Goal: Task Accomplishment & Management: Use online tool/utility

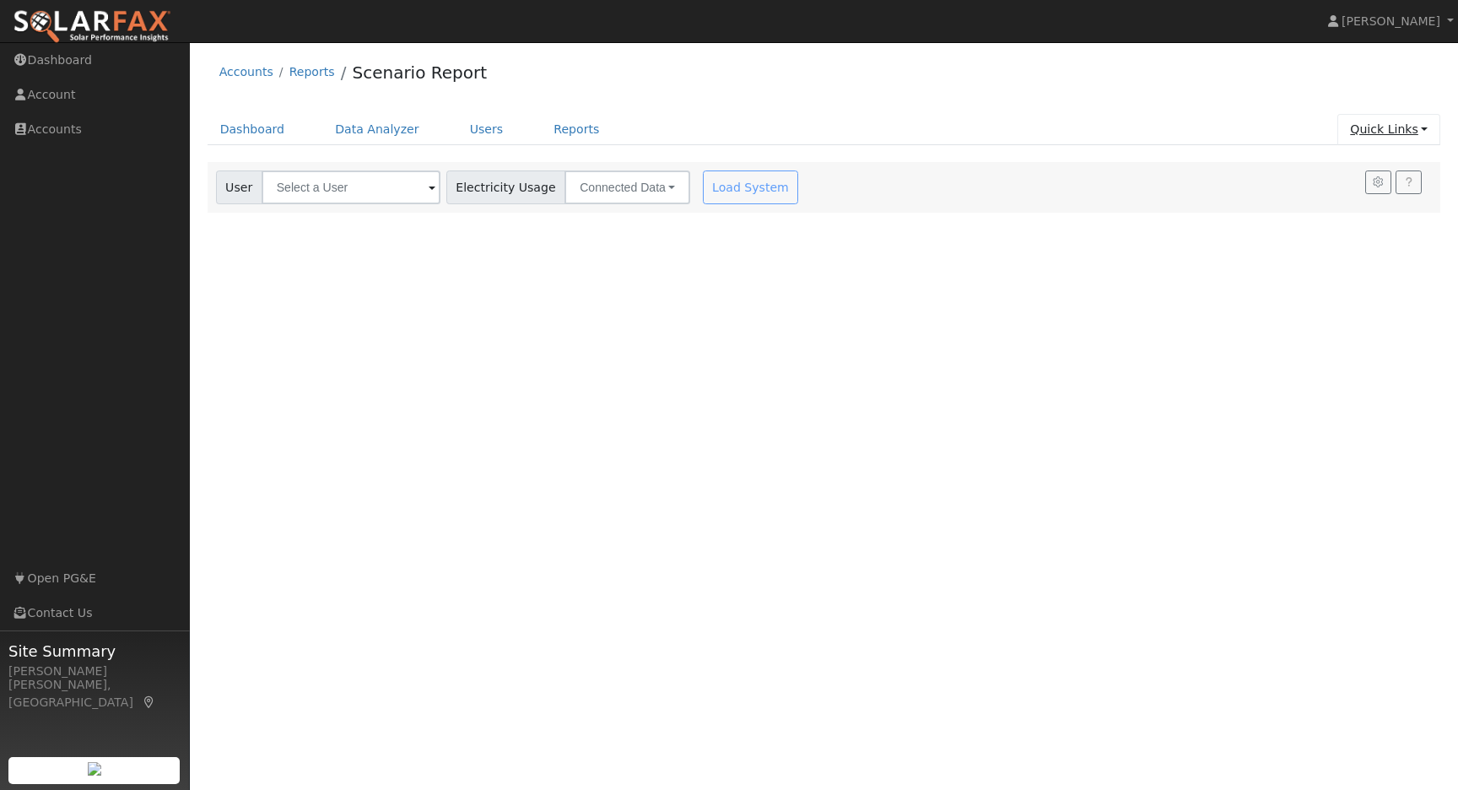
click at [1426, 135] on link "Quick Links" at bounding box center [1388, 129] width 103 height 31
click at [1343, 170] on link "Quick Add" at bounding box center [1355, 166] width 171 height 24
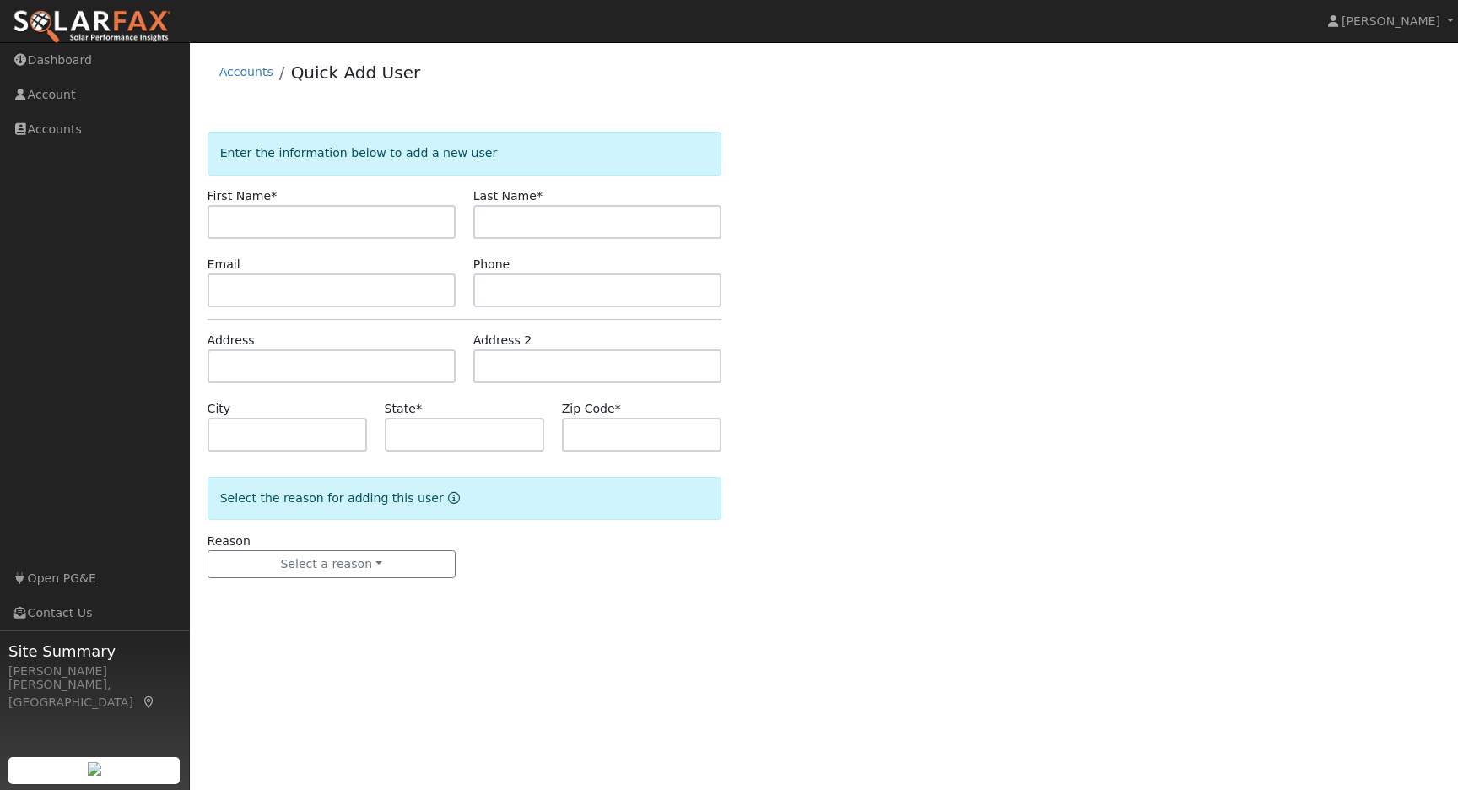
click at [307, 224] on input "text" at bounding box center [332, 222] width 248 height 34
type input "[PERSON_NAME]"
type input "Bright"
click at [381, 288] on input "text" at bounding box center [332, 290] width 248 height 34
paste input "cabright2573@gmail.com"
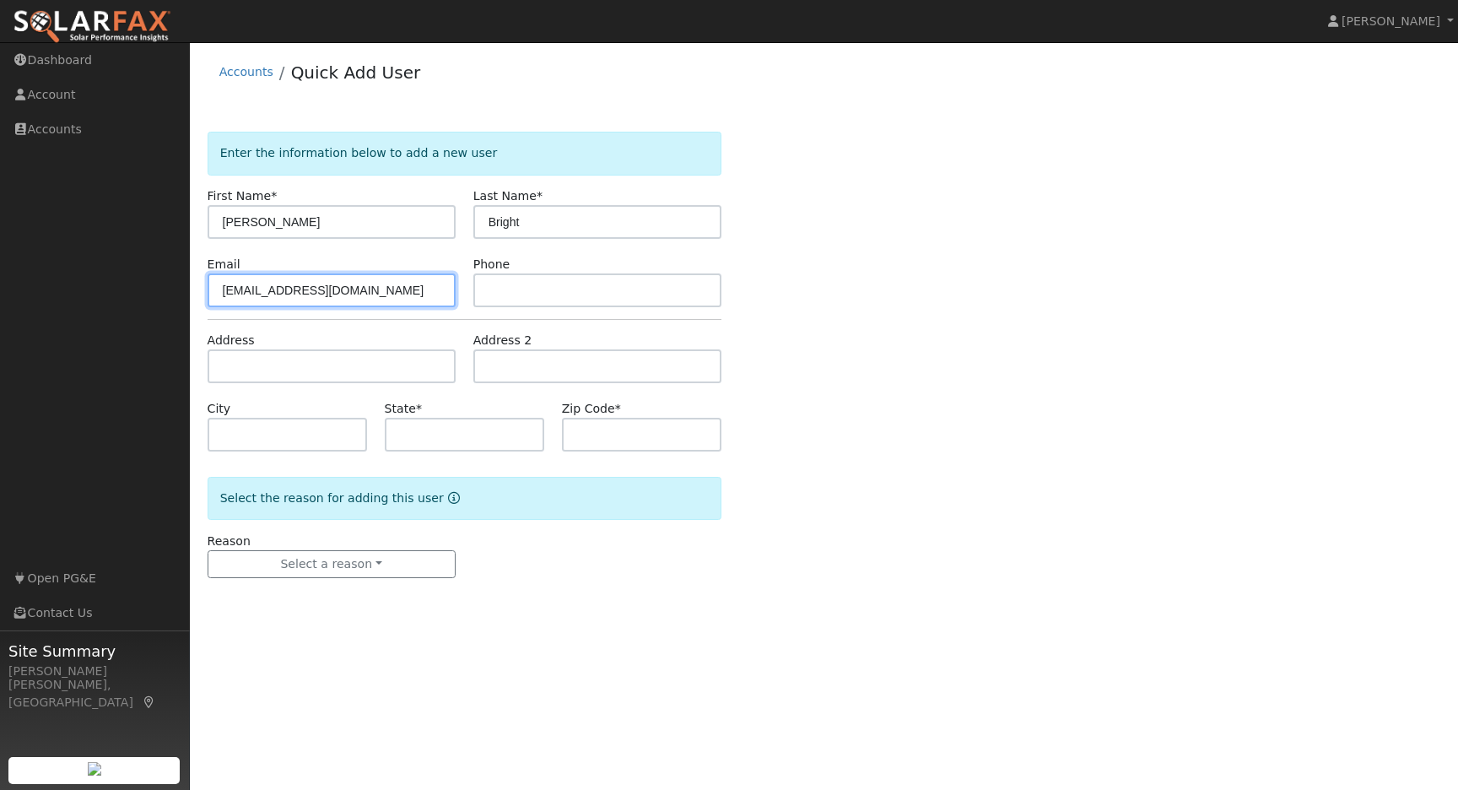
type input "cabright2573@gmail.com"
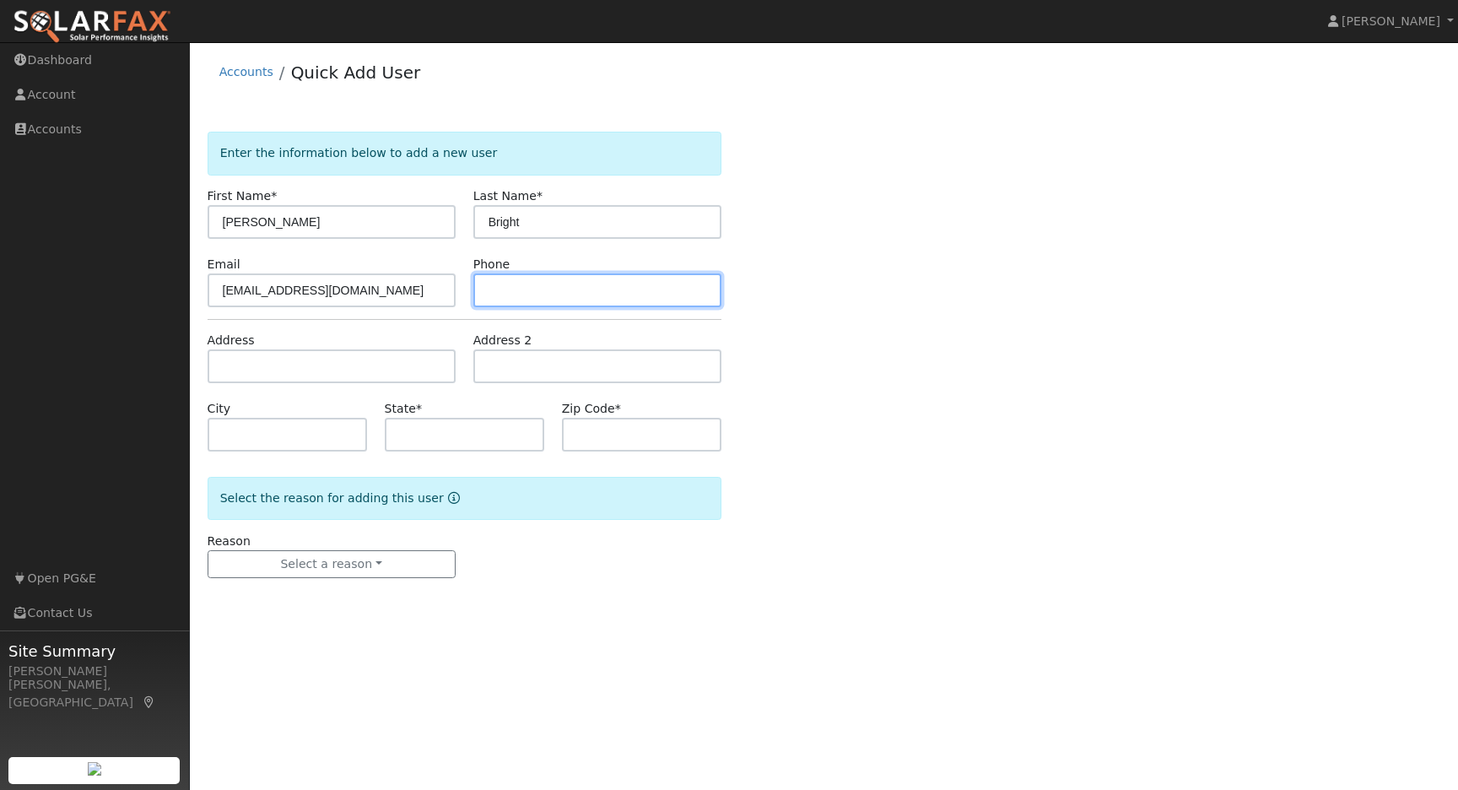
click at [552, 296] on input "text" at bounding box center [597, 290] width 248 height 34
paste input "702.480.0656"
type input "702.480.0656"
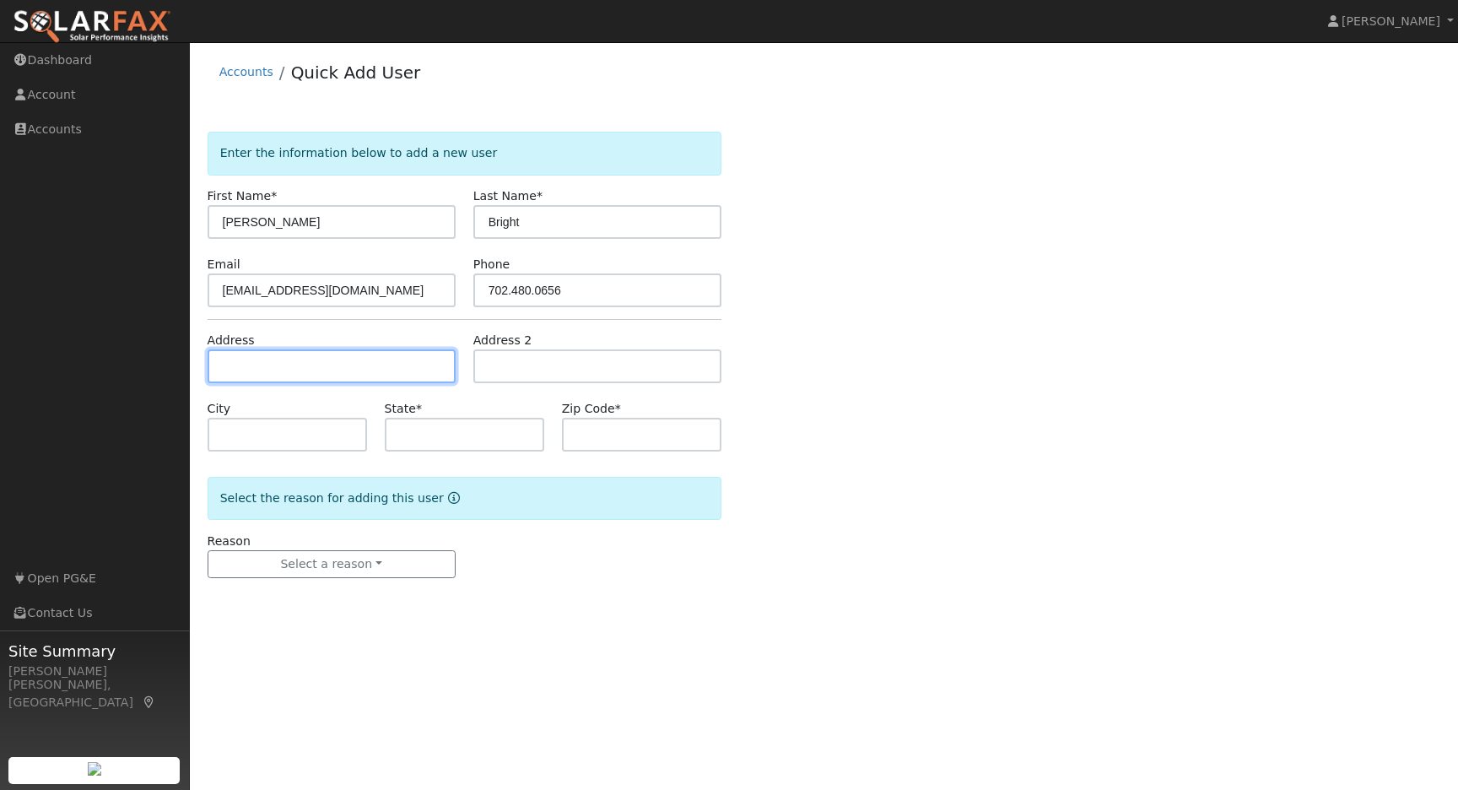
click at [359, 368] on input "text" at bounding box center [332, 366] width 248 height 34
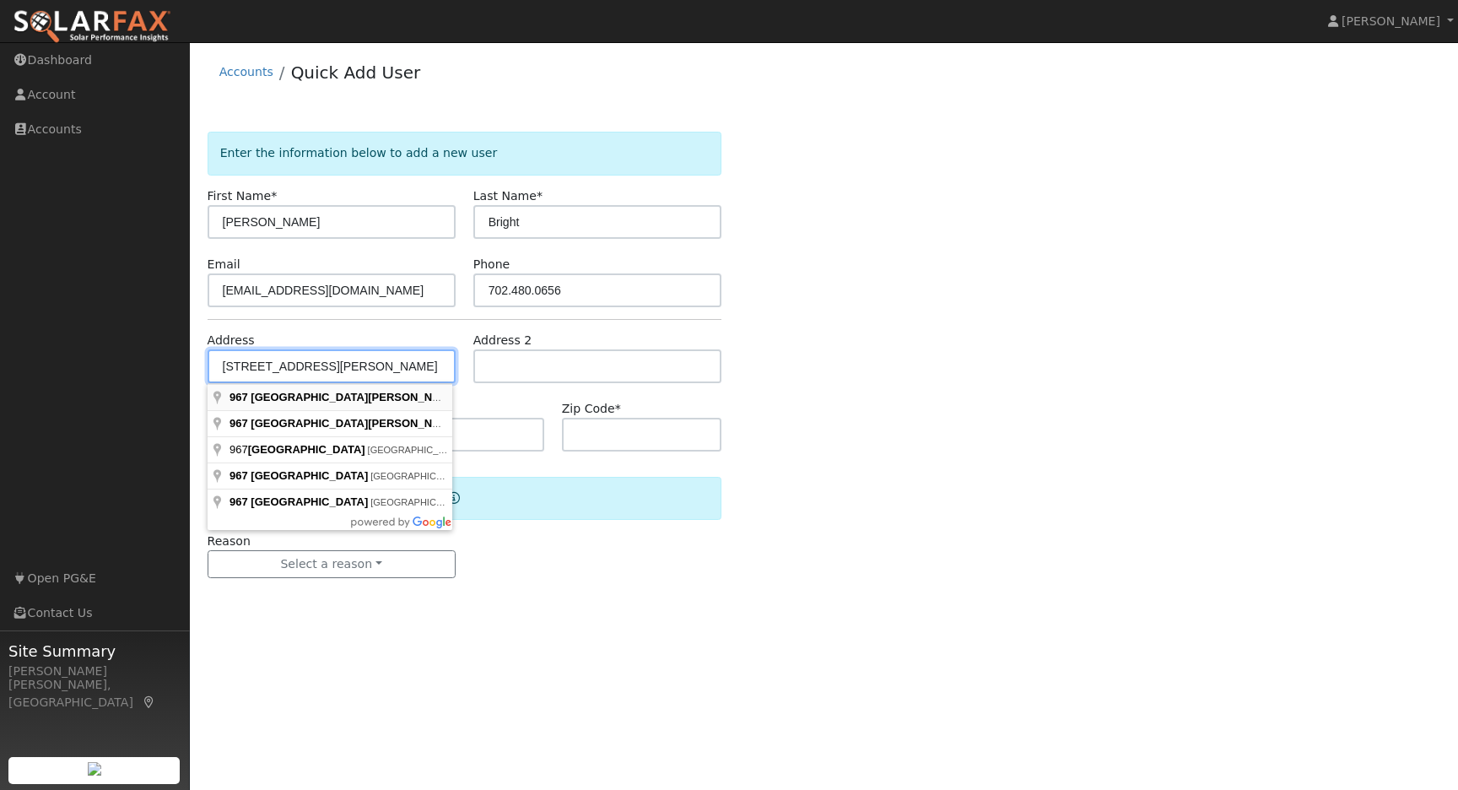
type input "967 Forest Meadows Drive"
type input "Murphys"
type input "CA"
type input "95247"
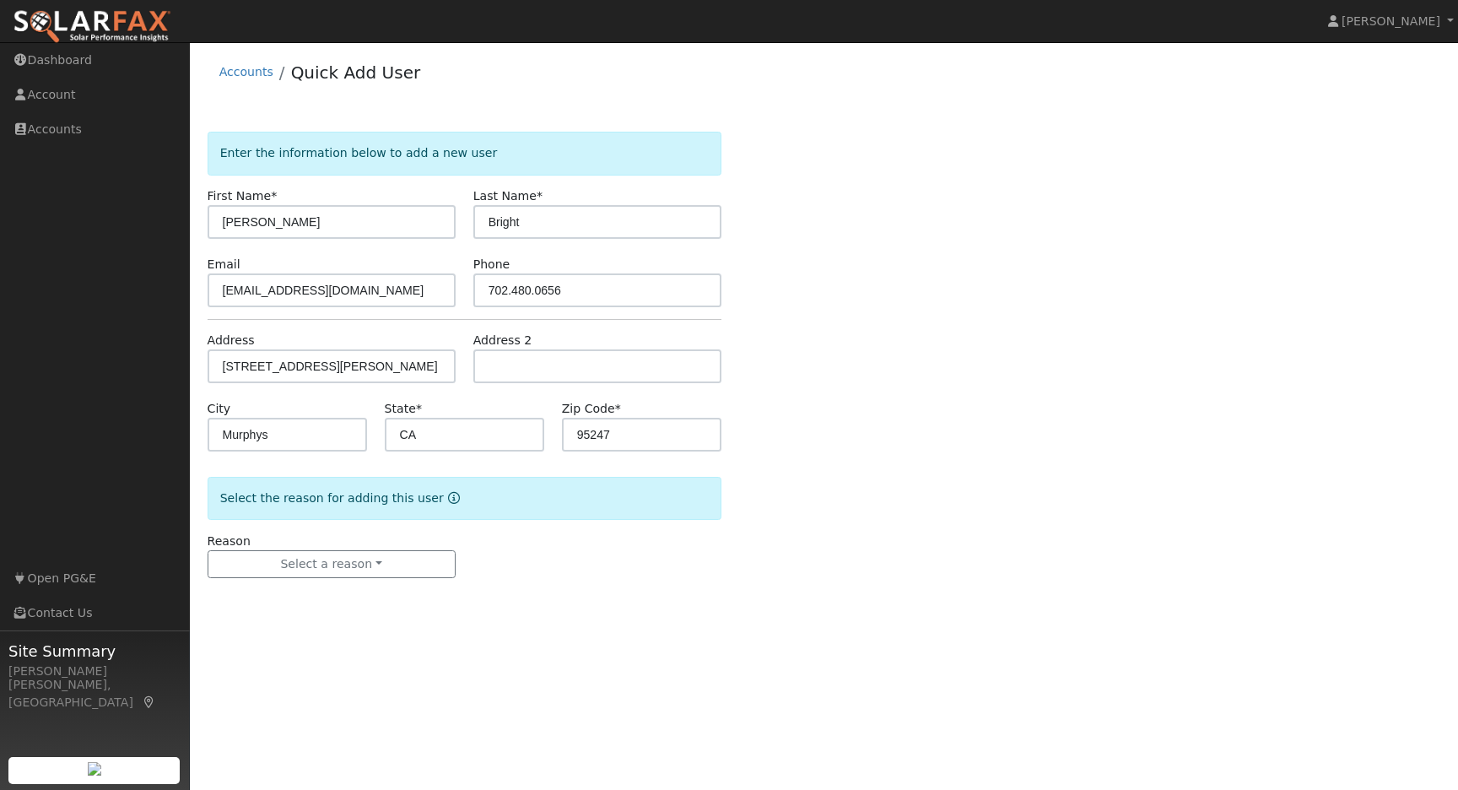
click at [531, 573] on div "Reason Select a reason New lead New customer adding solar New customer has solar" at bounding box center [464, 555] width 532 height 46
click at [392, 559] on button "Select a reason" at bounding box center [332, 564] width 248 height 29
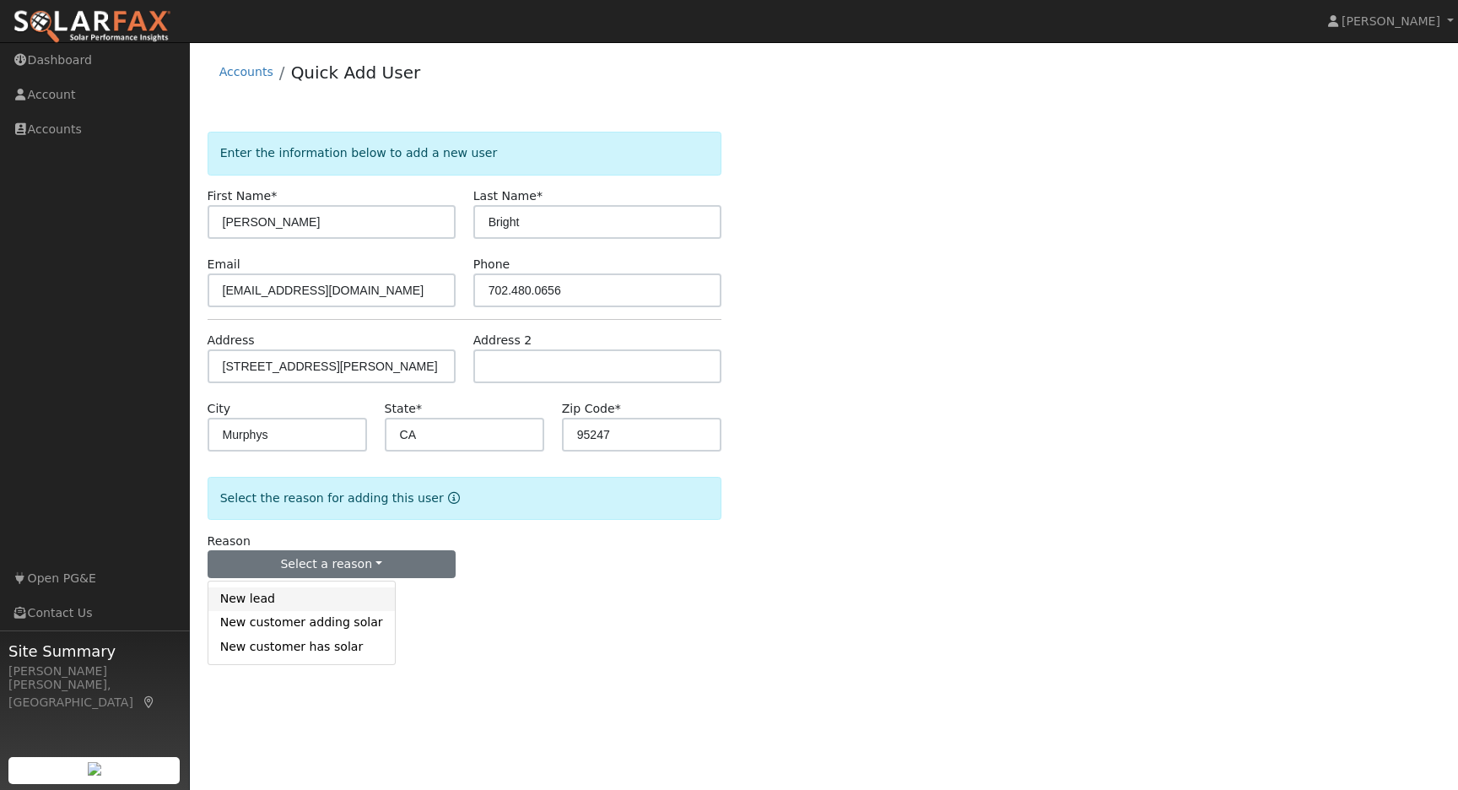
click at [269, 606] on link "New lead" at bounding box center [301, 599] width 186 height 24
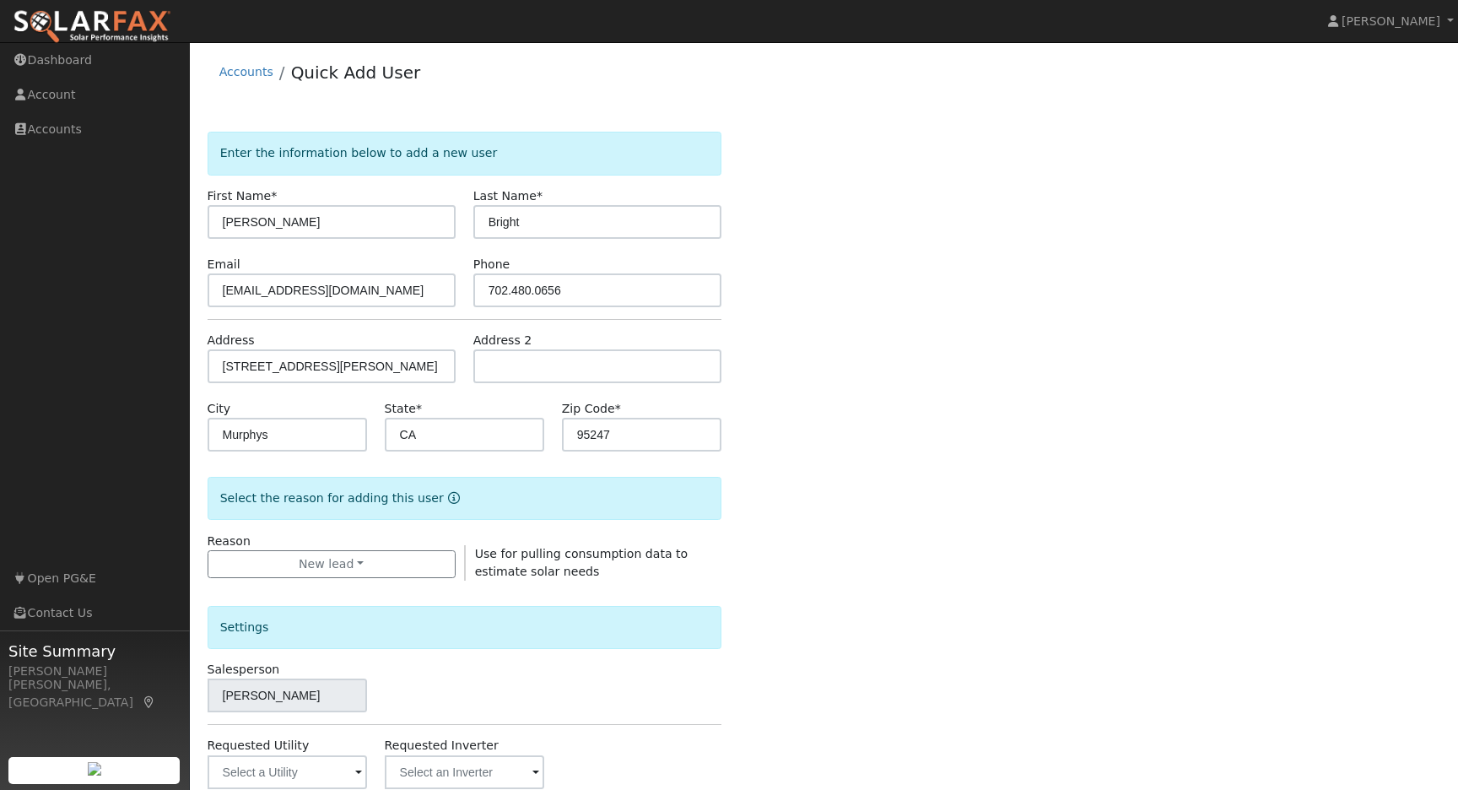
click at [989, 714] on div "Enter the information below to add a new user First Name * Cristy Last Name * B…" at bounding box center [825, 608] width 1234 height 953
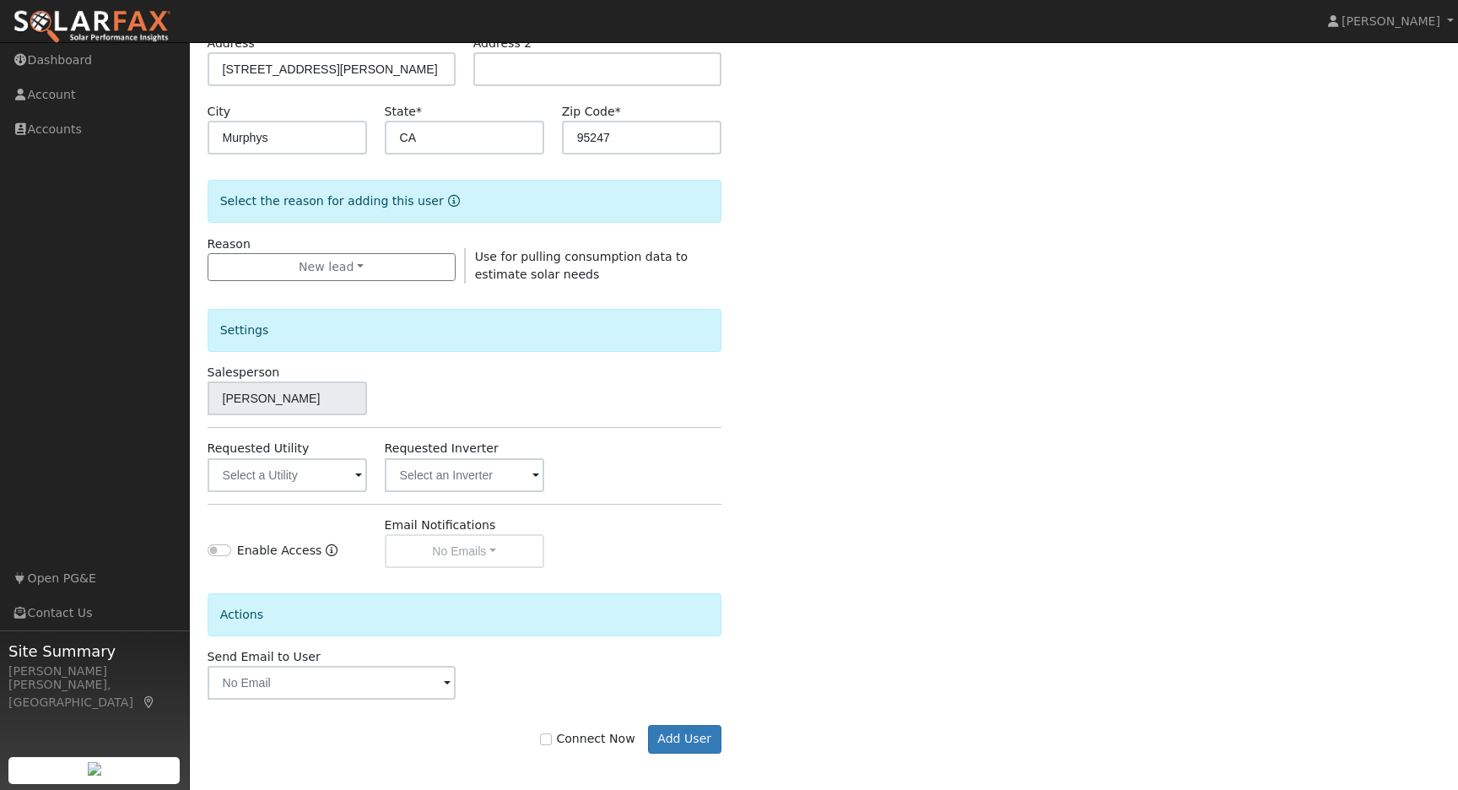
scroll to position [300, 0]
click at [362, 476] on input "text" at bounding box center [287, 472] width 159 height 34
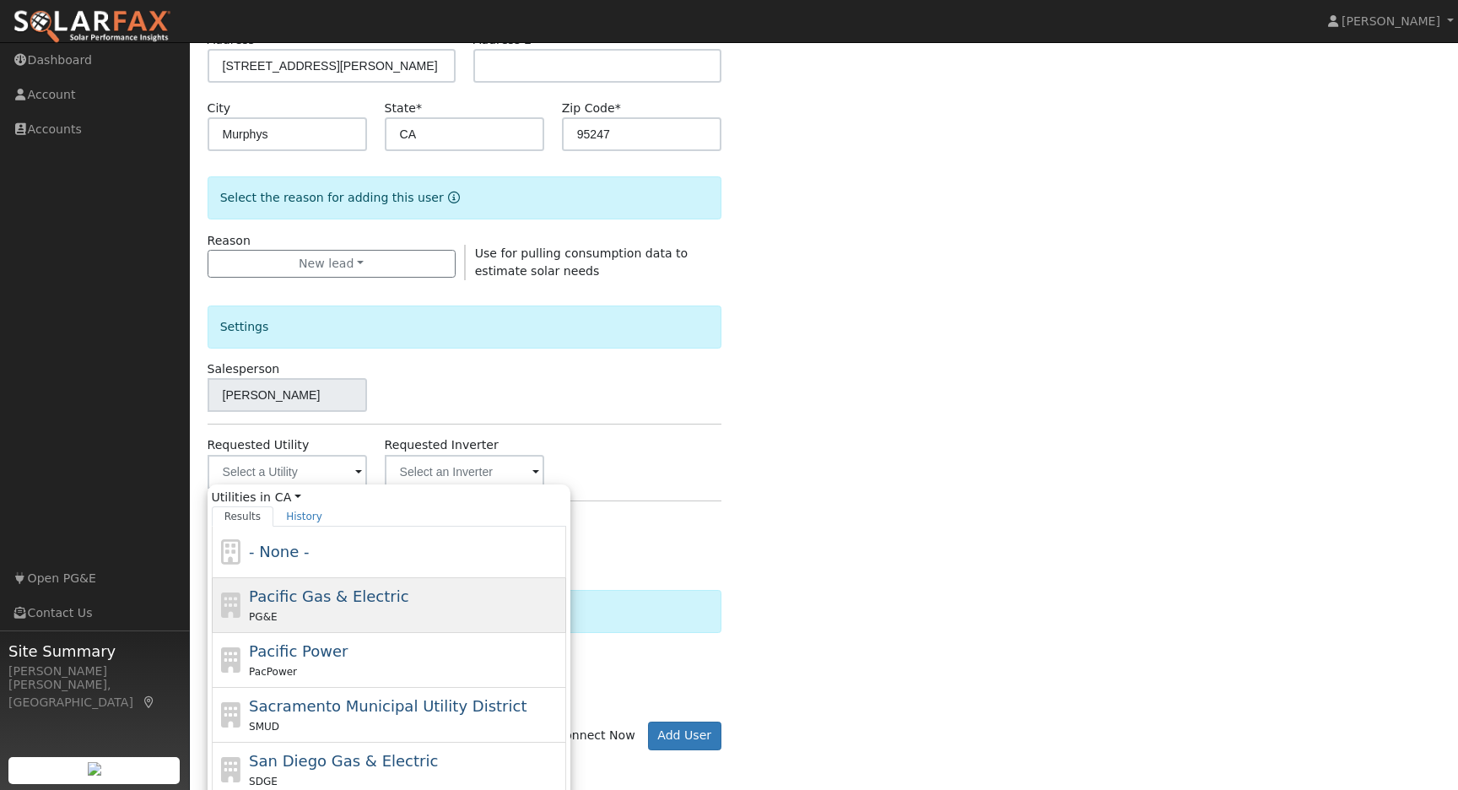
click at [289, 591] on span "Pacific Gas & Electric" at bounding box center [328, 596] width 159 height 18
type input "Pacific Gas & Electric"
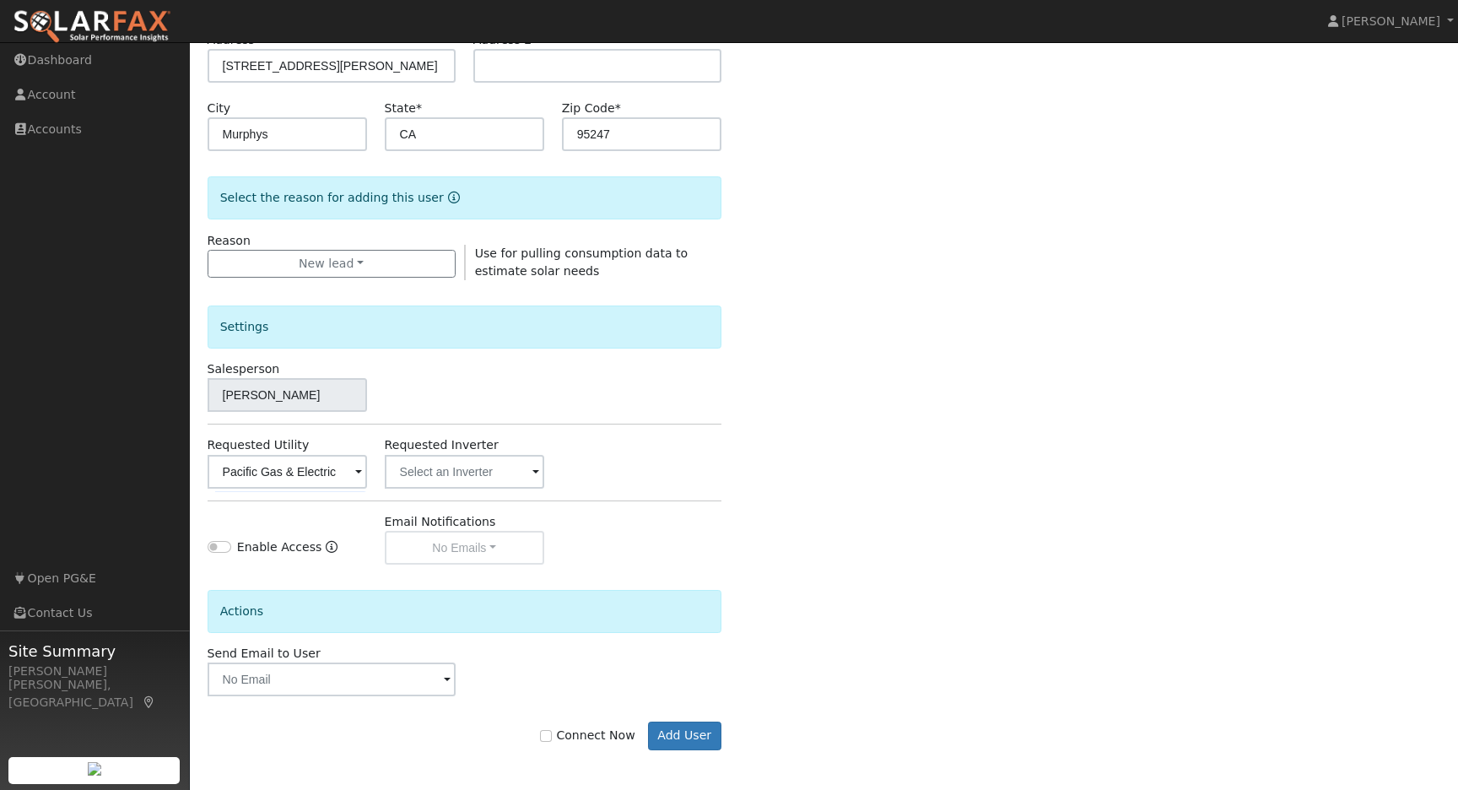
click at [921, 561] on div "Enter the information below to add a new user First Name * Cristy Last Name * B…" at bounding box center [825, 307] width 1234 height 953
click at [552, 737] on input "Connect Now" at bounding box center [546, 736] width 12 height 12
checkbox input "true"
click at [678, 733] on button "Add User" at bounding box center [684, 735] width 73 height 29
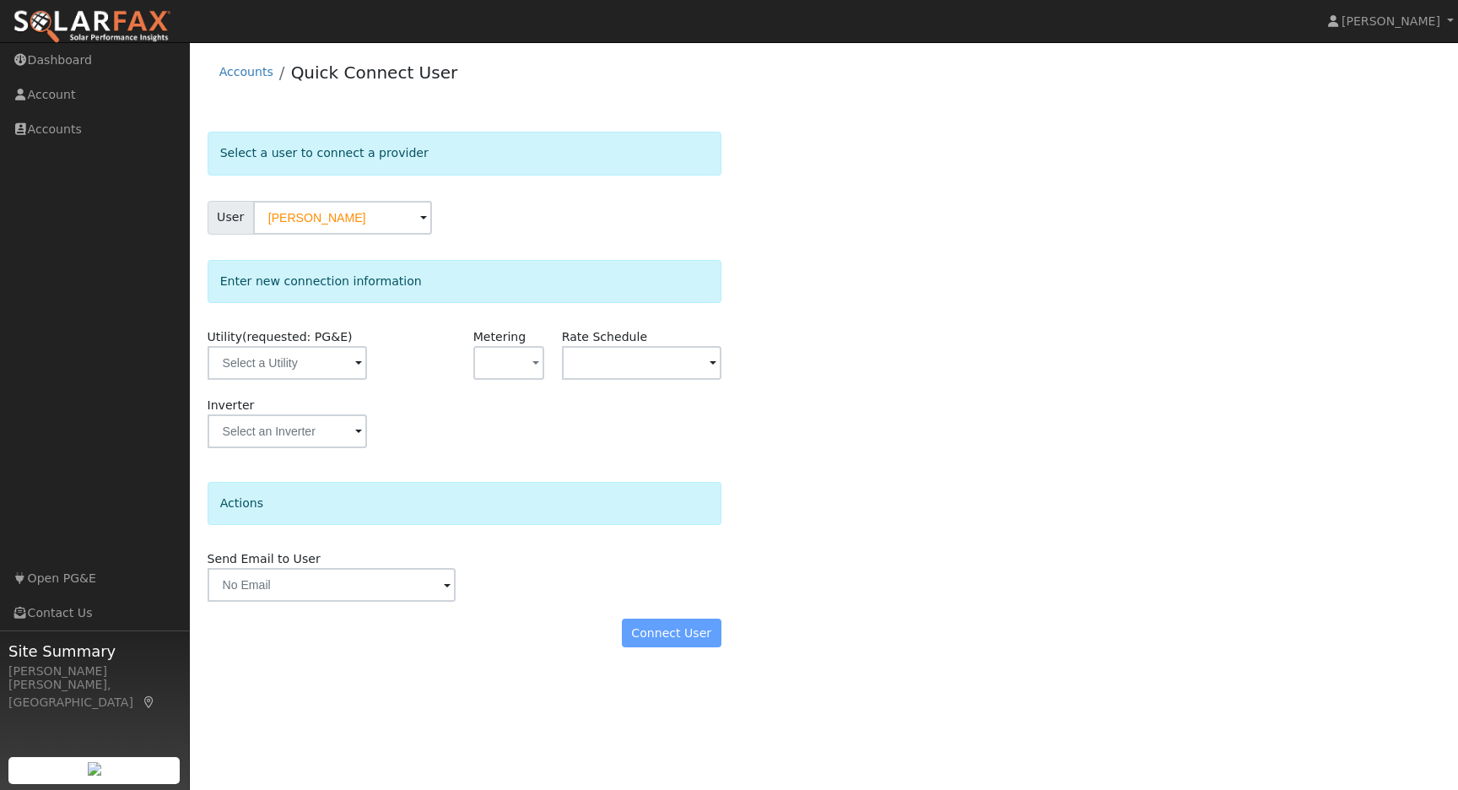
click at [355, 370] on span at bounding box center [358, 363] width 7 height 19
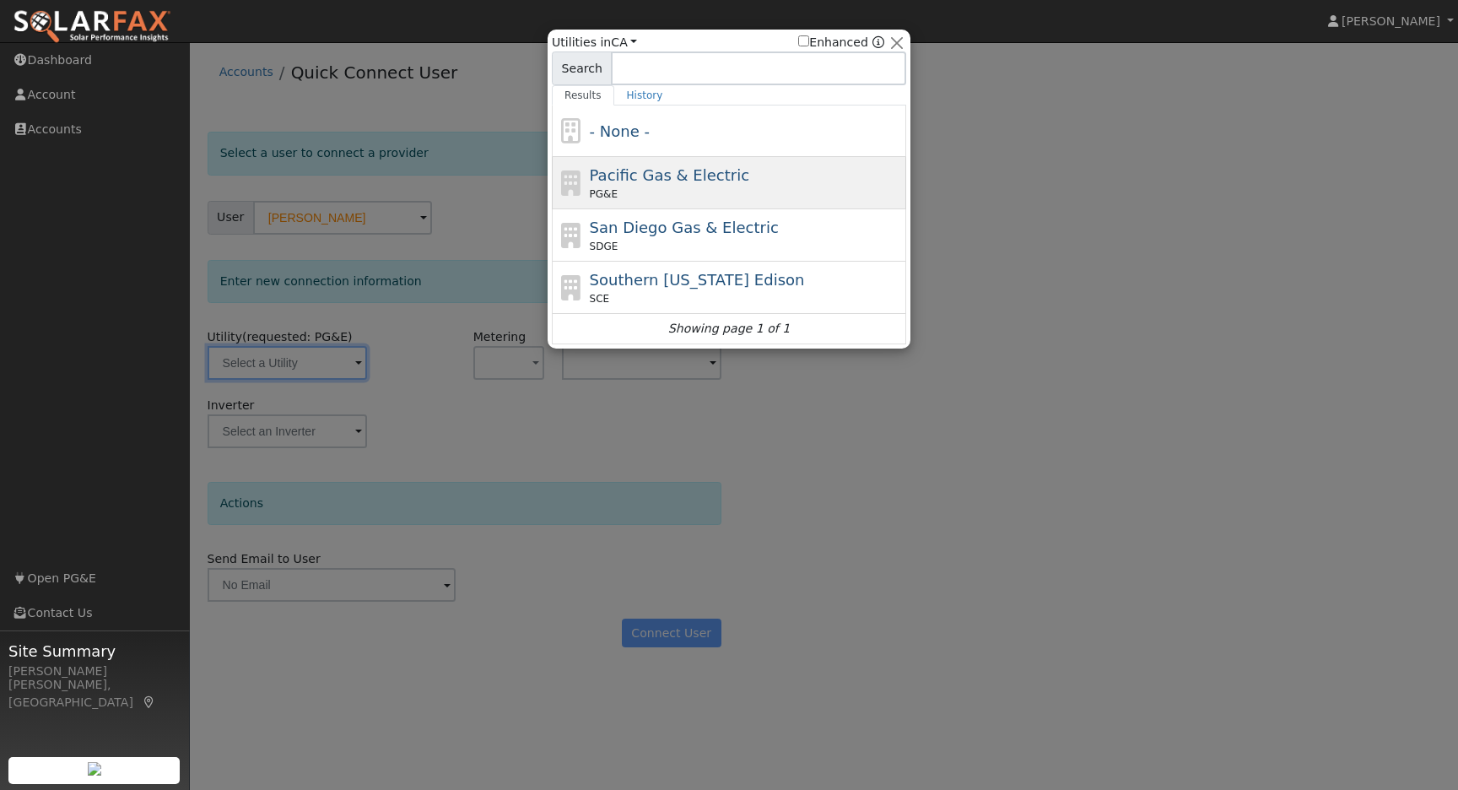
click at [699, 184] on div "Pacific Gas & Electric PG&E" at bounding box center [746, 183] width 313 height 38
type input "PG&E"
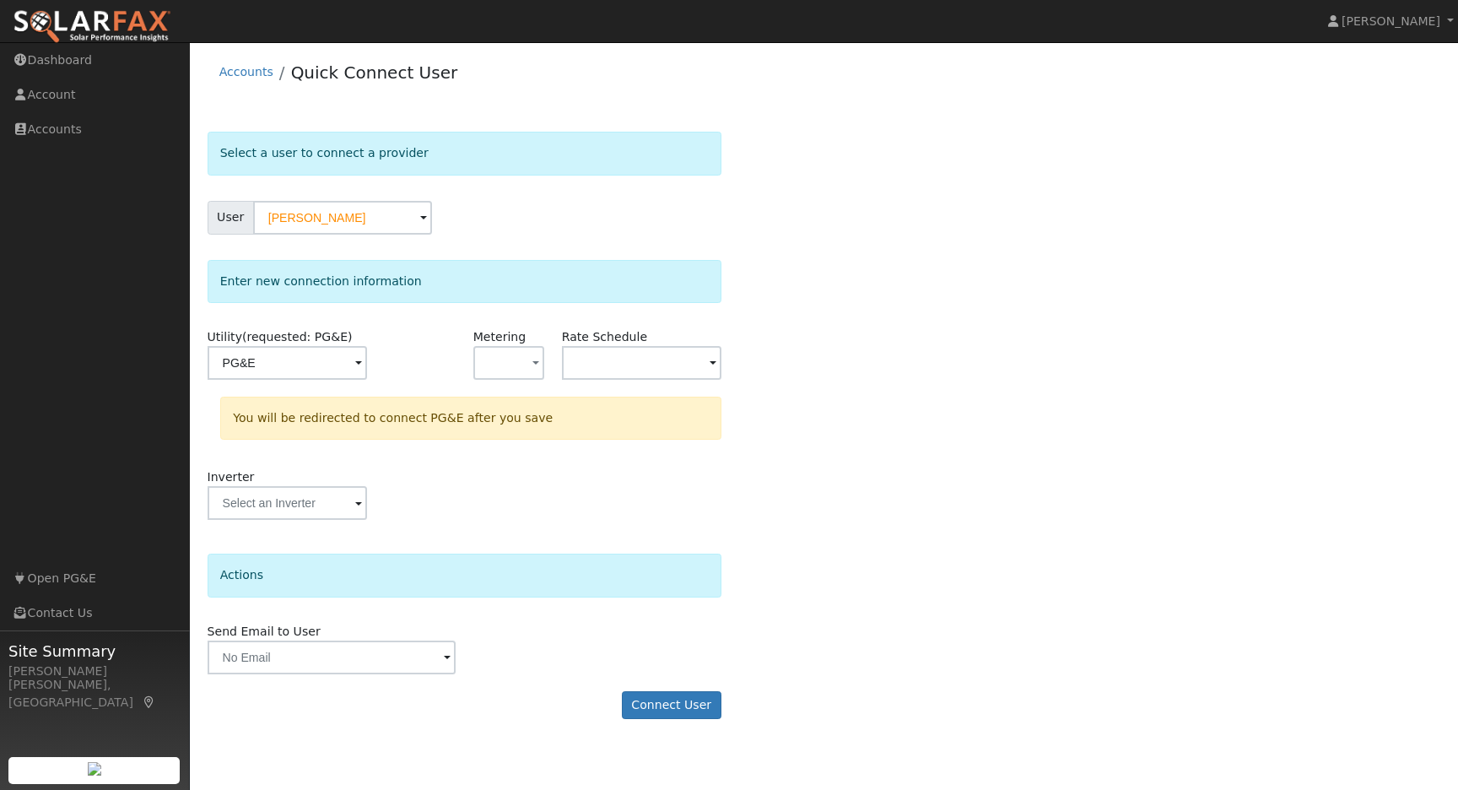
click at [1008, 426] on div "Select a user to connect a provider User [PERSON_NAME] Account Default Account …" at bounding box center [825, 434] width 1234 height 604
click at [914, 490] on div "Select a user to connect a provider User [PERSON_NAME] Account Default Account …" at bounding box center [825, 434] width 1234 height 604
click at [677, 708] on button "Connect User" at bounding box center [672, 705] width 100 height 29
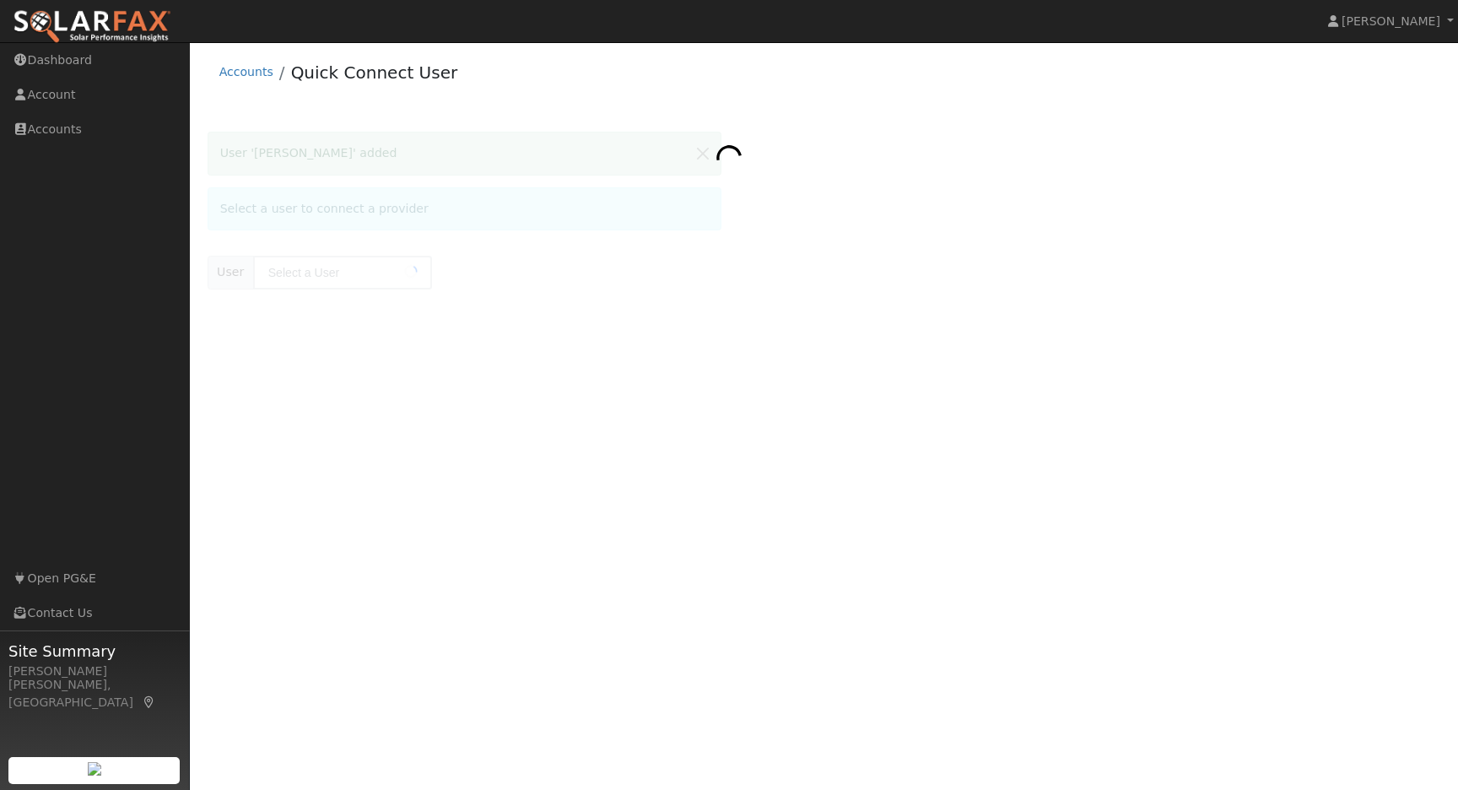
type input "[PERSON_NAME]"
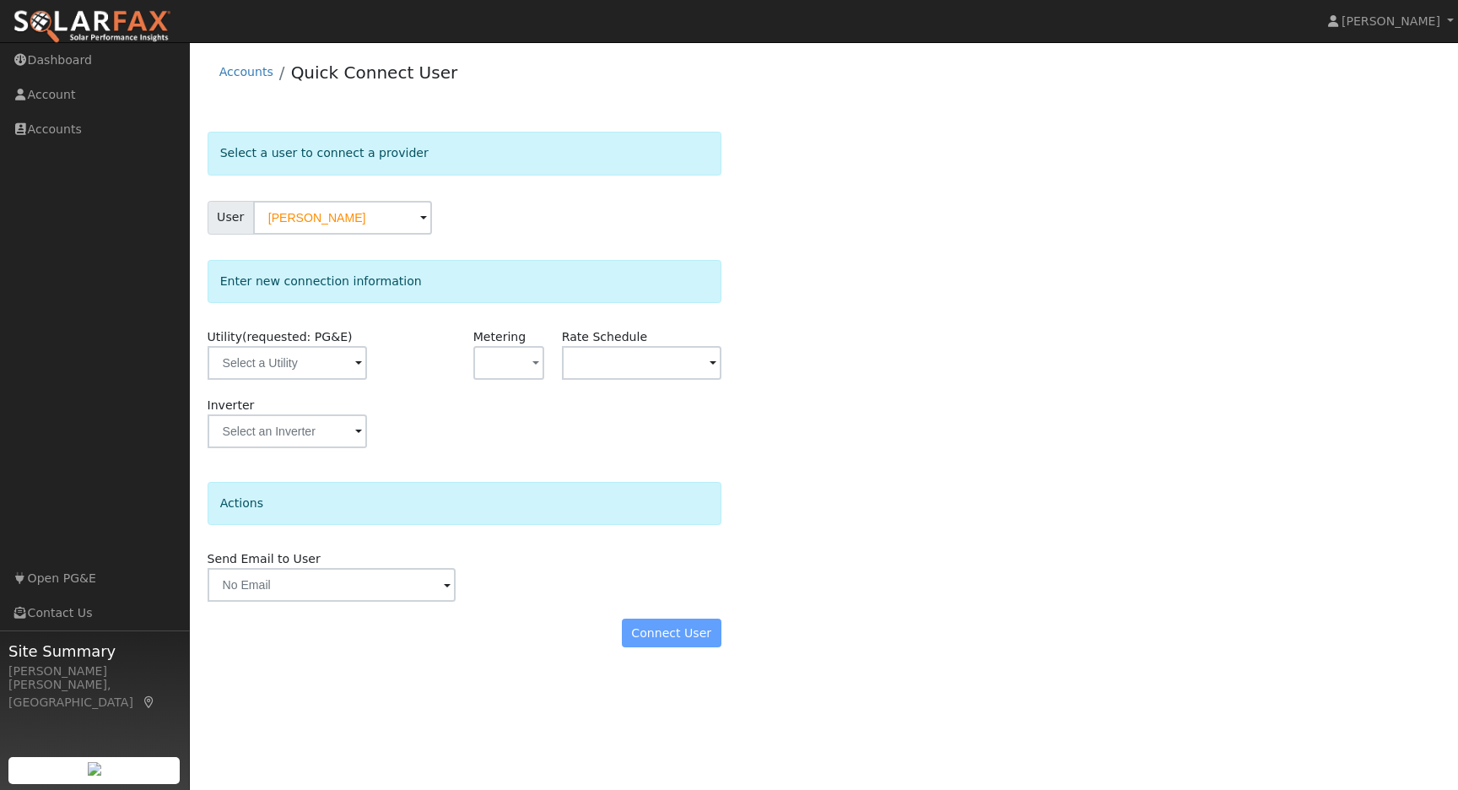
click at [629, 431] on div "Inverter" at bounding box center [464, 431] width 532 height 68
click at [351, 364] on input "text" at bounding box center [287, 363] width 159 height 34
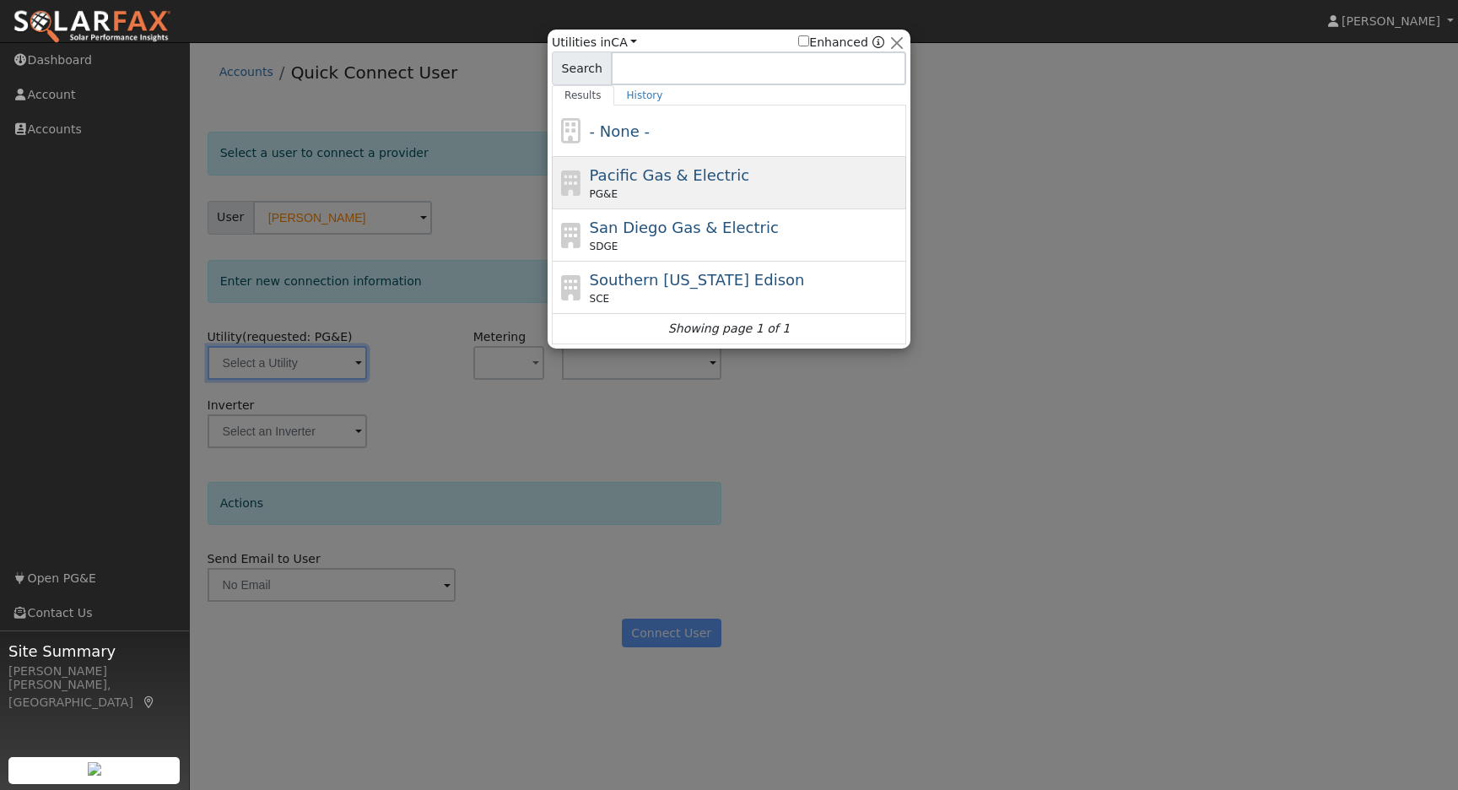
click at [637, 182] on span "Pacific Gas & Electric" at bounding box center [669, 175] width 159 height 18
type input "PG&E"
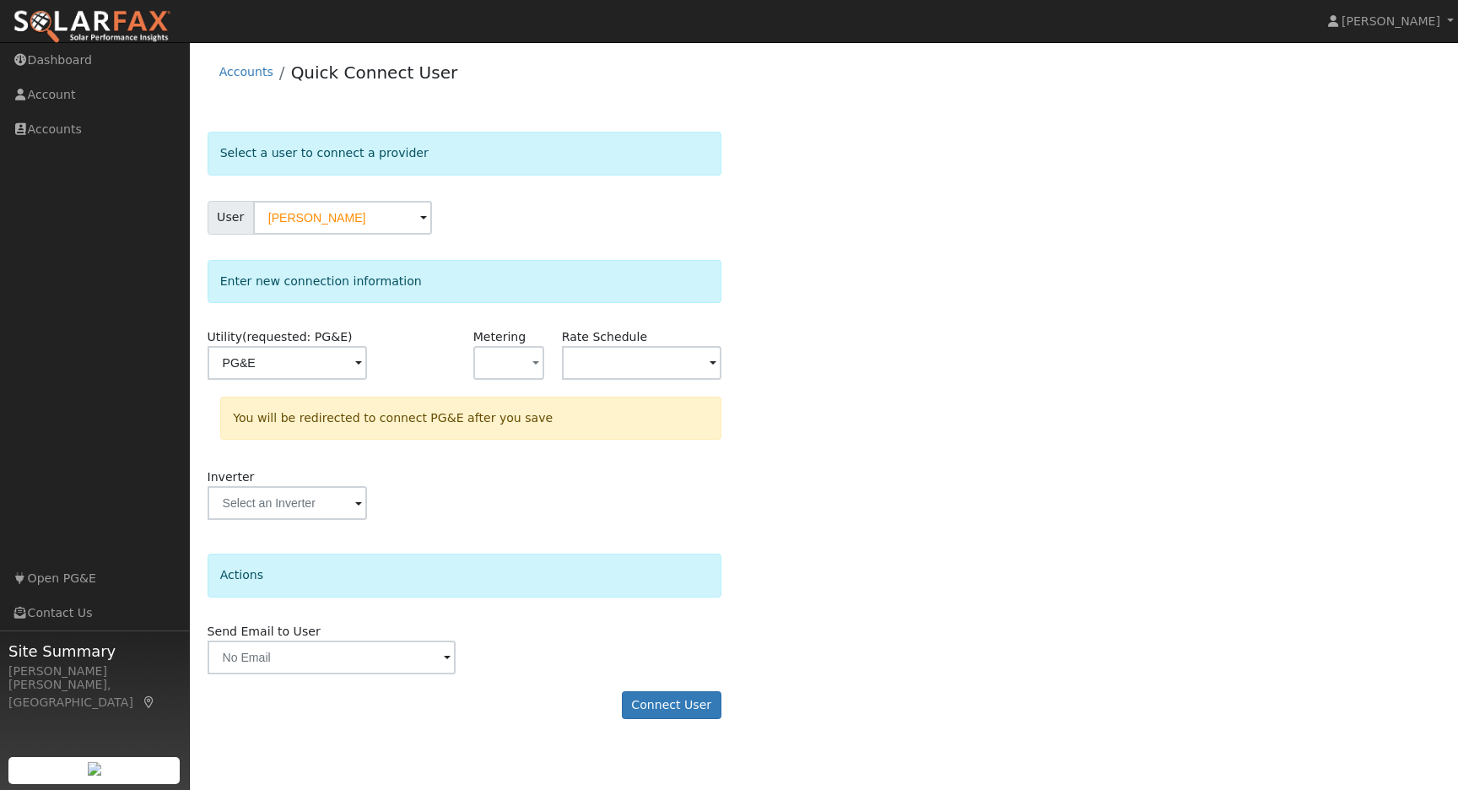
click at [832, 472] on div "Select a user to connect a provider User Cristy Bright Account Default Account …" at bounding box center [825, 434] width 1234 height 604
click at [668, 711] on button "Connect User" at bounding box center [672, 705] width 100 height 29
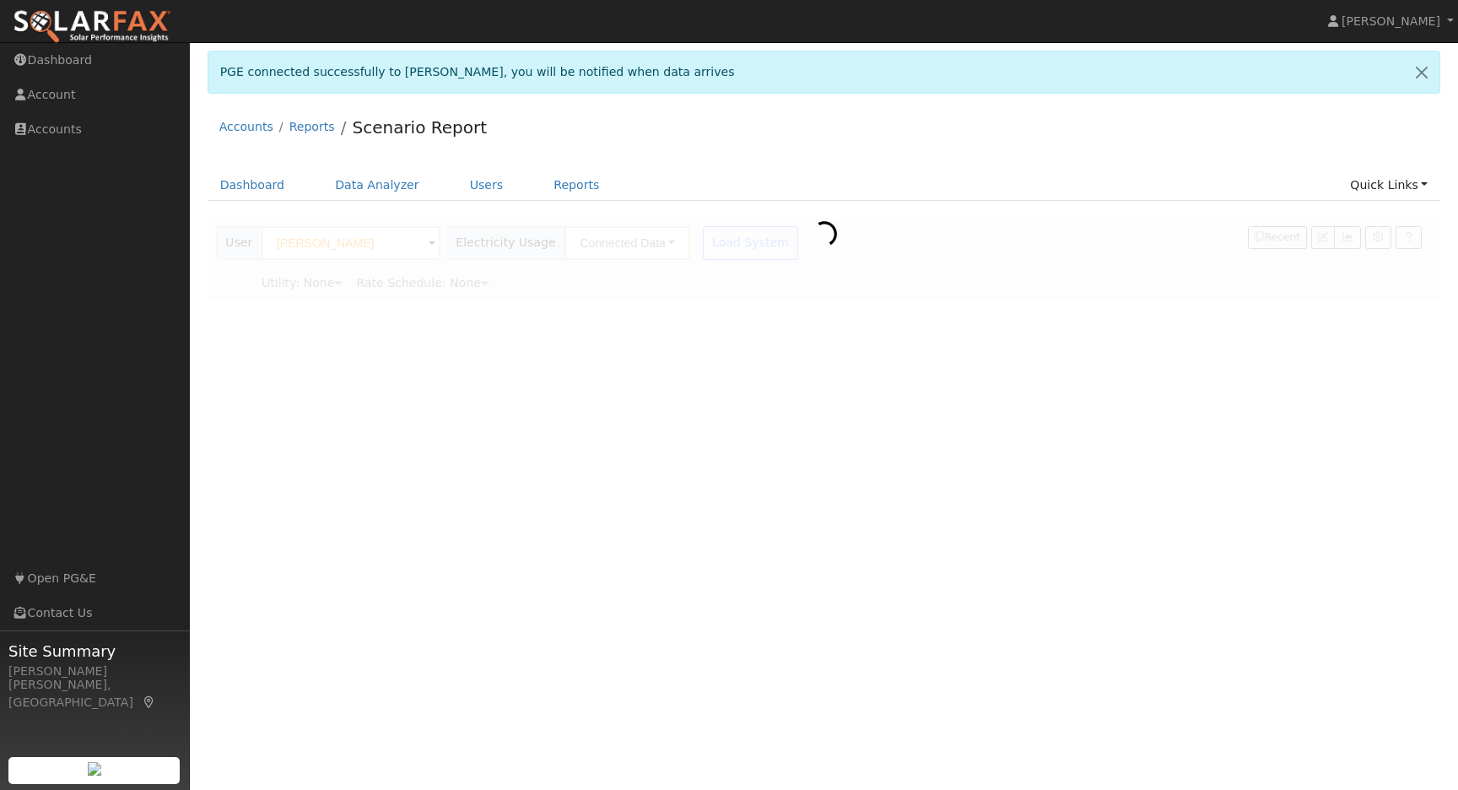
type input "Pacific Gas & Electric"
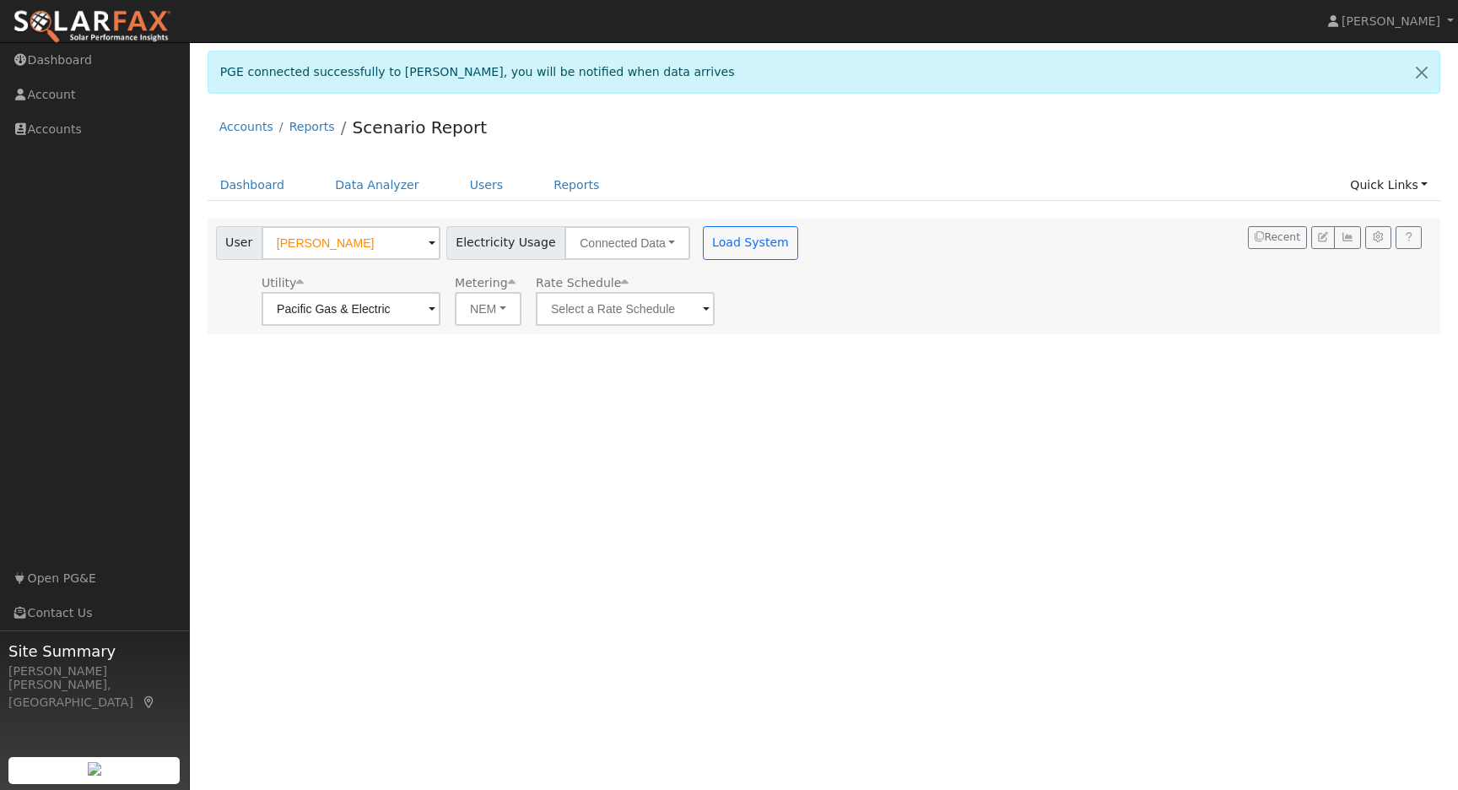
click at [435, 311] on span at bounding box center [432, 309] width 7 height 19
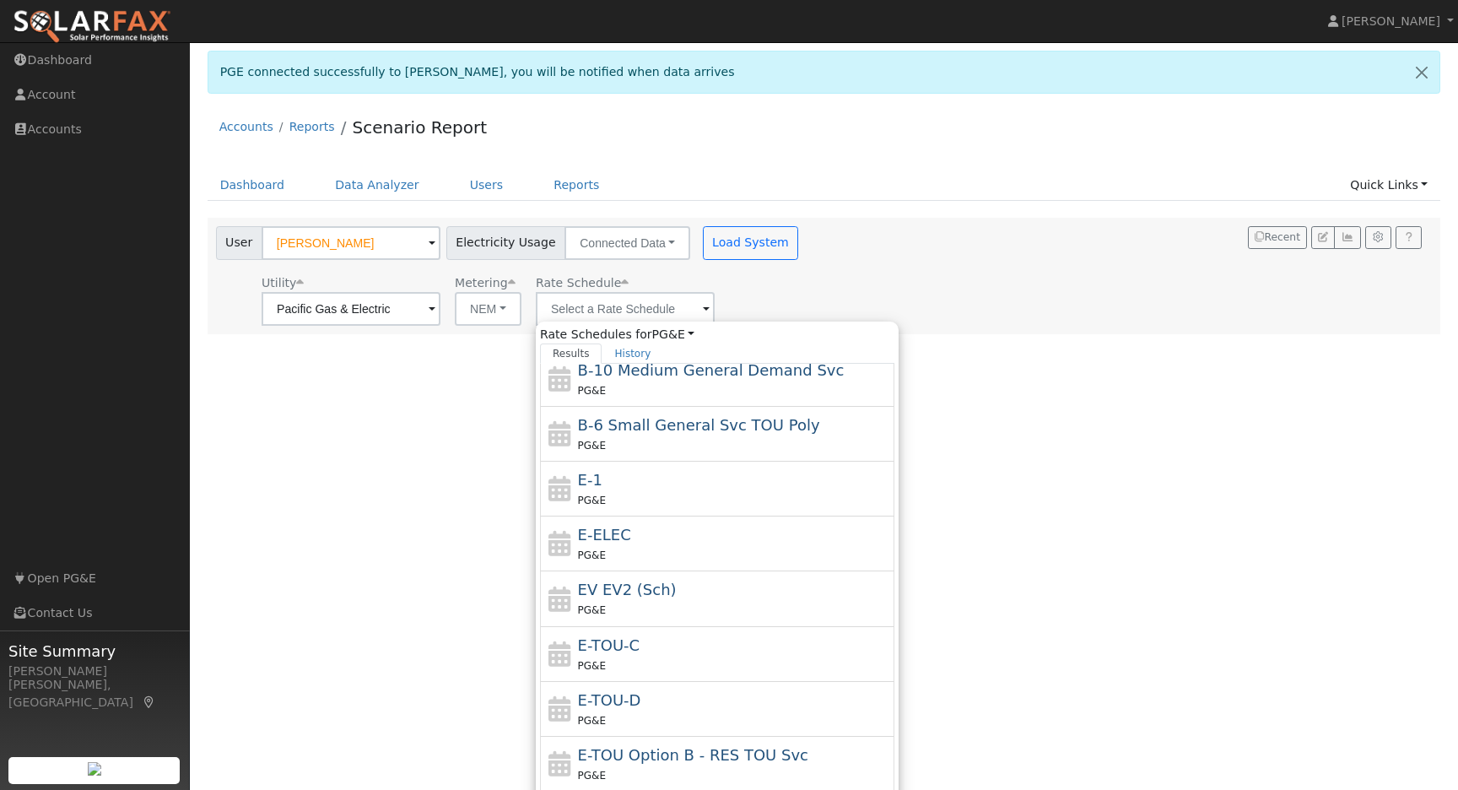
scroll to position [185, 0]
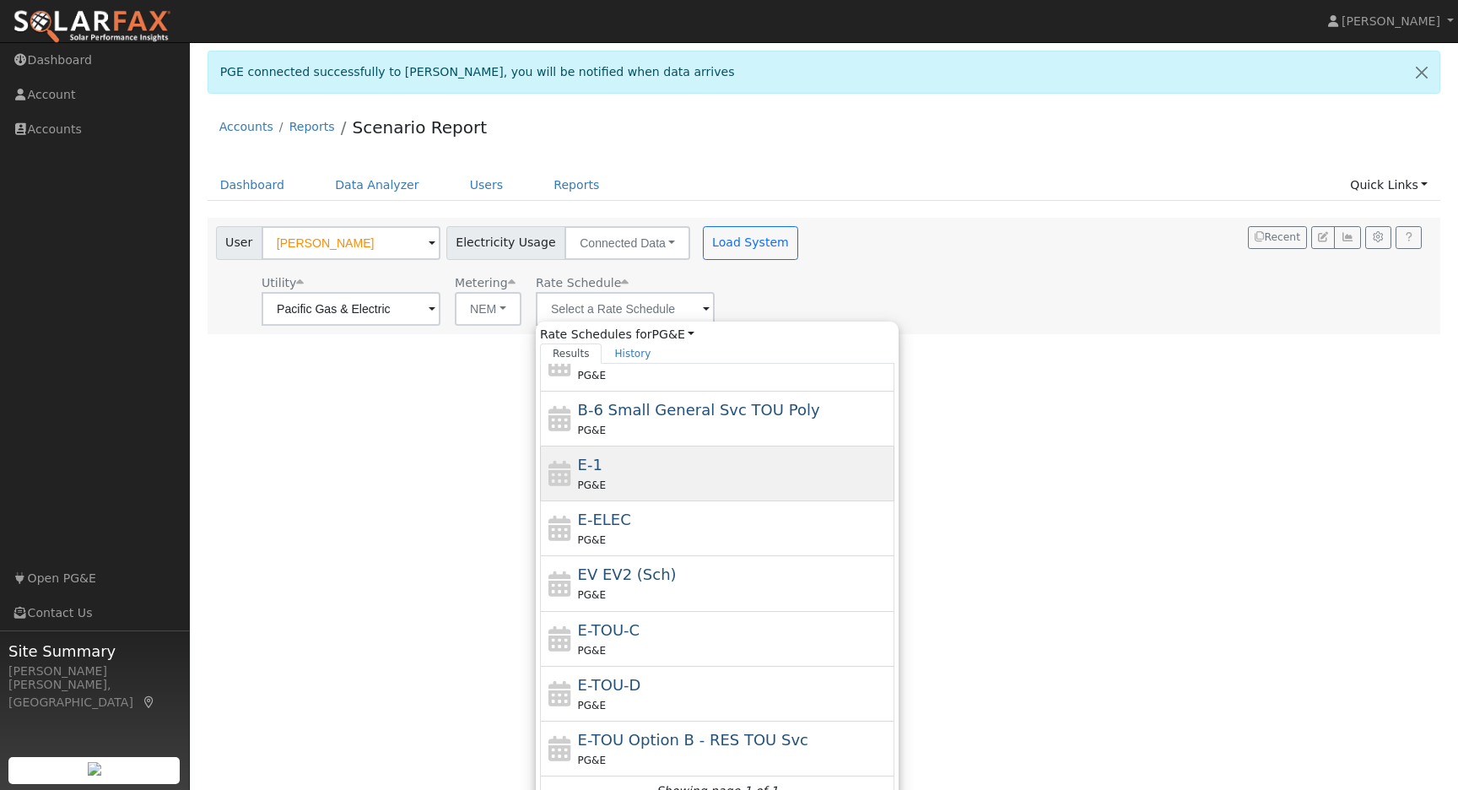
click at [599, 478] on div "PG&E" at bounding box center [734, 485] width 313 height 18
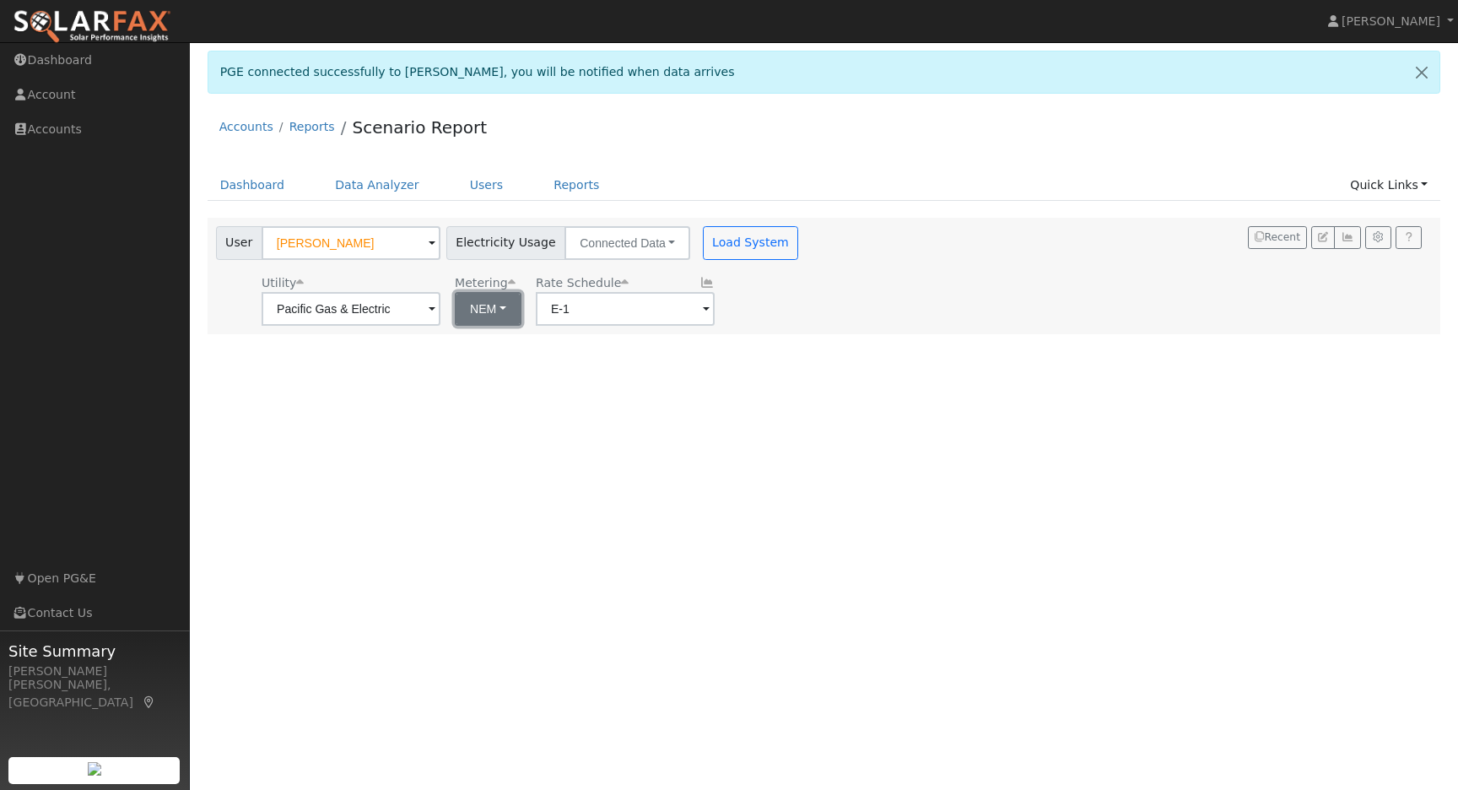
click at [494, 311] on button "NEM" at bounding box center [488, 309] width 67 height 34
click at [494, 379] on link "NBT" at bounding box center [498, 370] width 117 height 24
click at [645, 392] on div "User Profile First name Last name Email Email Notifications No Emails No Emails…" at bounding box center [824, 416] width 1268 height 748
click at [758, 317] on button "ACC Plus" at bounding box center [773, 309] width 92 height 34
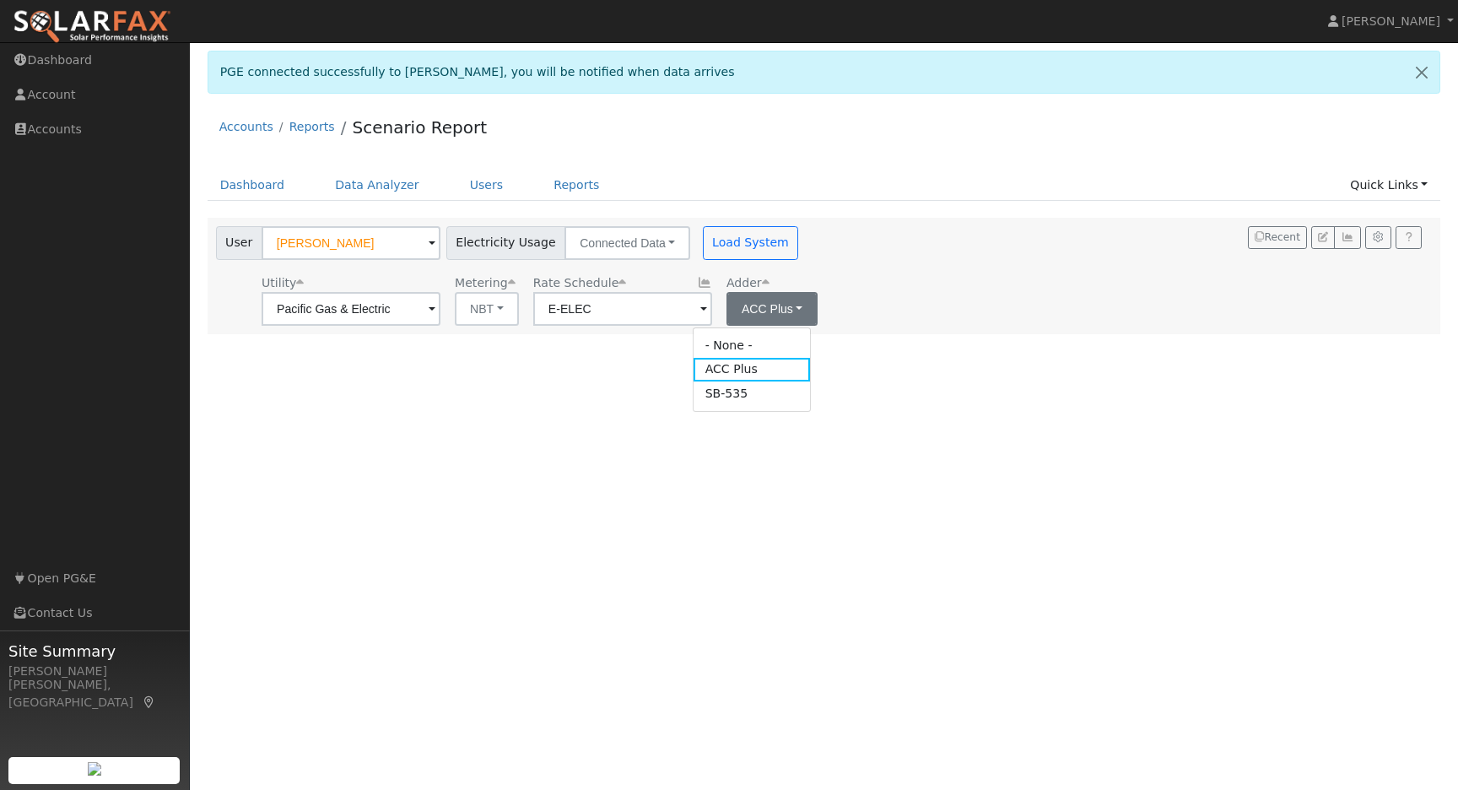
click at [903, 389] on div "User Profile First name Last name Email Email Notifications No Emails No Emails…" at bounding box center [824, 416] width 1268 height 748
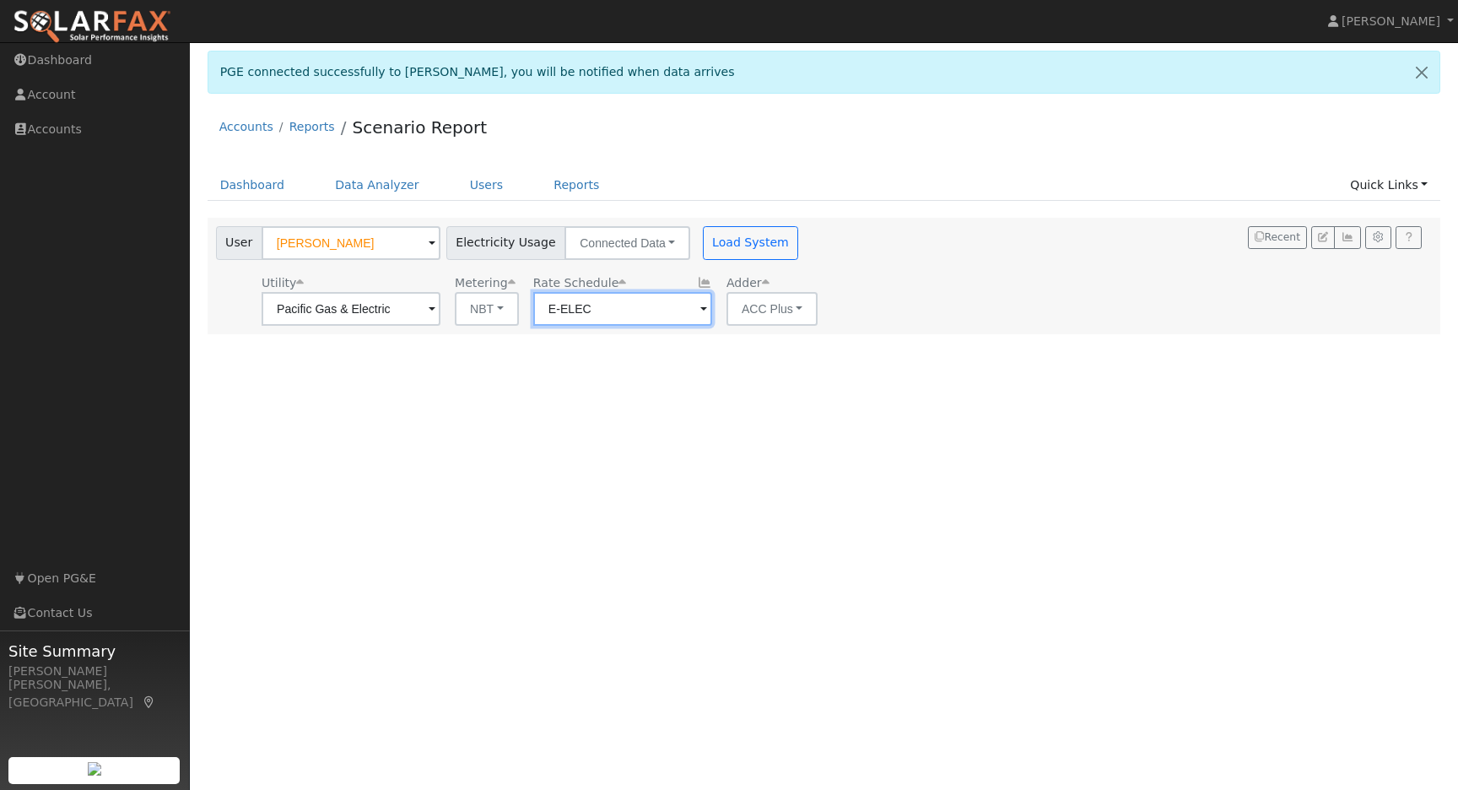
click at [440, 312] on input "E-ELEC" at bounding box center [351, 309] width 179 height 34
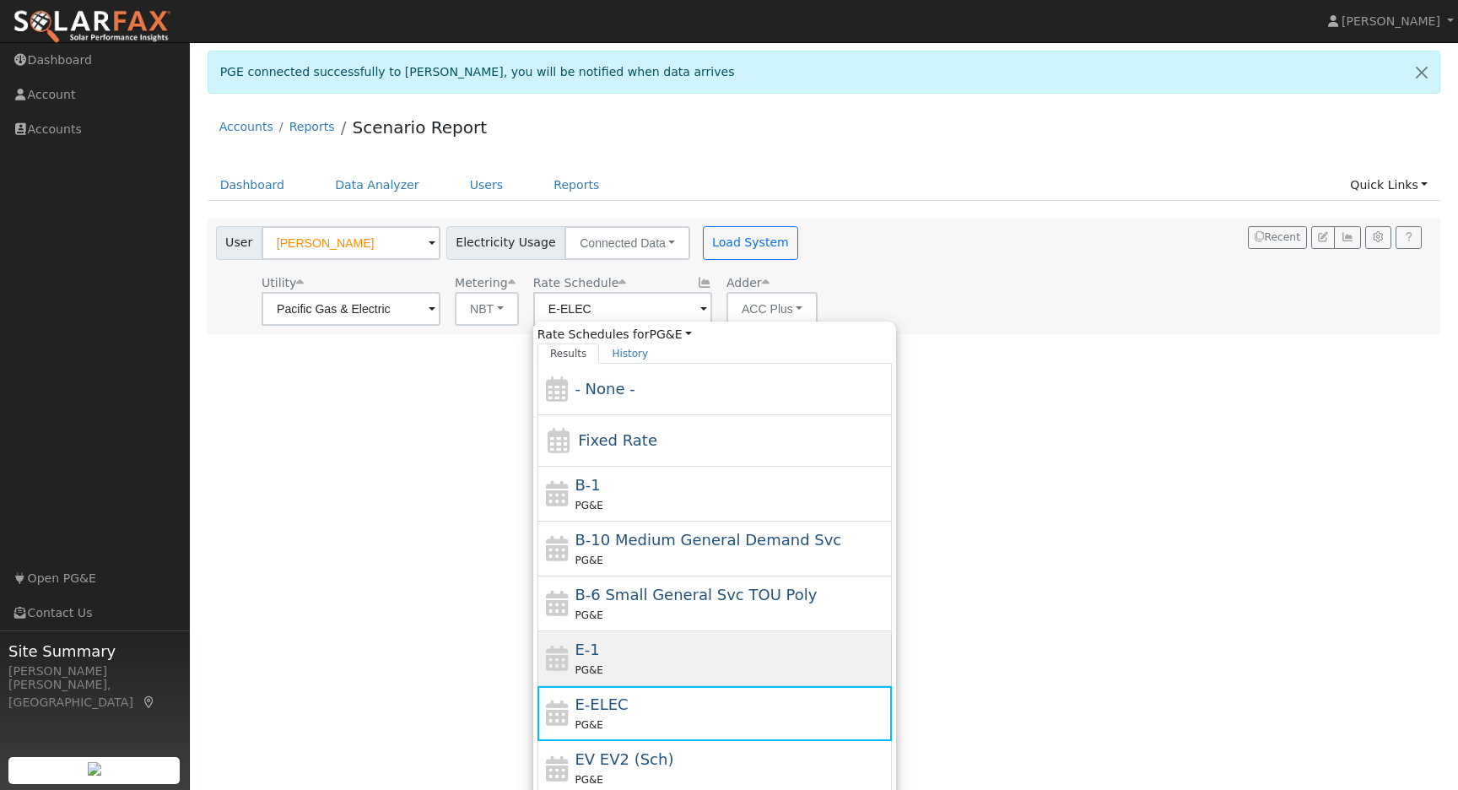
click at [686, 642] on div "E-1 PG&E" at bounding box center [731, 658] width 313 height 41
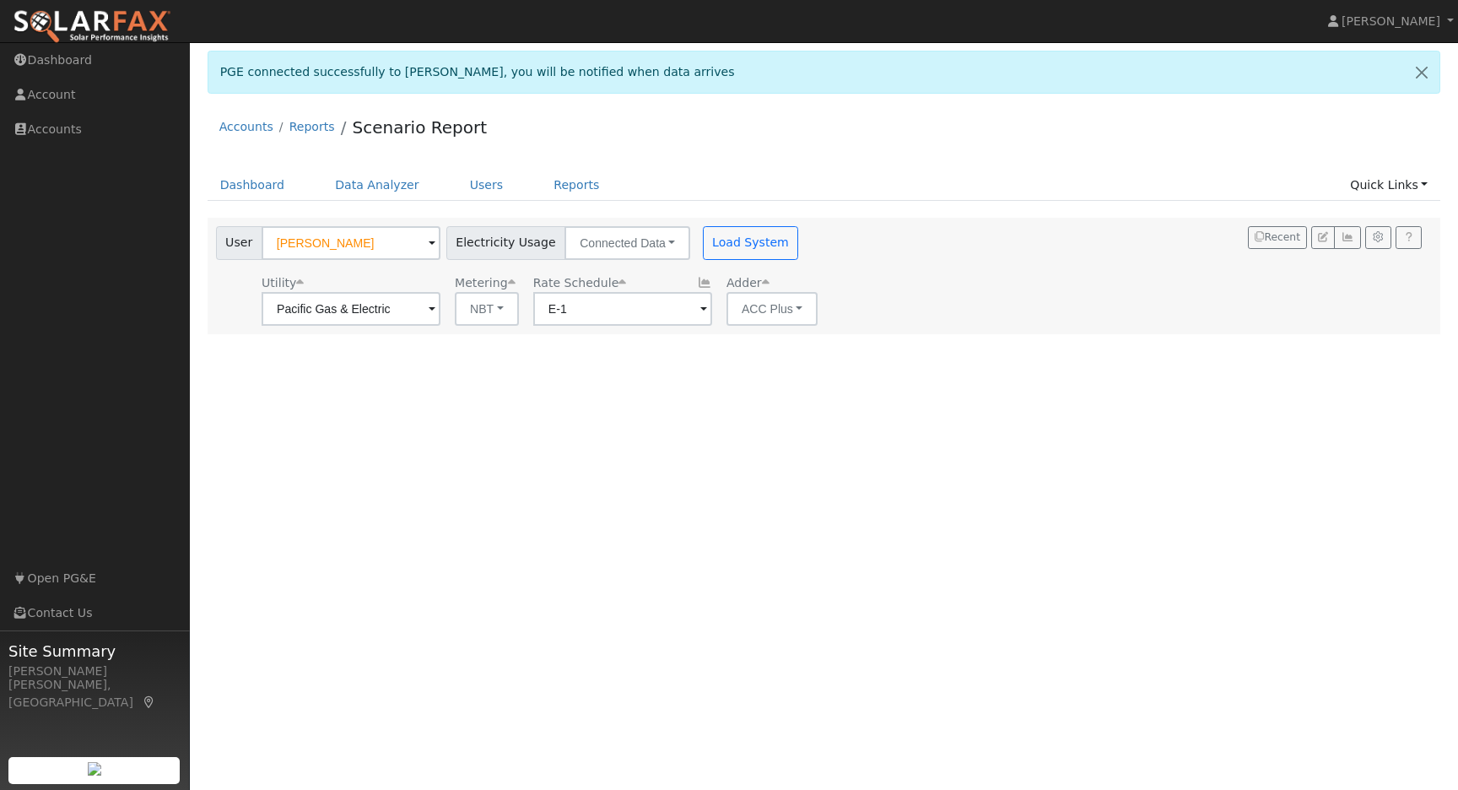
click at [435, 318] on span at bounding box center [432, 309] width 7 height 19
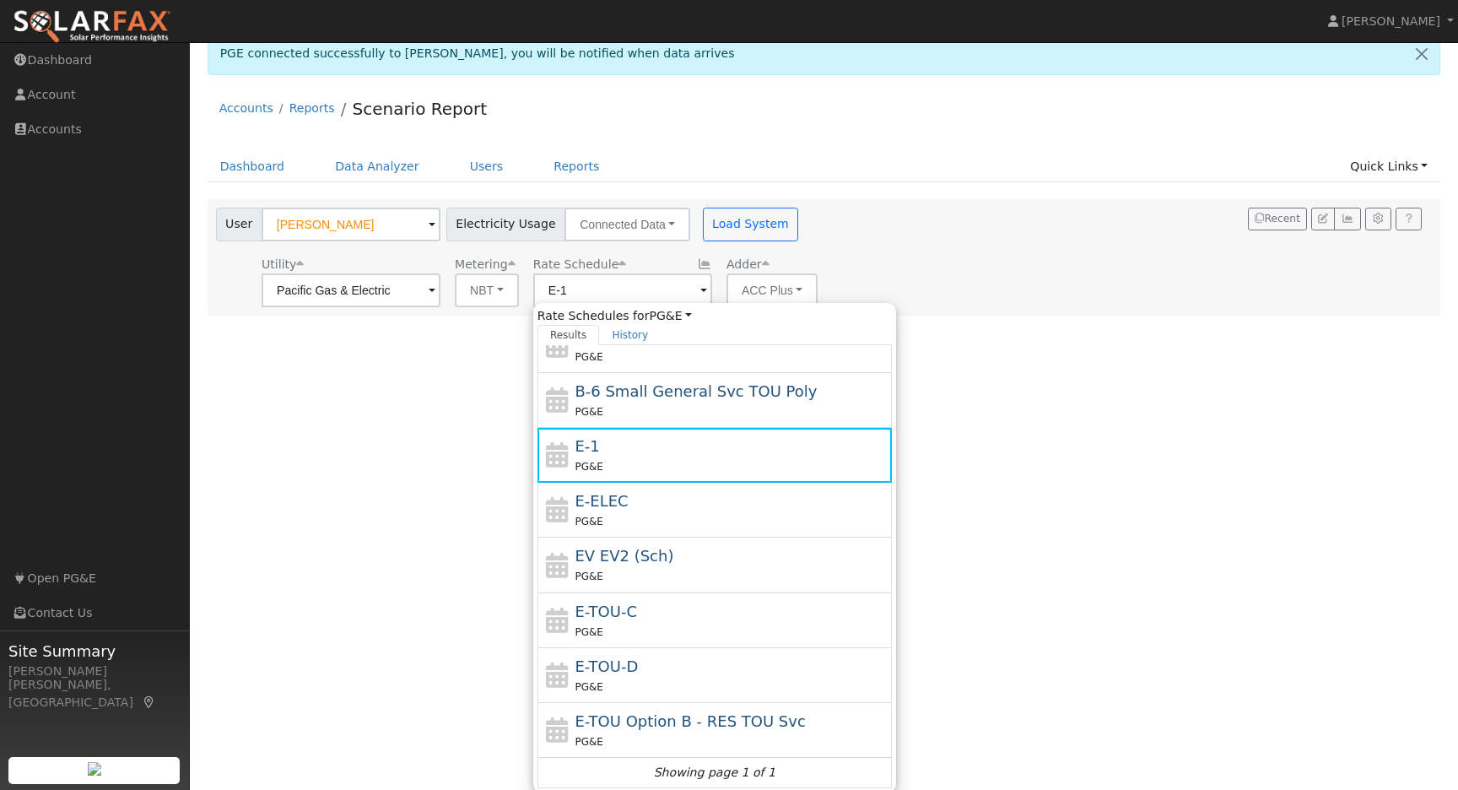
scroll to position [21, 0]
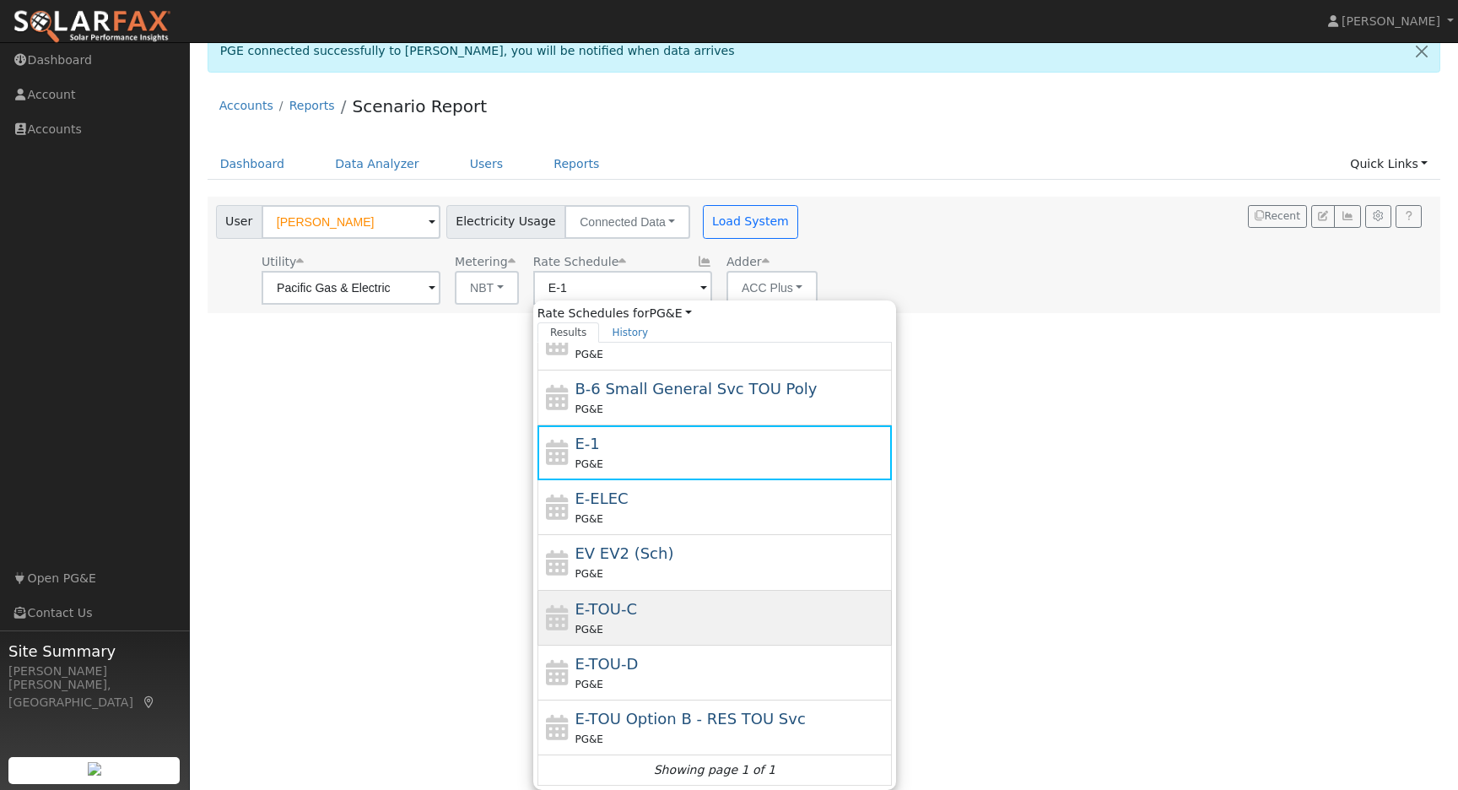
click at [615, 603] on span "E-TOU-C" at bounding box center [606, 609] width 62 height 18
type input "E-TOU-C"
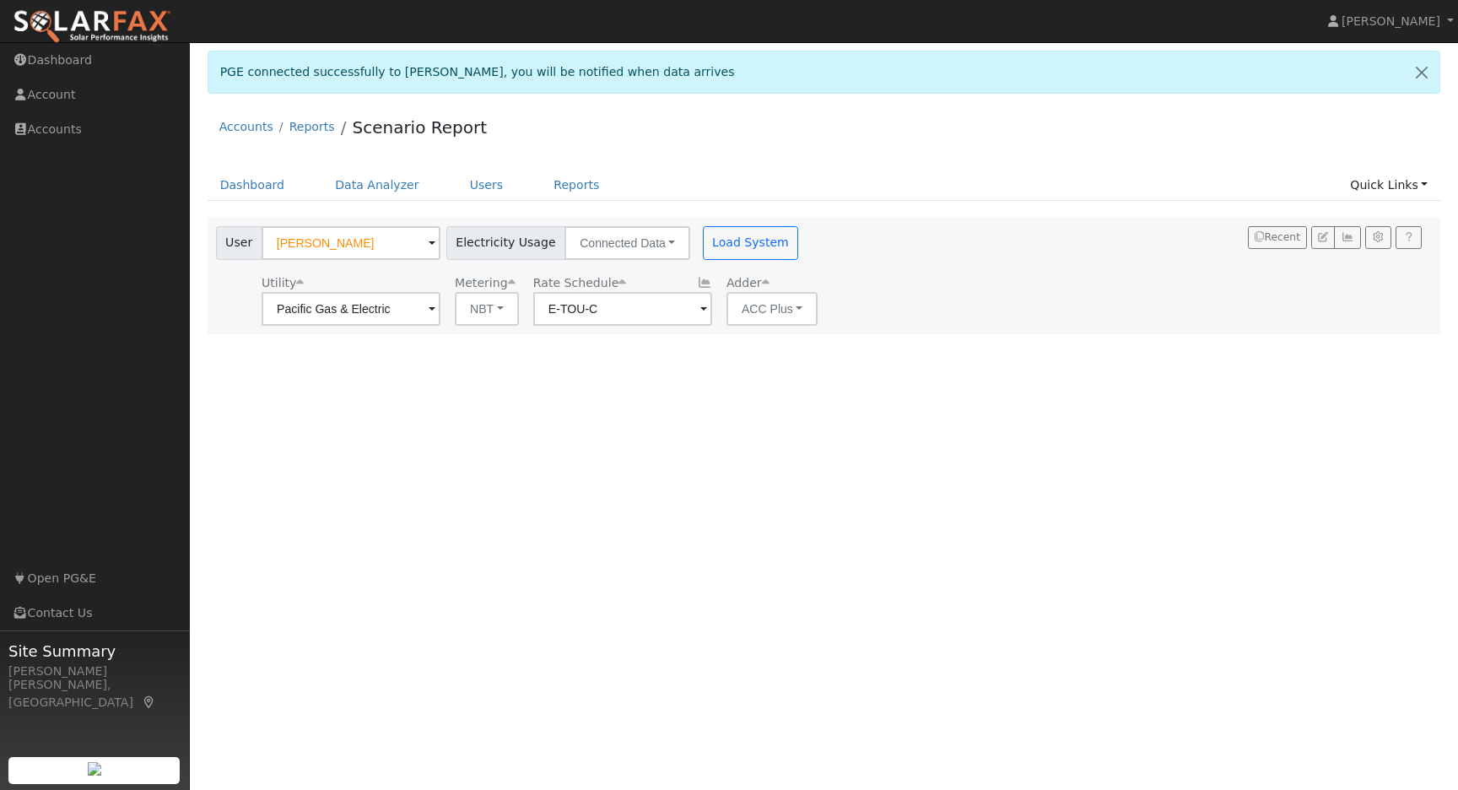
click at [820, 597] on div "User Profile First name Last name Email Email Notifications No Emails No Emails…" at bounding box center [824, 416] width 1268 height 748
click at [703, 243] on button "Load System" at bounding box center [751, 243] width 96 height 34
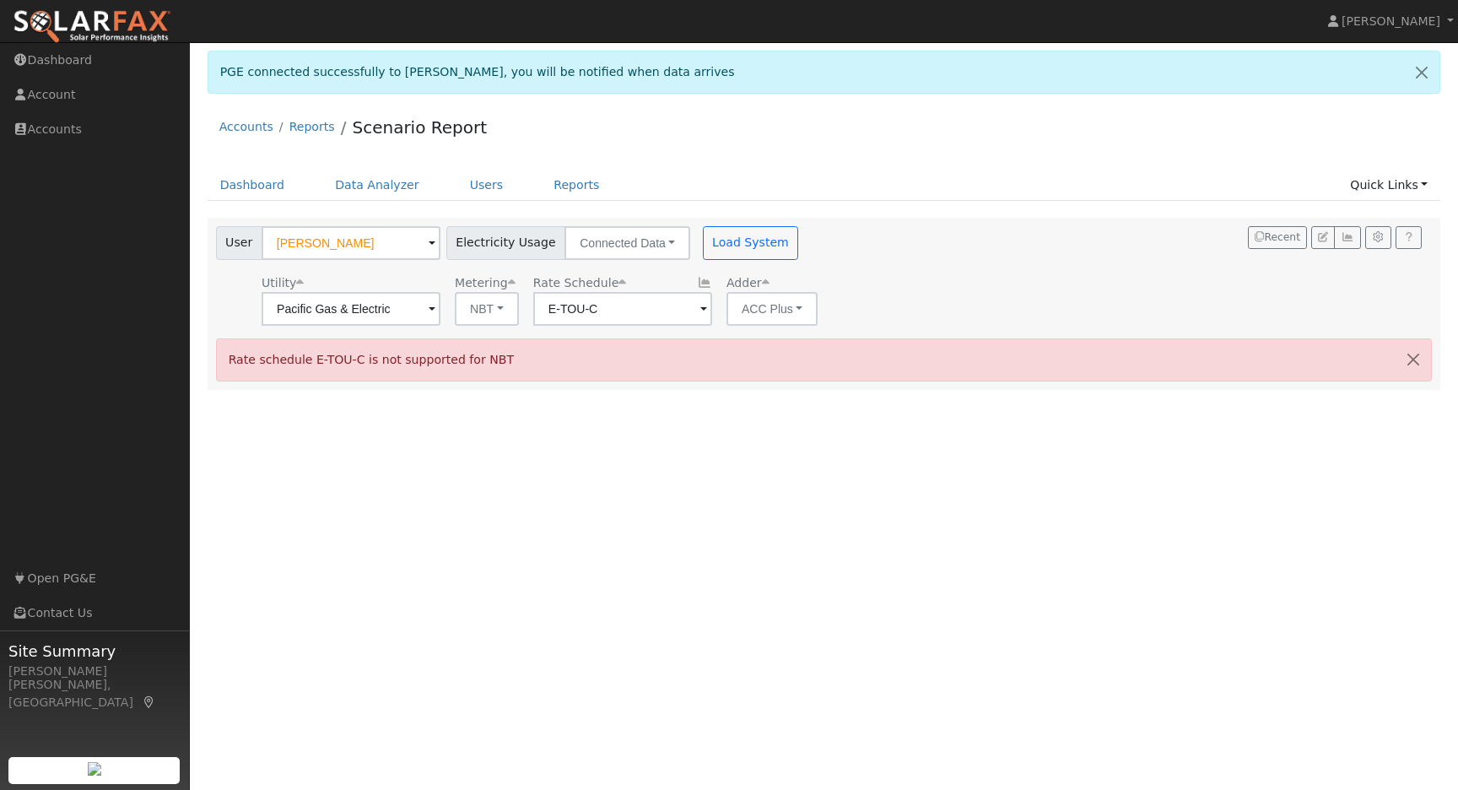
click at [648, 578] on div "User Profile First name Last name Email Email Notifications No Emails No Emails…" at bounding box center [824, 416] width 1268 height 748
click at [494, 309] on button "NBT" at bounding box center [487, 309] width 64 height 34
click at [488, 340] on link "NEM" at bounding box center [498, 346] width 117 height 24
click at [738, 251] on button "Load System" at bounding box center [751, 243] width 96 height 34
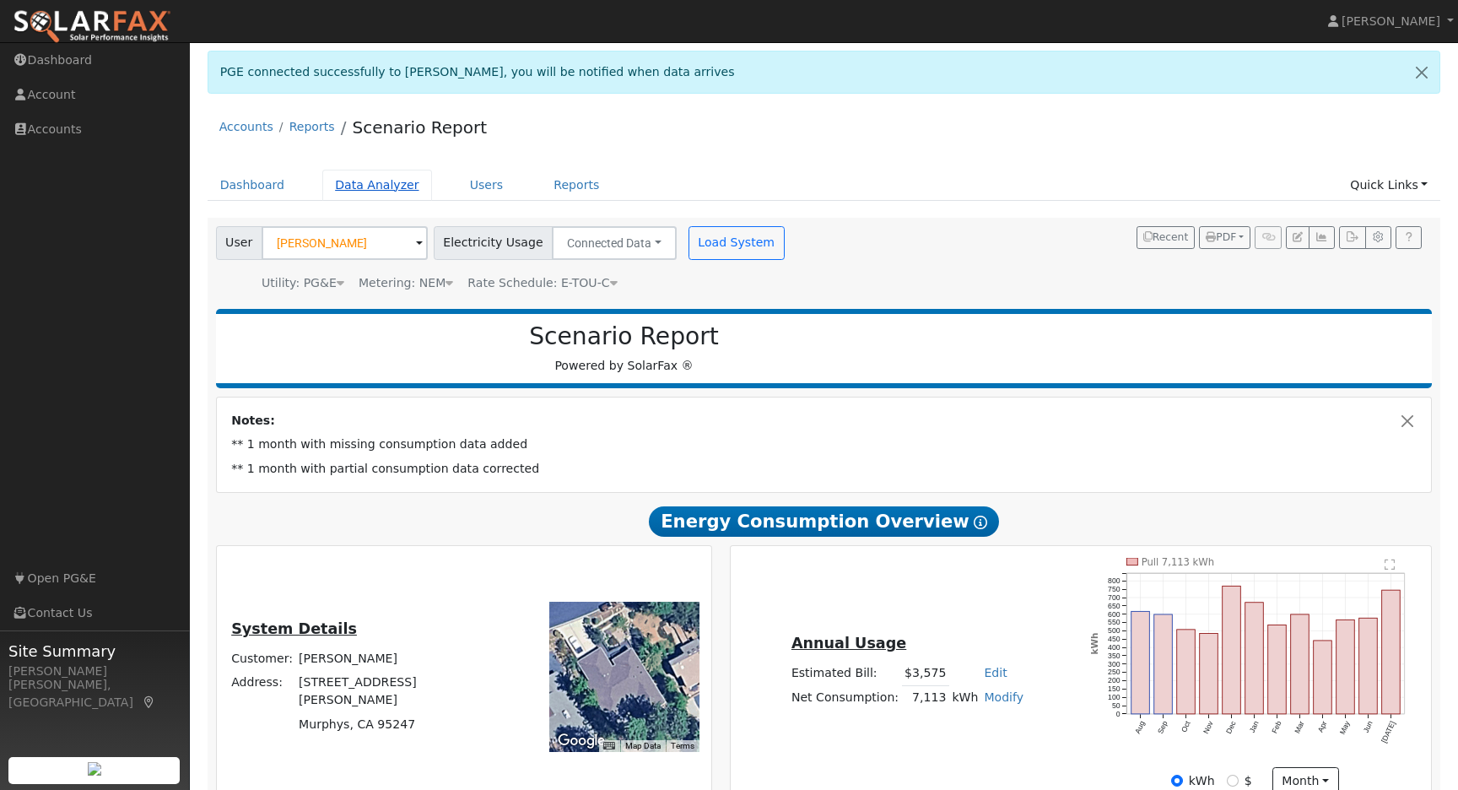
click at [385, 179] on link "Data Analyzer" at bounding box center [377, 185] width 110 height 31
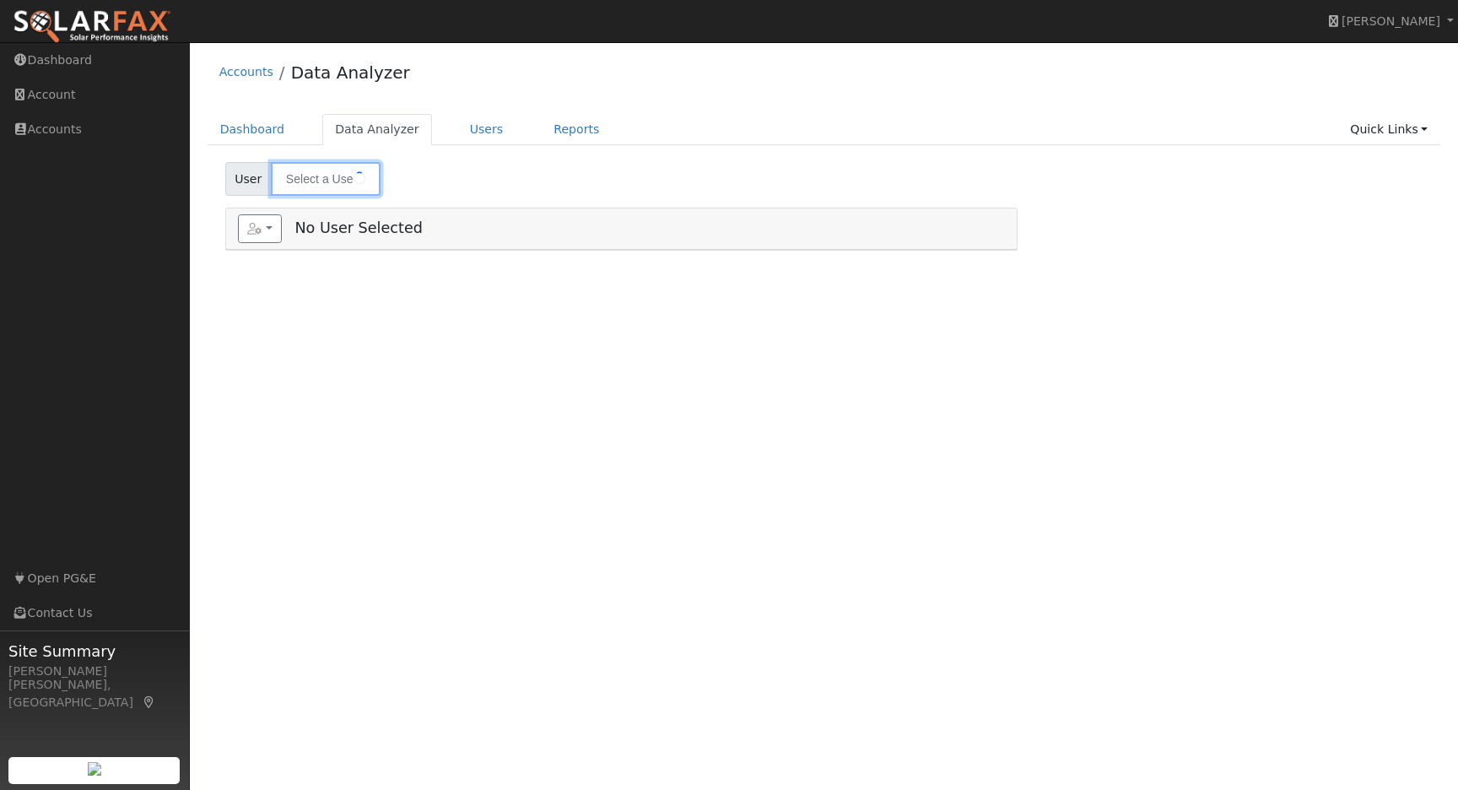
type input "[PERSON_NAME]"
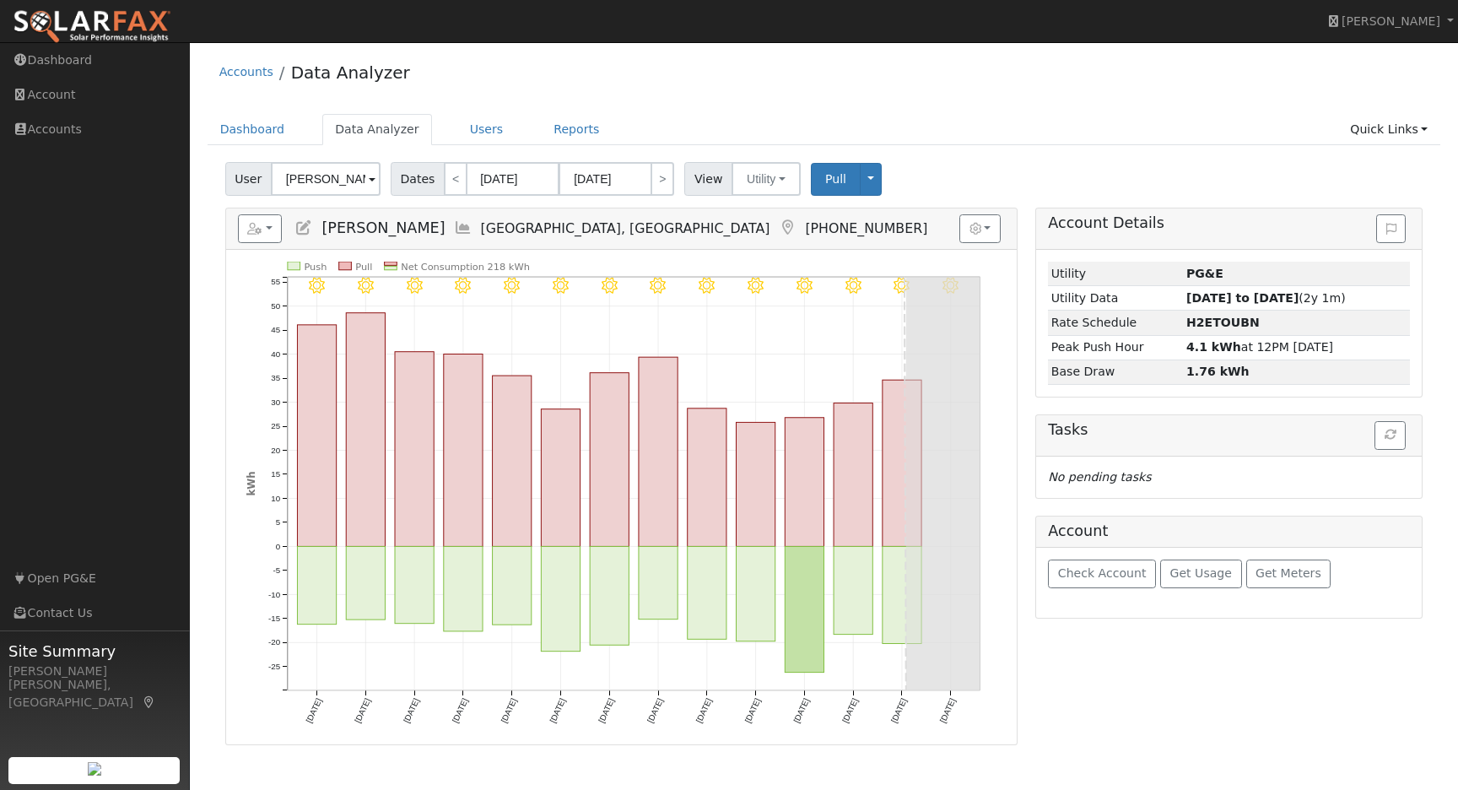
click at [370, 186] on span at bounding box center [372, 179] width 7 height 19
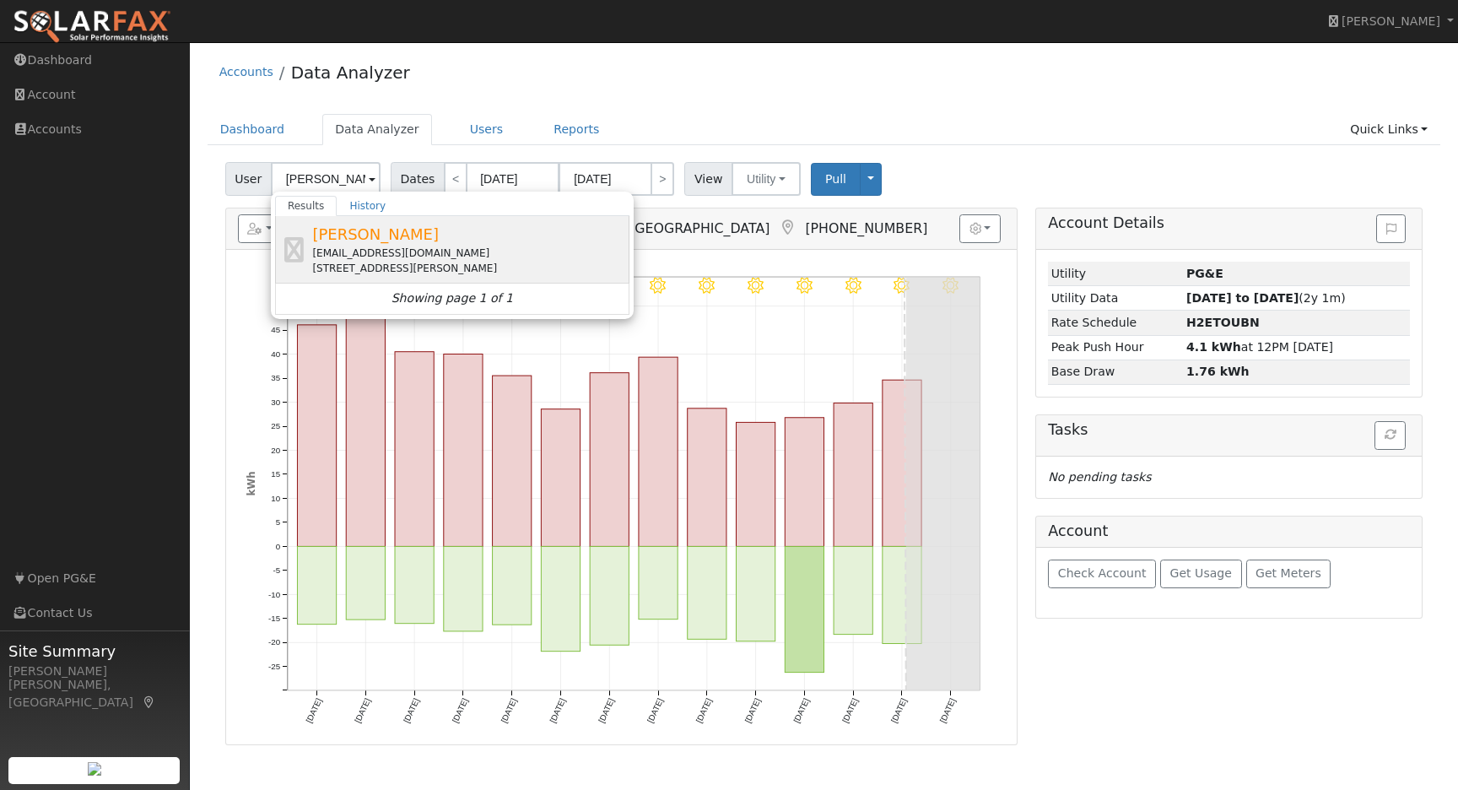
click at [325, 246] on div "[EMAIL_ADDRESS][DOMAIN_NAME]" at bounding box center [468, 253] width 313 height 15
type input "[PERSON_NAME]"
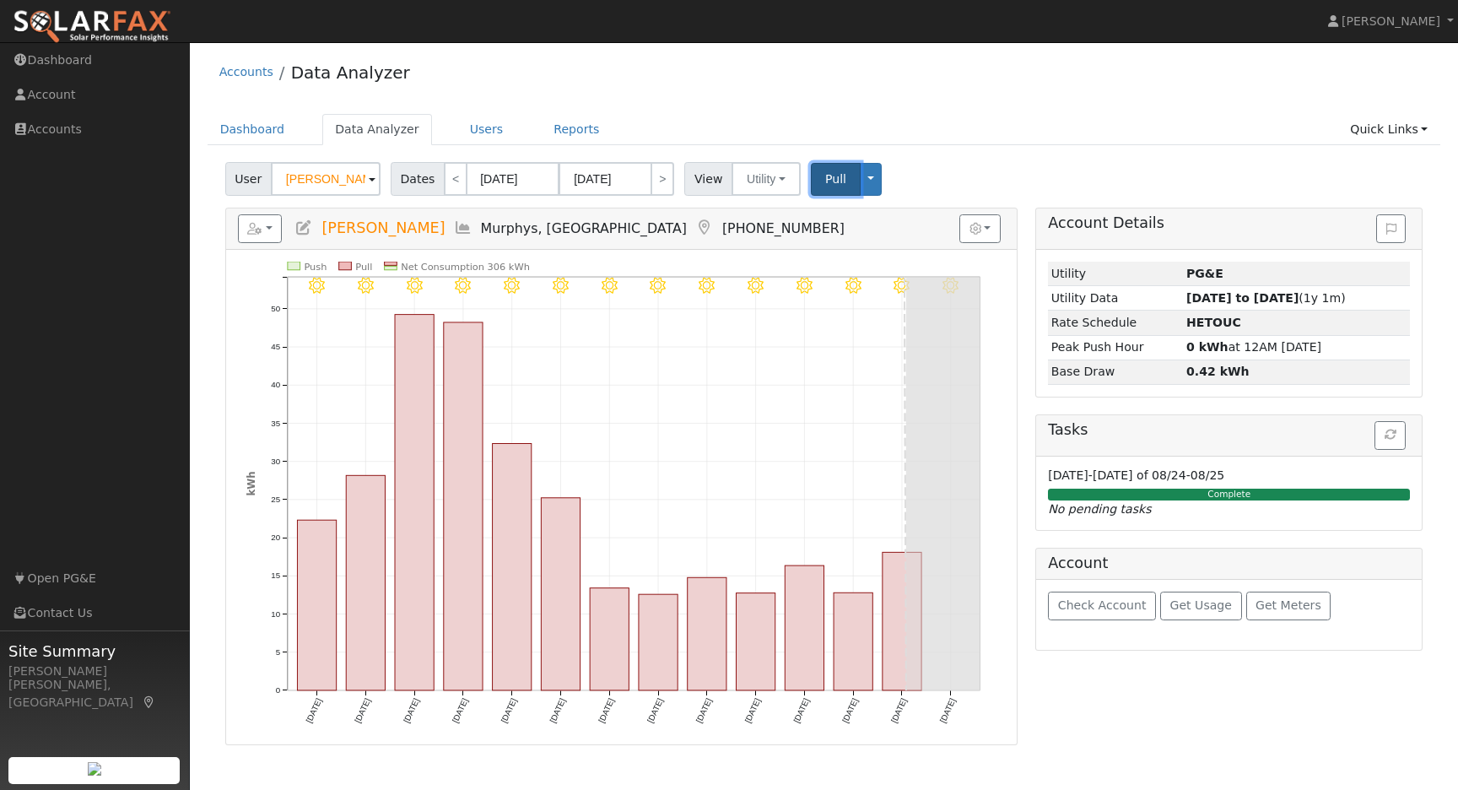
click at [831, 178] on span "Pull" at bounding box center [835, 179] width 21 height 14
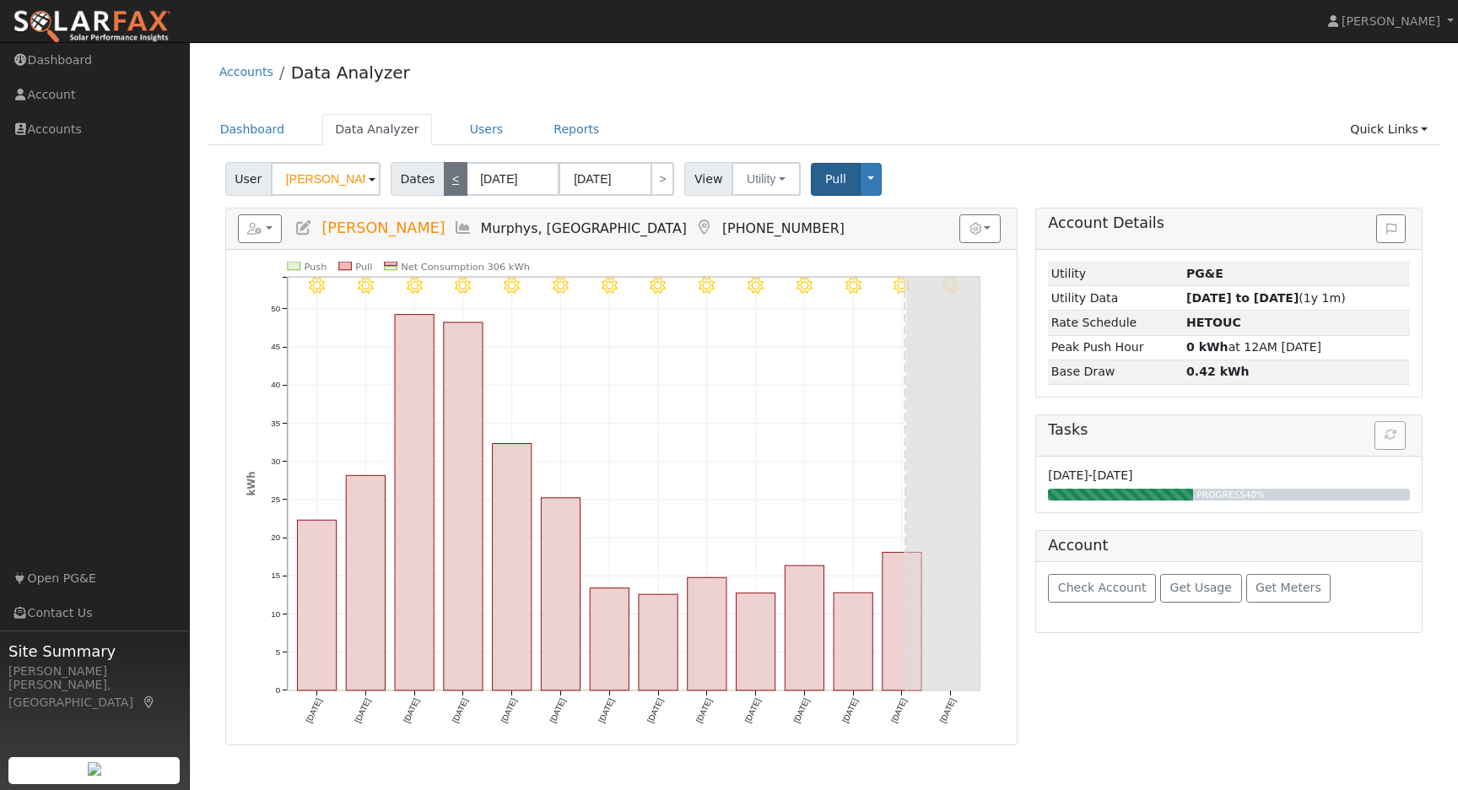
click at [455, 181] on link "<" at bounding box center [456, 179] width 24 height 34
type input "07/25/2025"
type input "08/07/2025"
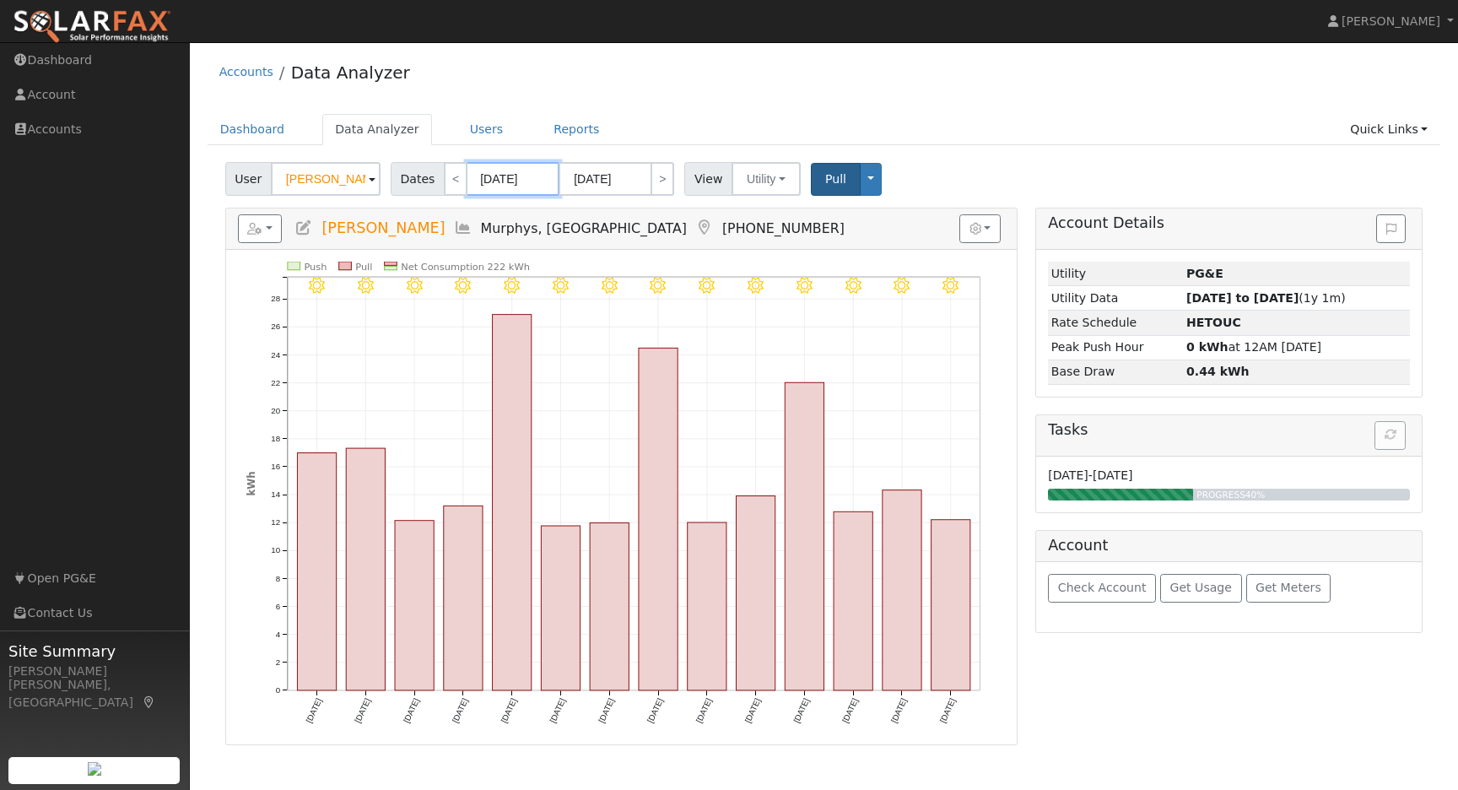
click at [492, 181] on body "Jason Kerr Jason Kerr Profile Help Center Terms Of Service See What's New Log O…" at bounding box center [729, 416] width 1458 height 748
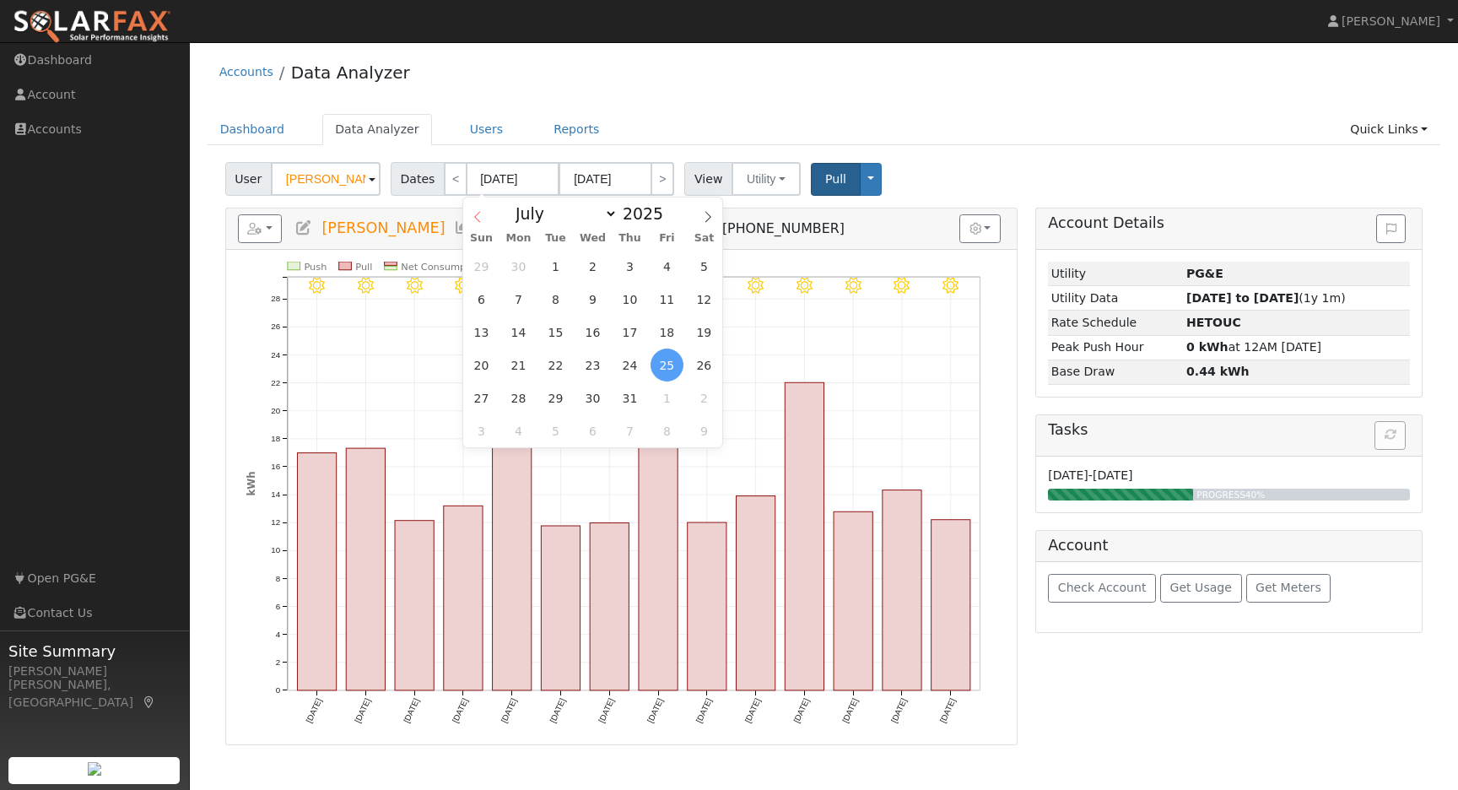
click at [479, 218] on icon at bounding box center [478, 217] width 12 height 12
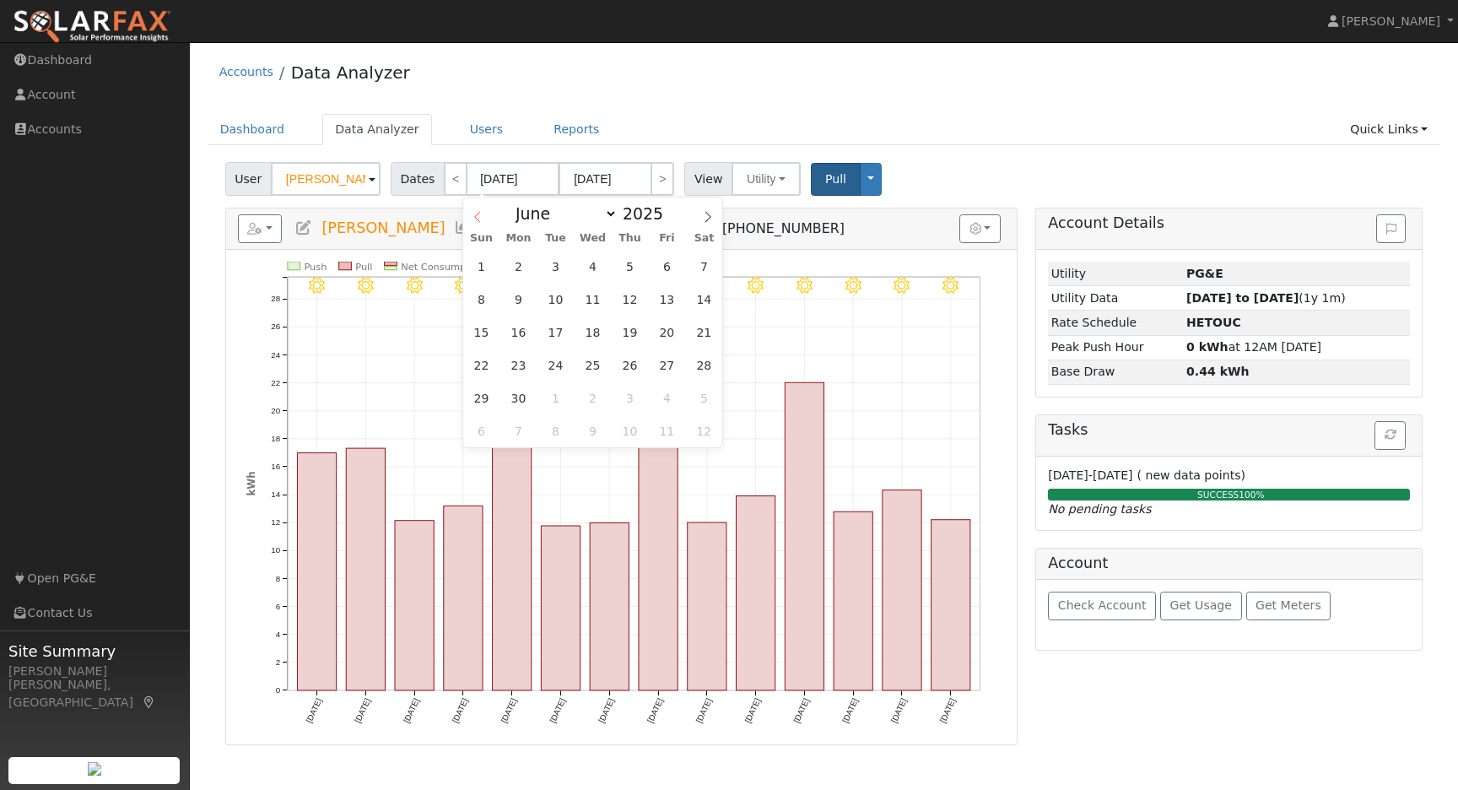
click at [478, 219] on icon at bounding box center [478, 217] width 12 height 12
select select "4"
click at [667, 219] on span at bounding box center [673, 217] width 12 height 9
type input "2024"
click at [708, 219] on icon at bounding box center [708, 217] width 12 height 12
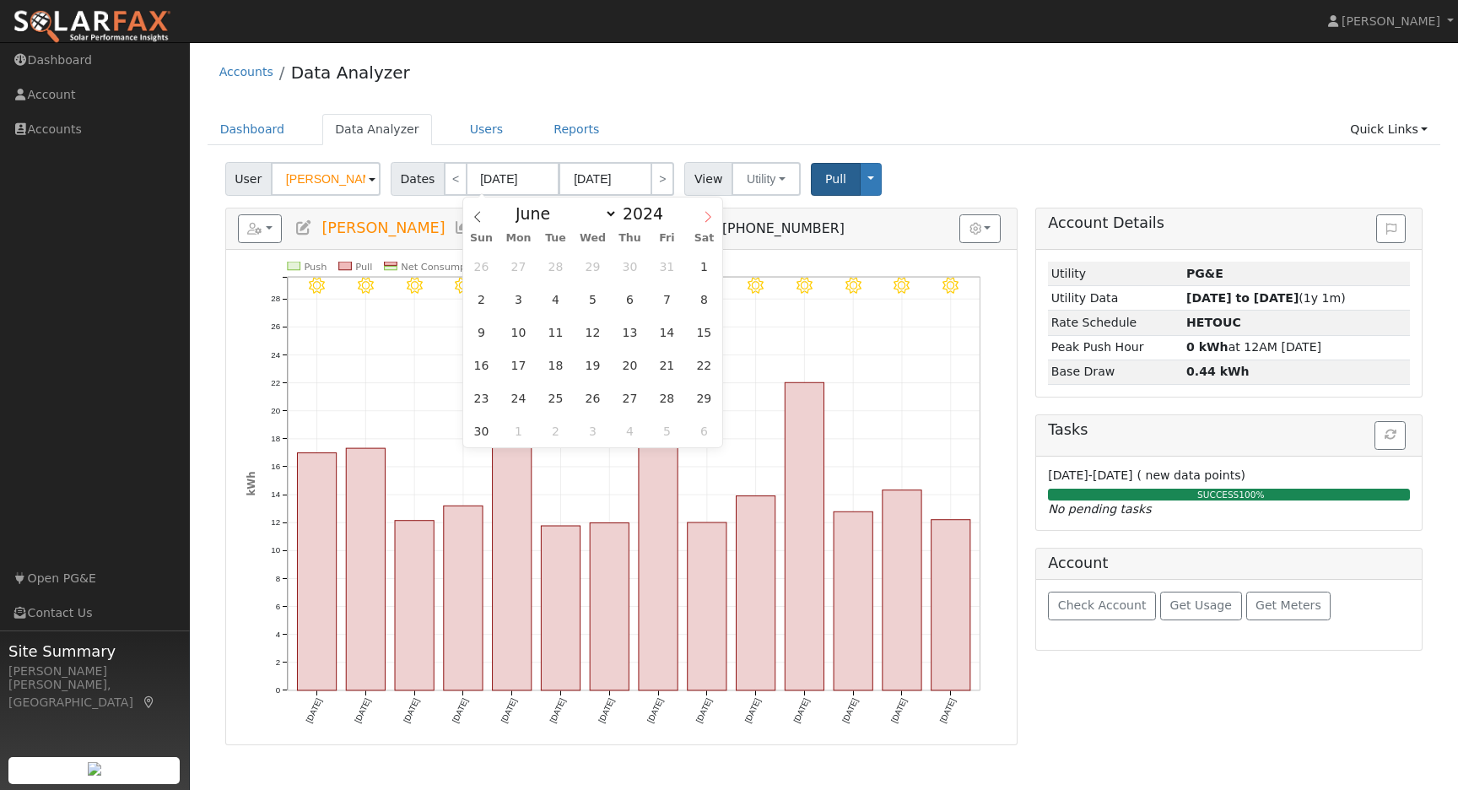
click at [708, 219] on icon at bounding box center [708, 217] width 12 height 12
select select "7"
click at [639, 303] on span "8" at bounding box center [629, 299] width 33 height 33
type input "08/08/2024"
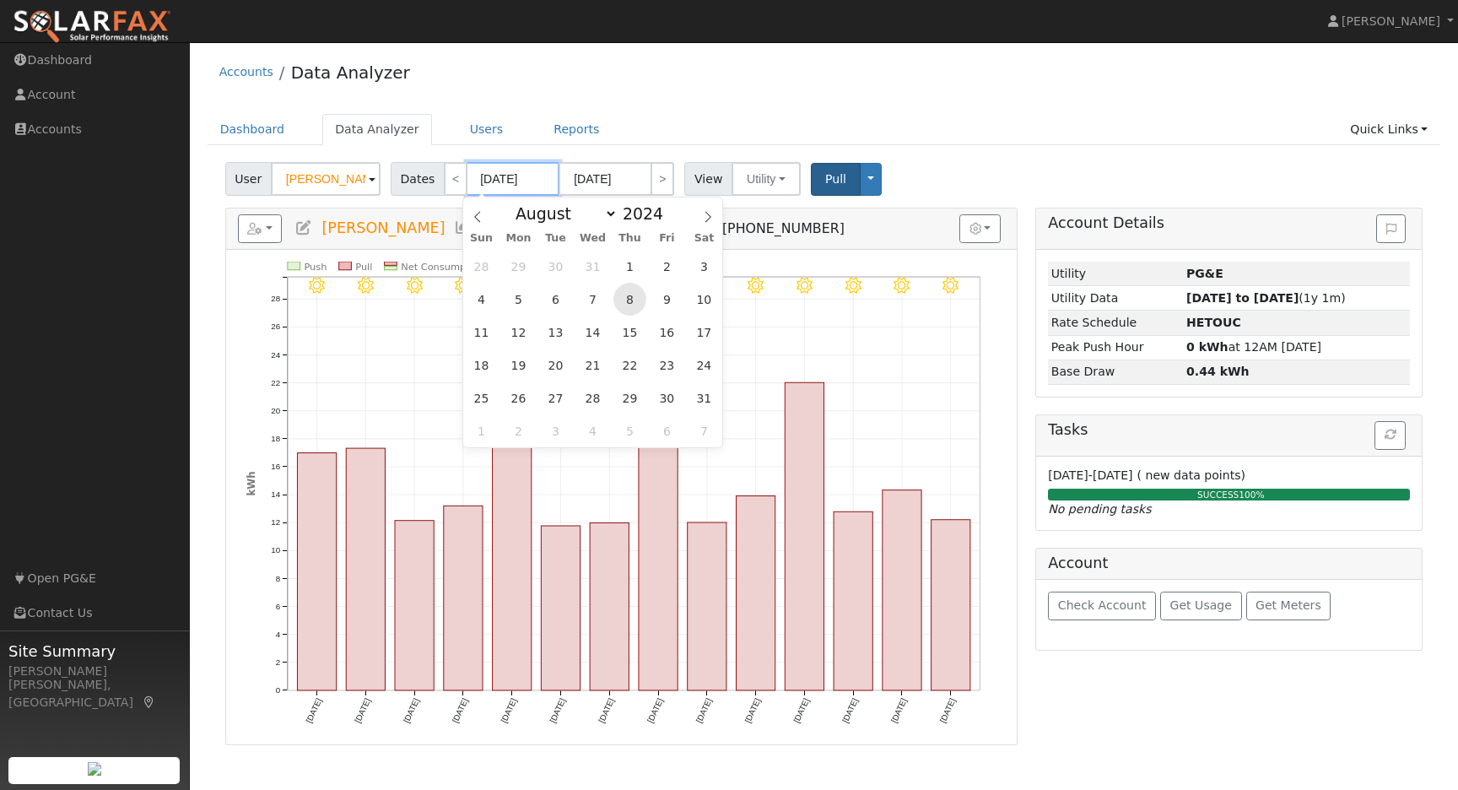
type input "08/21/2024"
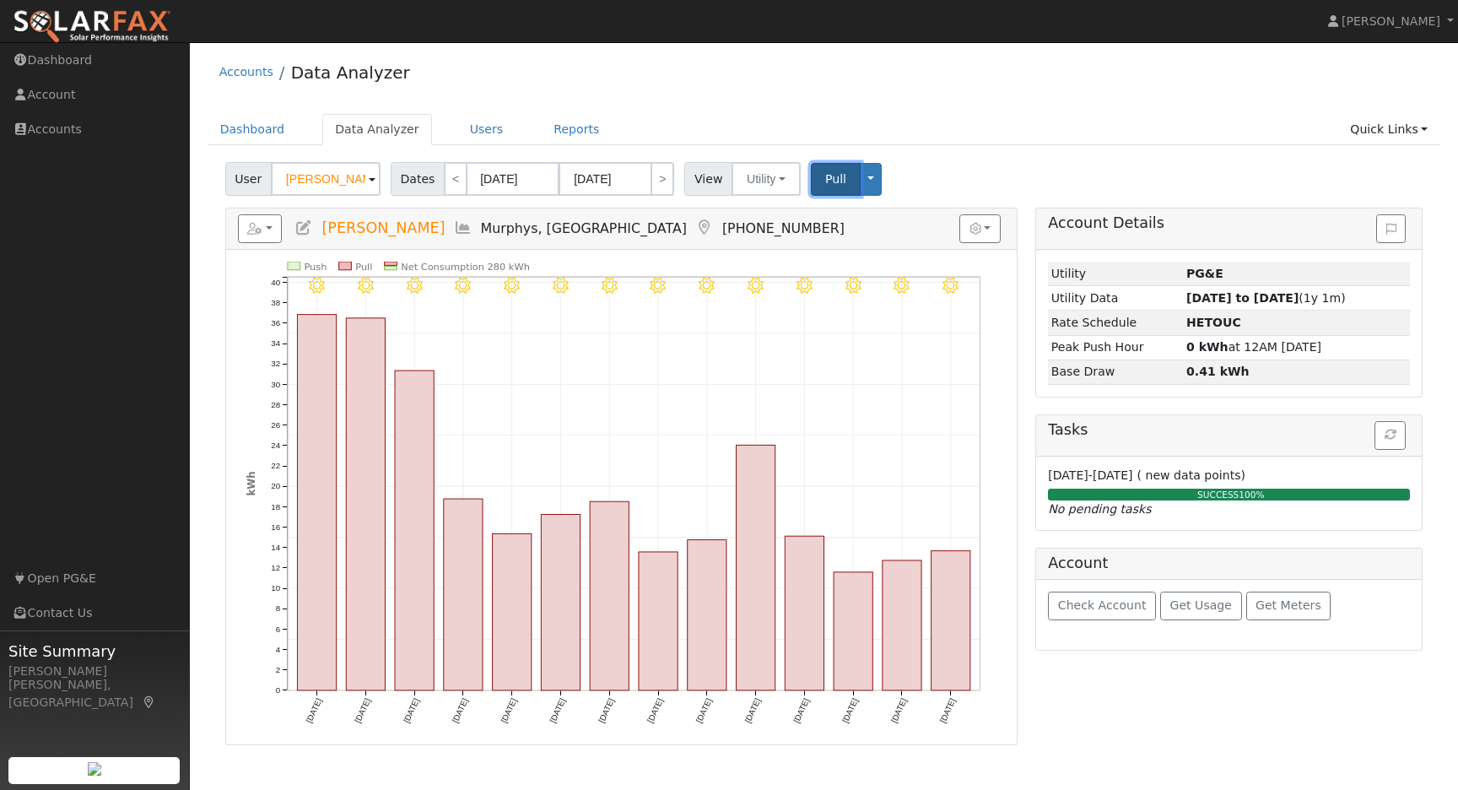
click at [832, 182] on span "Pull" at bounding box center [835, 179] width 21 height 14
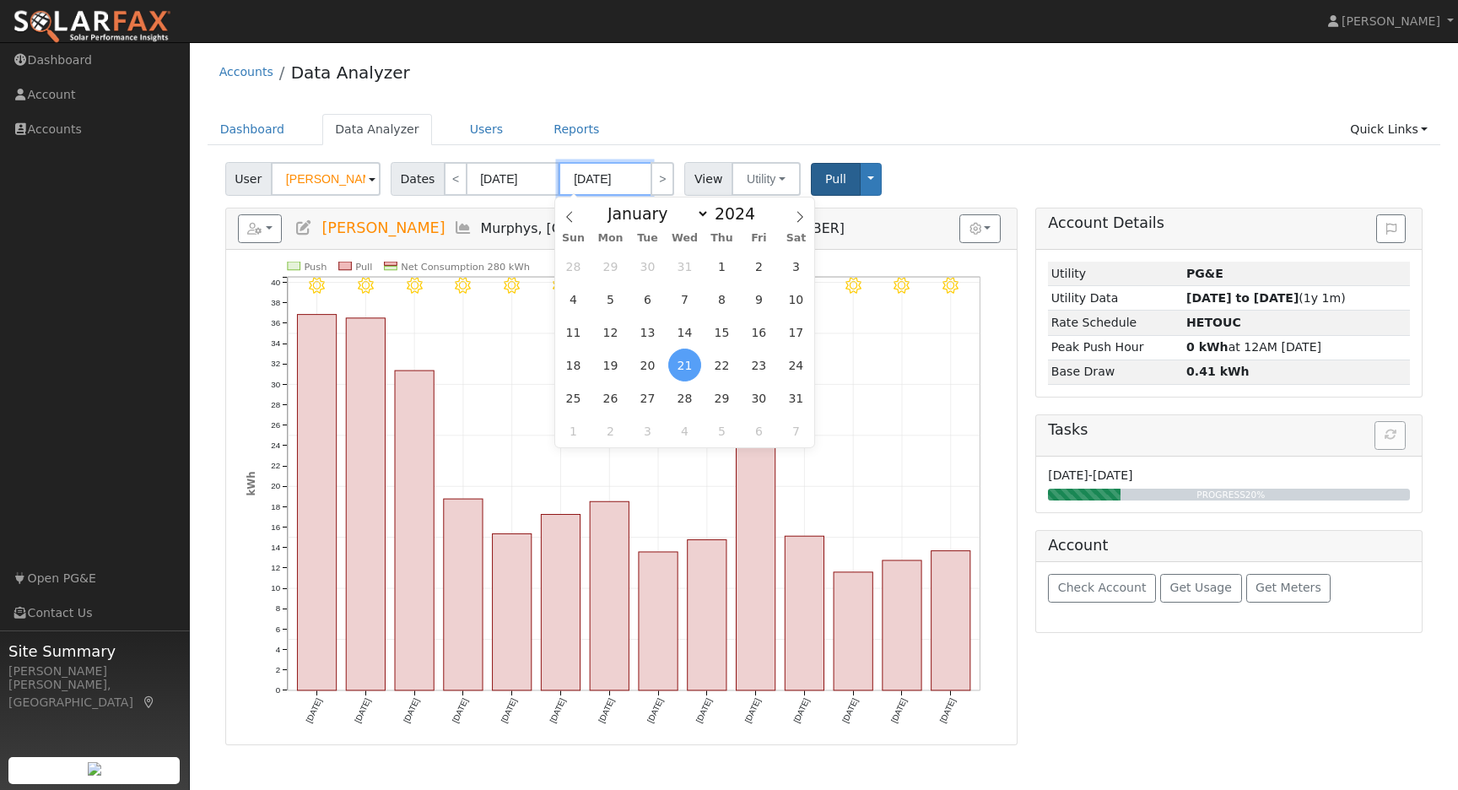
click at [620, 181] on input "08/21/2024" at bounding box center [605, 179] width 93 height 34
click at [759, 209] on span at bounding box center [765, 208] width 12 height 9
click at [806, 104] on div "Accounts Data Analyzer Dashboard Data Analyzer Users Reports Quick Links Quick …" at bounding box center [823, 398] width 1251 height 694
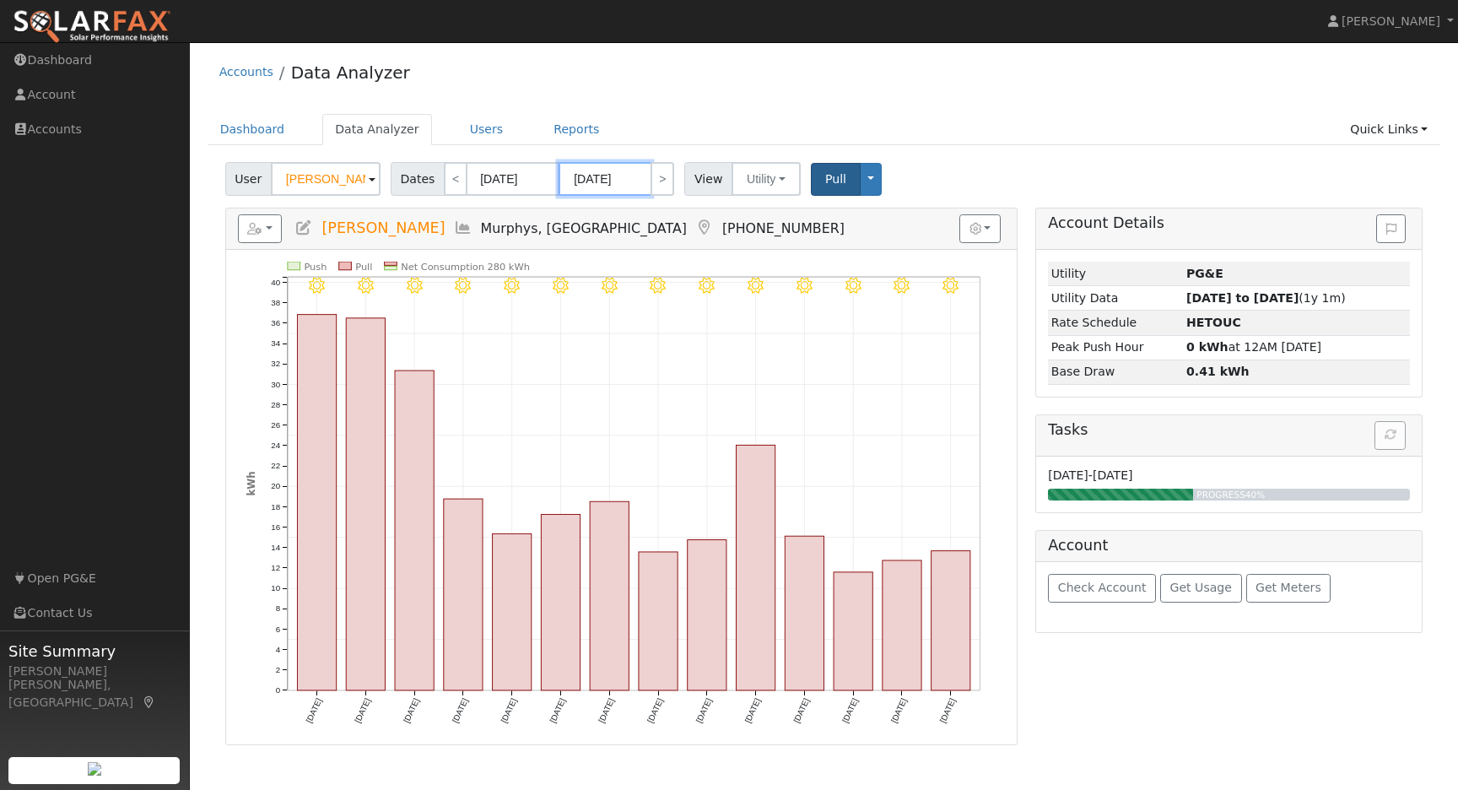
click at [635, 181] on body "Jason Kerr Jason Kerr Profile Help Center Terms Of Service See What's New Log O…" at bounding box center [729, 416] width 1458 height 748
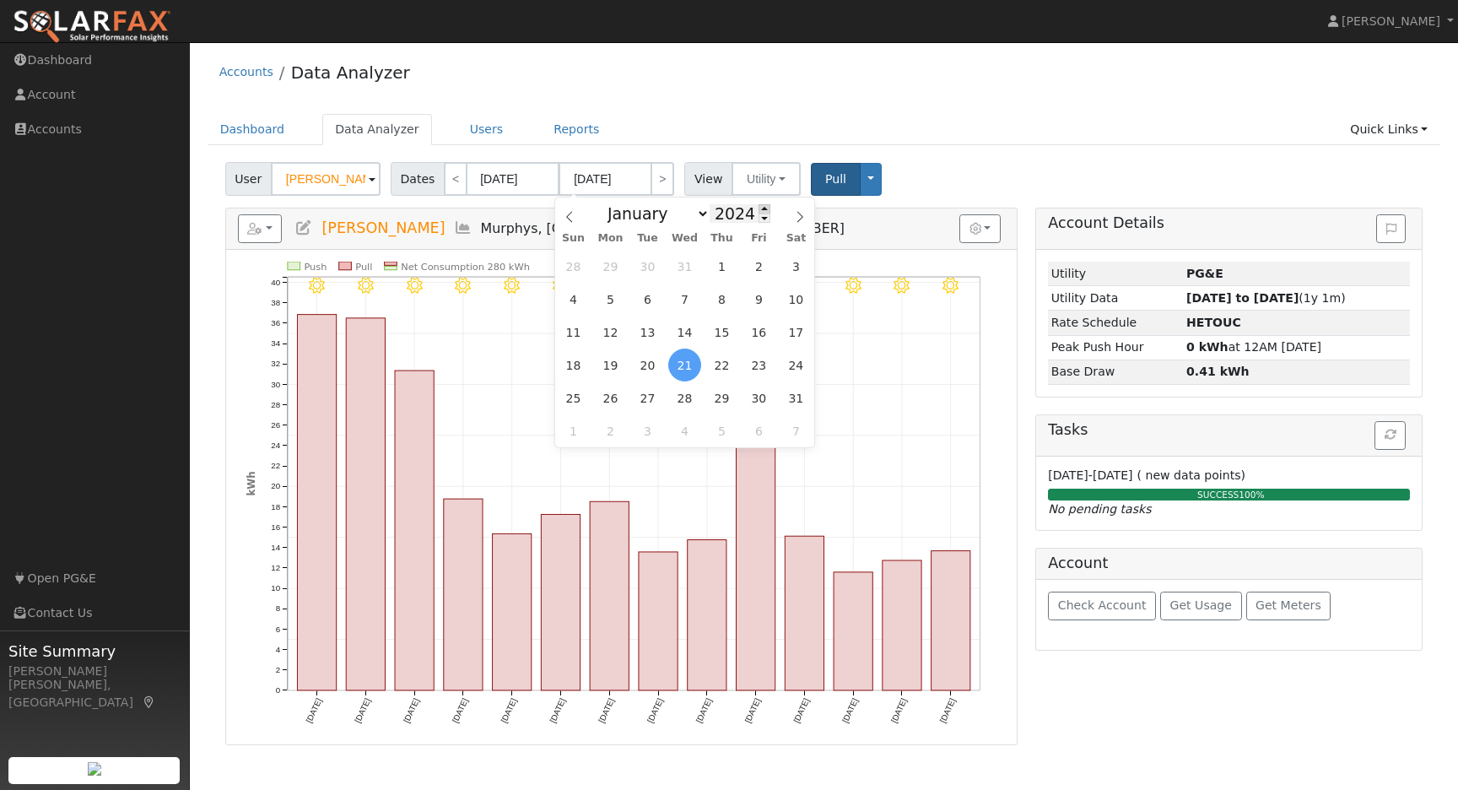
click at [759, 209] on span at bounding box center [765, 208] width 12 height 9
type input "2025"
click at [764, 305] on span "8" at bounding box center [759, 299] width 33 height 33
type input "08/08/2025"
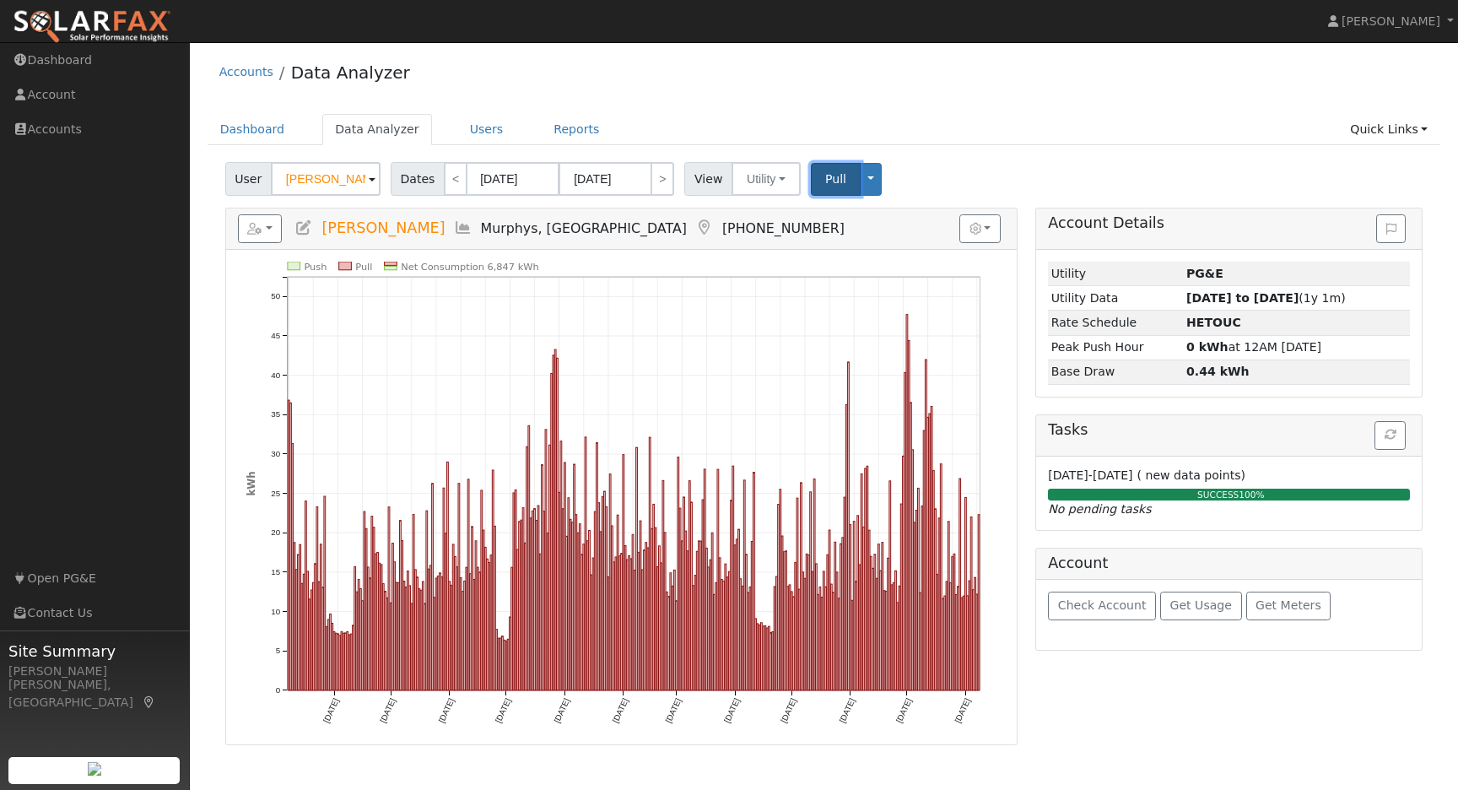
click at [829, 181] on span "Pull" at bounding box center [835, 179] width 21 height 14
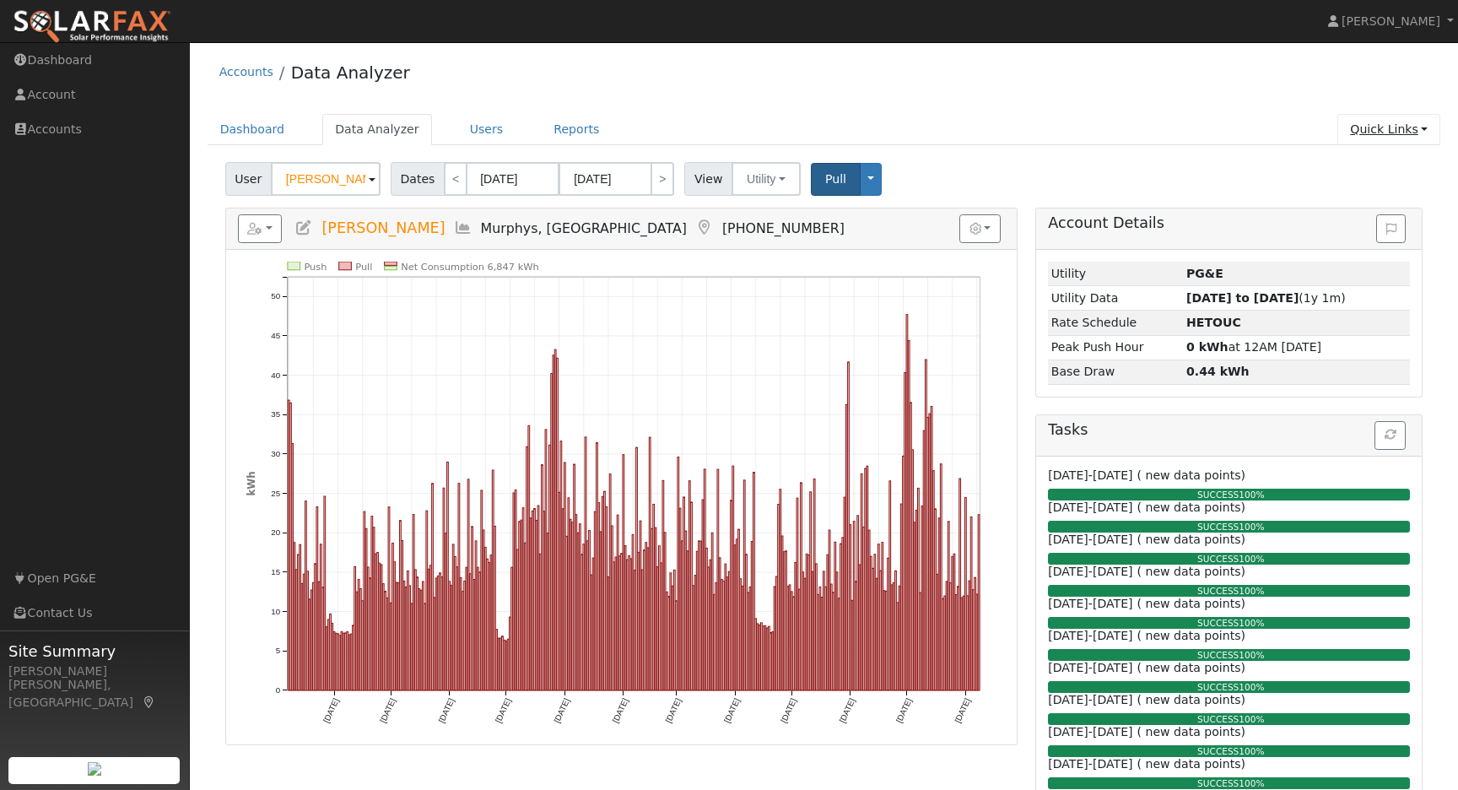
click at [1430, 135] on link "Quick Links" at bounding box center [1388, 129] width 103 height 31
click at [1386, 225] on link "Run a Scenario Report" at bounding box center [1355, 226] width 171 height 24
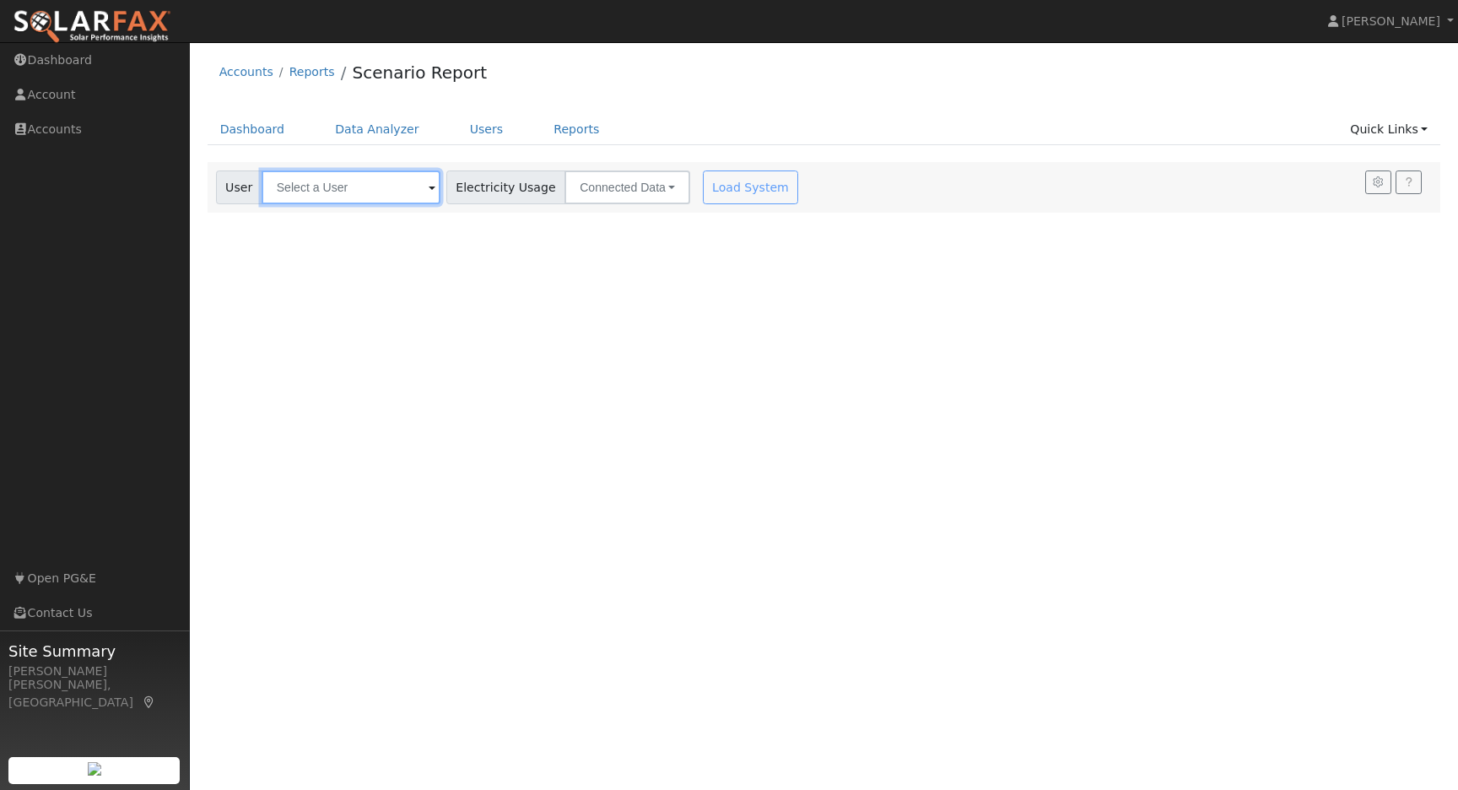
click at [400, 181] on input "text" at bounding box center [351, 187] width 179 height 34
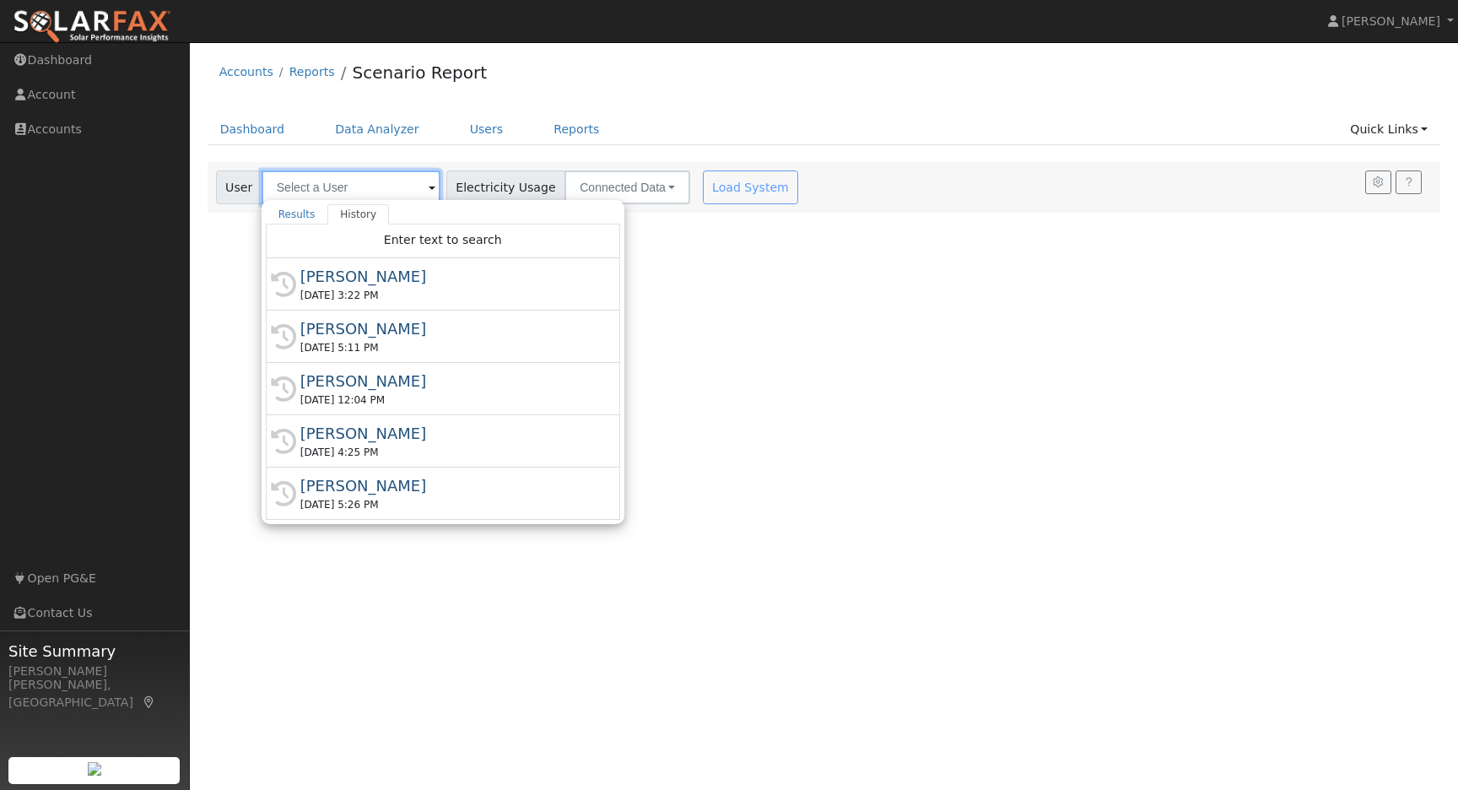
click at [329, 182] on input "text" at bounding box center [351, 187] width 179 height 34
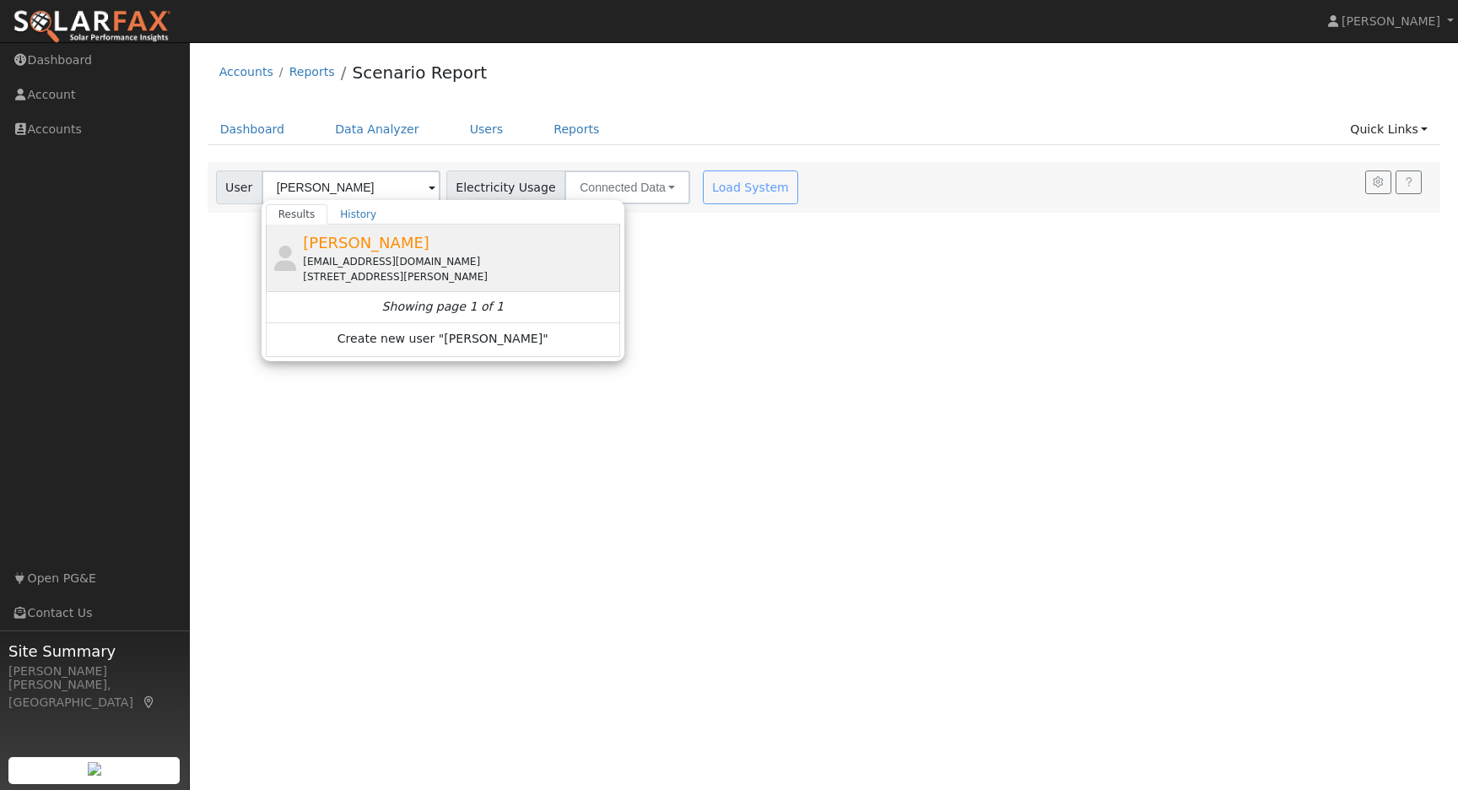
click at [338, 244] on span "[PERSON_NAME]" at bounding box center [366, 243] width 127 height 18
type input "[PERSON_NAME]"
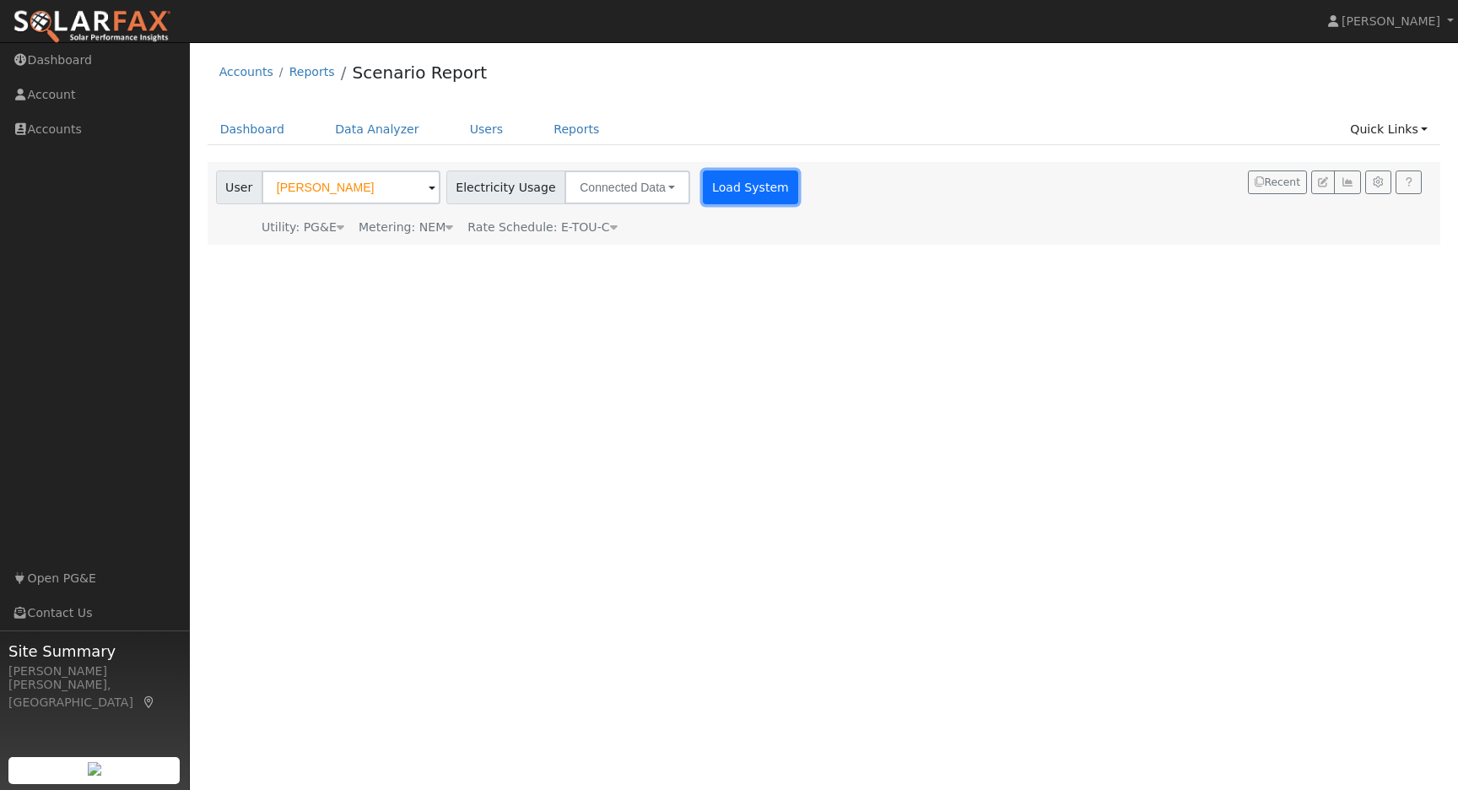
click at [705, 199] on button "Load System" at bounding box center [751, 187] width 96 height 34
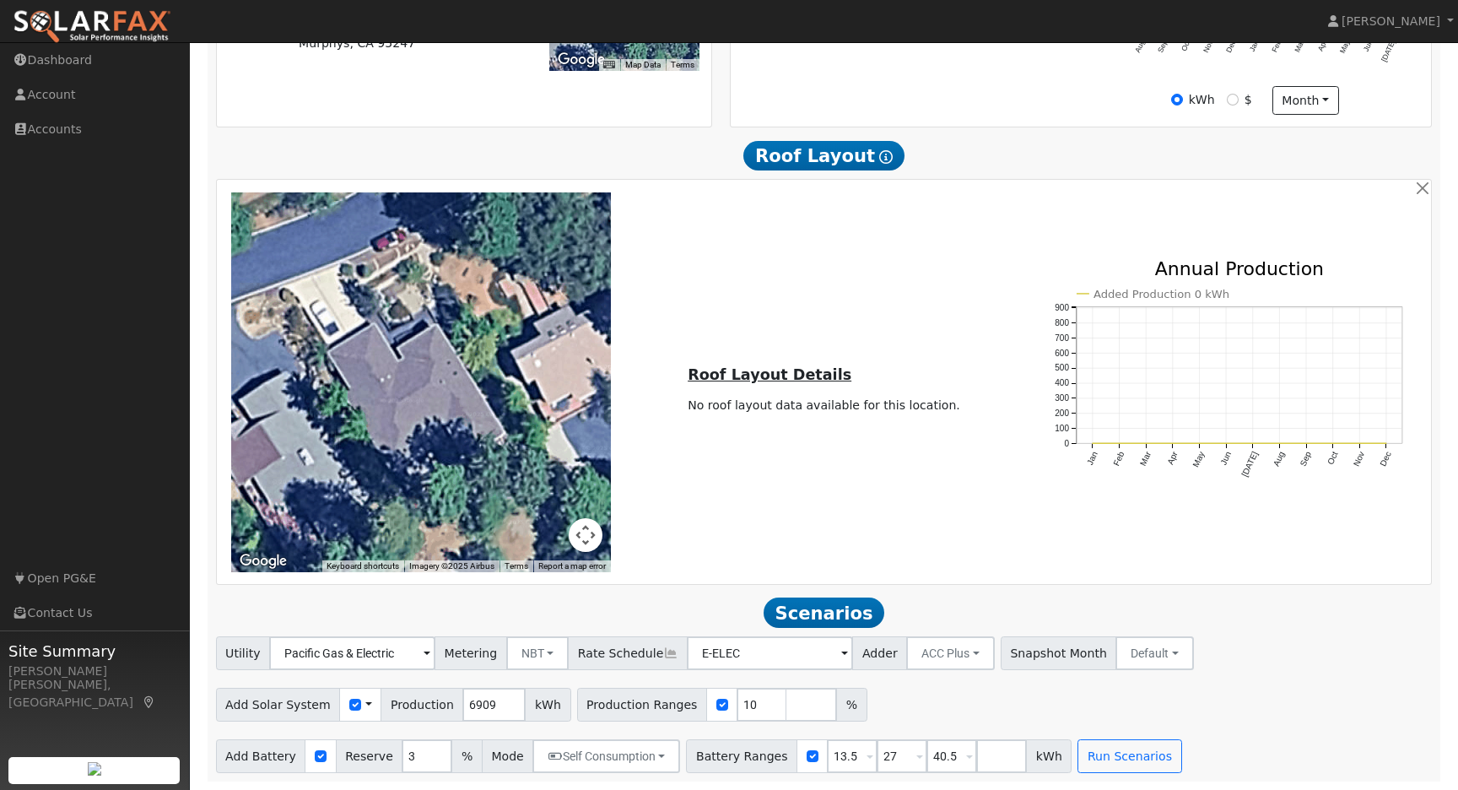
scroll to position [528, 0]
click at [740, 708] on input "10" at bounding box center [762, 705] width 51 height 34
type input "120"
type input "140"
type input "160"
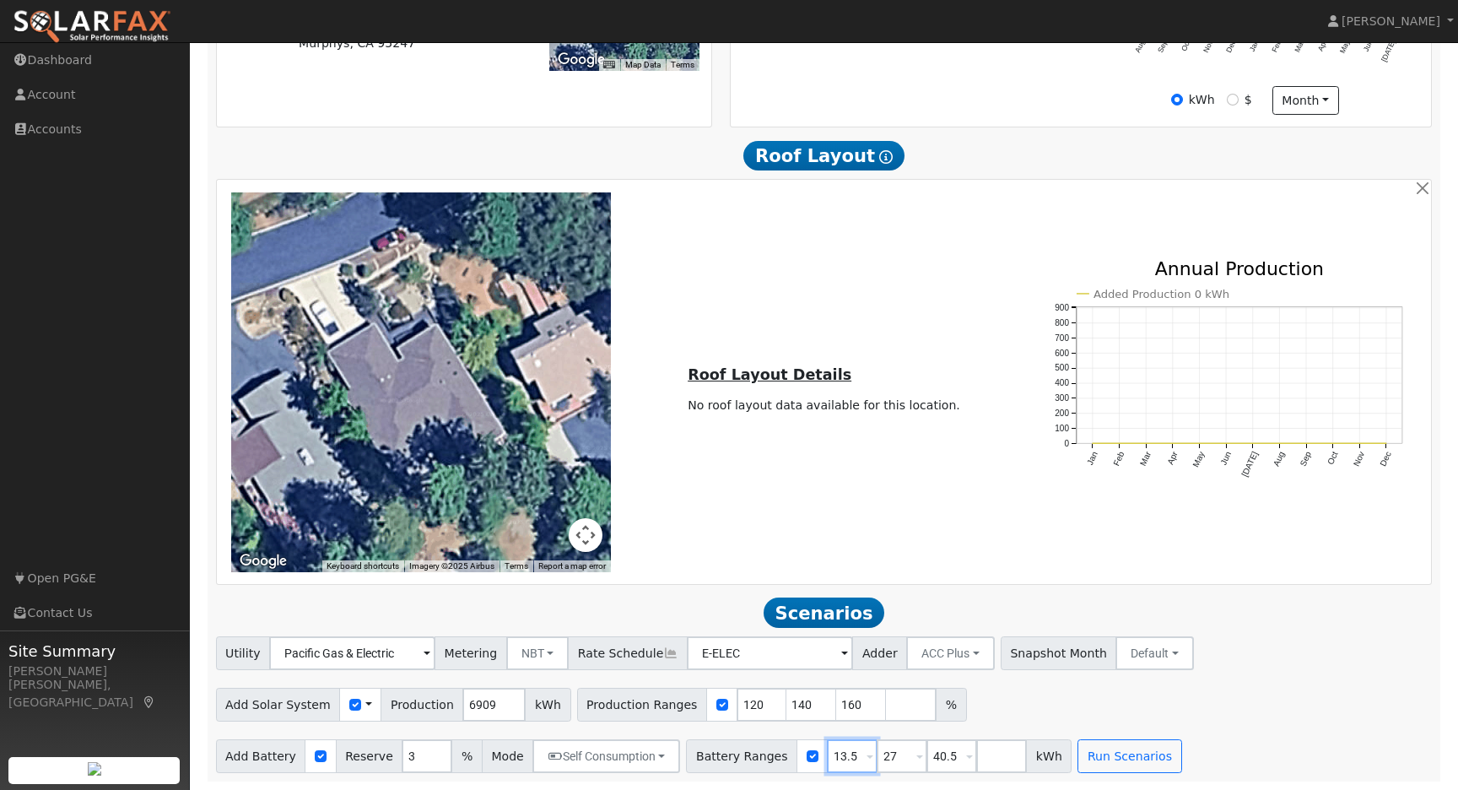
drag, startPoint x: 847, startPoint y: 754, endPoint x: 809, endPoint y: 754, distance: 38.0
click at [809, 754] on div "Battery Ranges 13.5 Overrides Reserve % Mode None None Self Consumption Peak Sa…" at bounding box center [879, 756] width 386 height 34
type input "15"
type input "30"
type input "45"
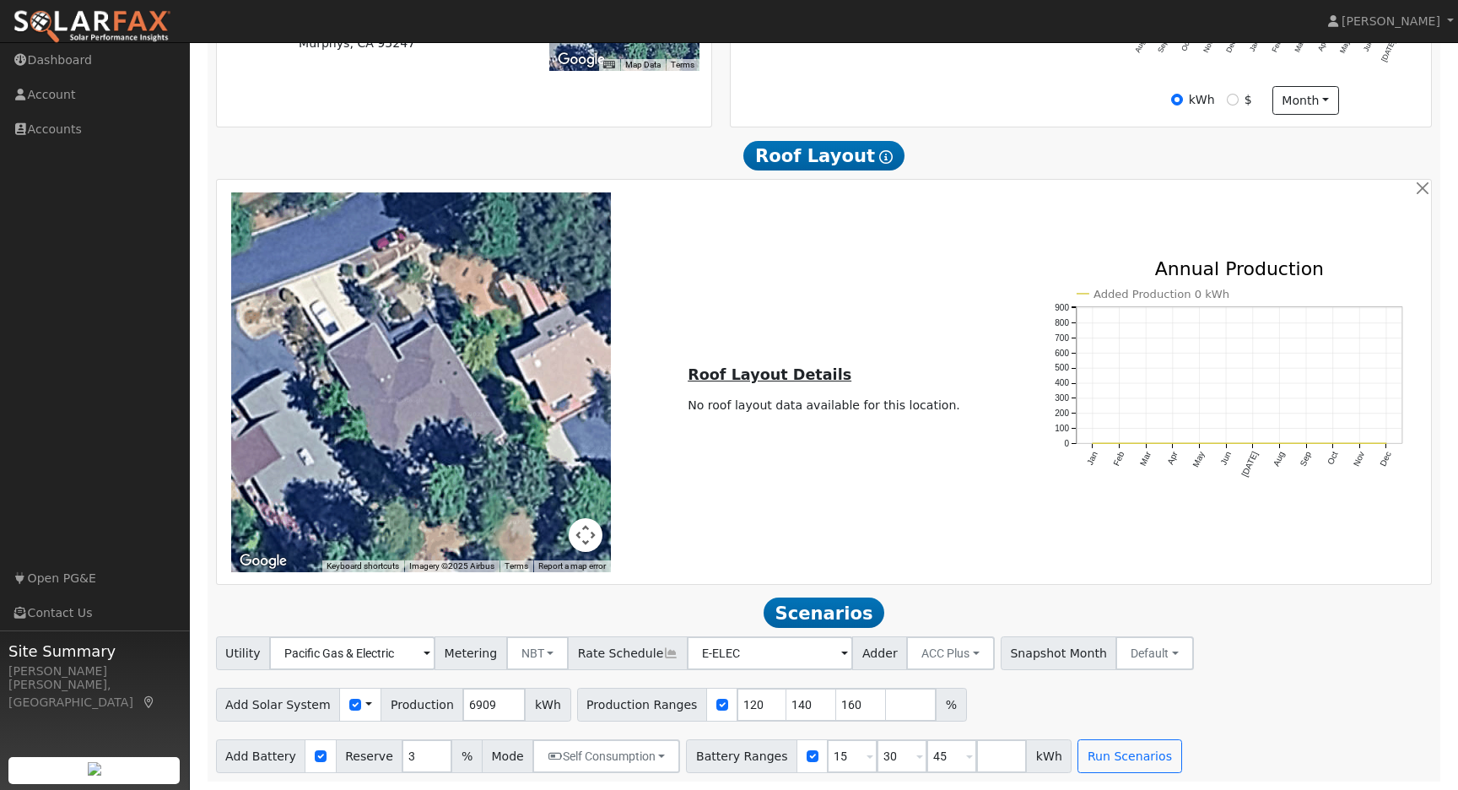
click at [1223, 711] on div "Add Solar System Use CSV Data Production 6909 kWh Production Ranges 120 140 160…" at bounding box center [824, 702] width 1223 height 40
click at [1105, 754] on button "Run Scenarios" at bounding box center [1130, 756] width 104 height 34
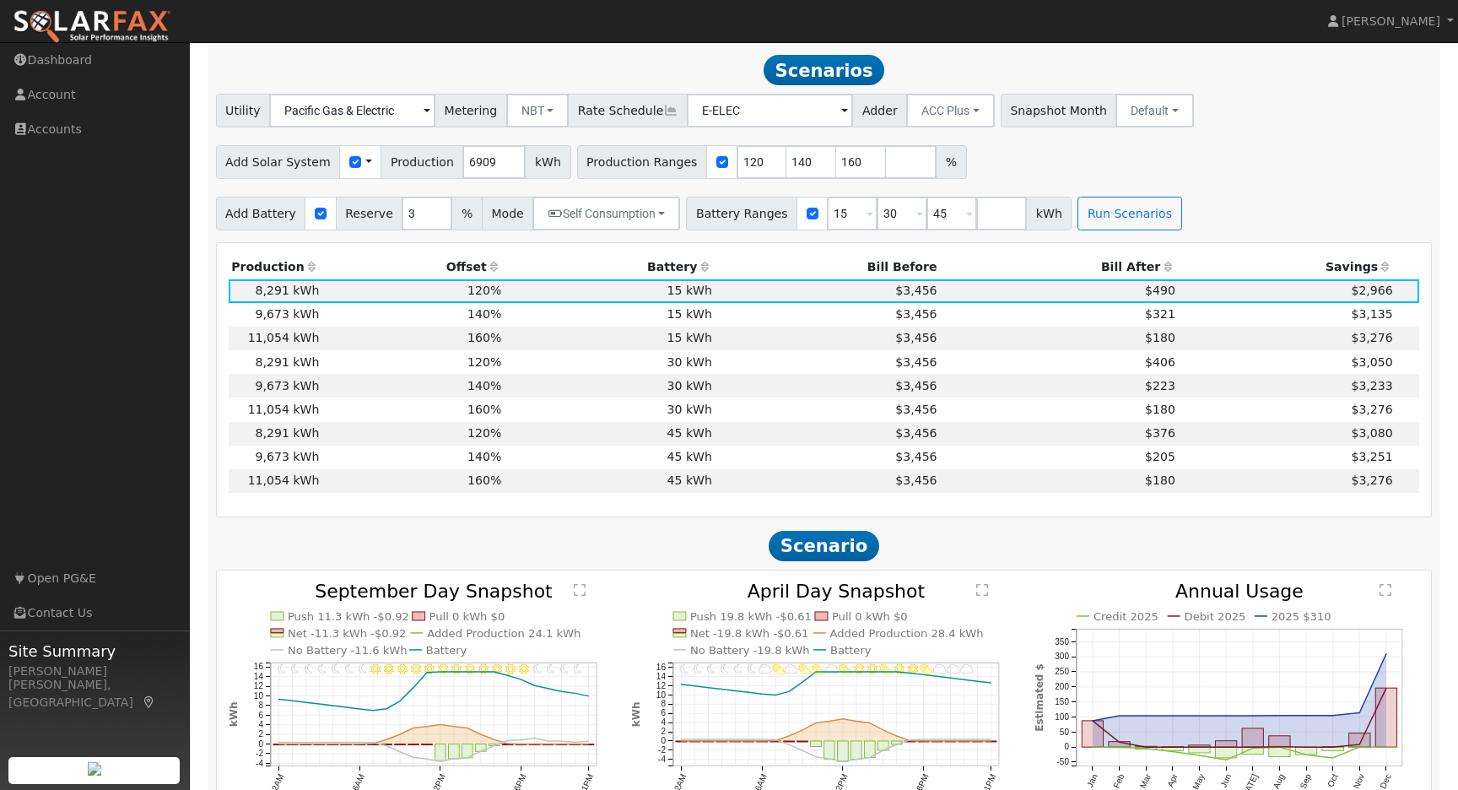
scroll to position [1074, 0]
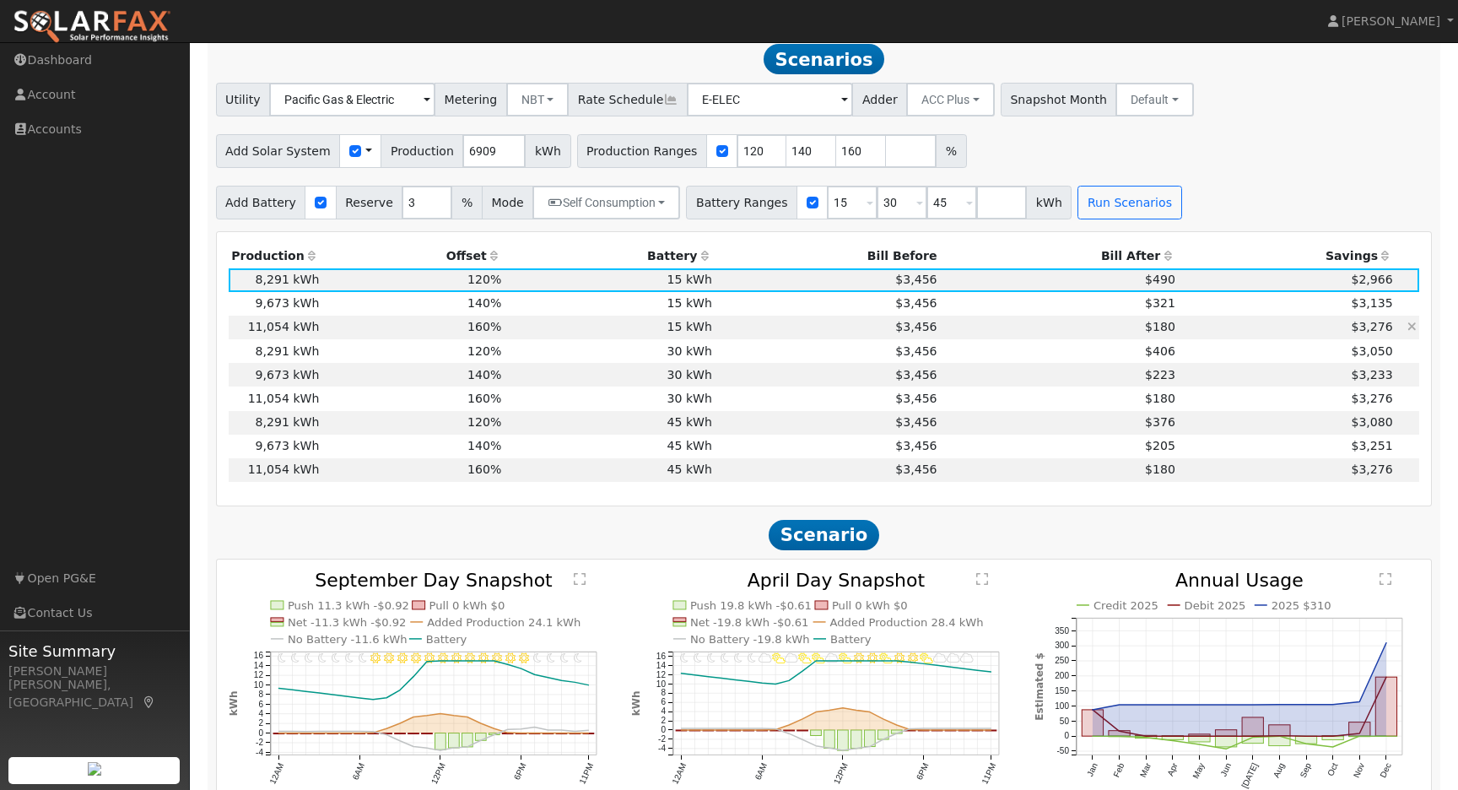
click at [322, 334] on td "160%" at bounding box center [413, 328] width 182 height 24
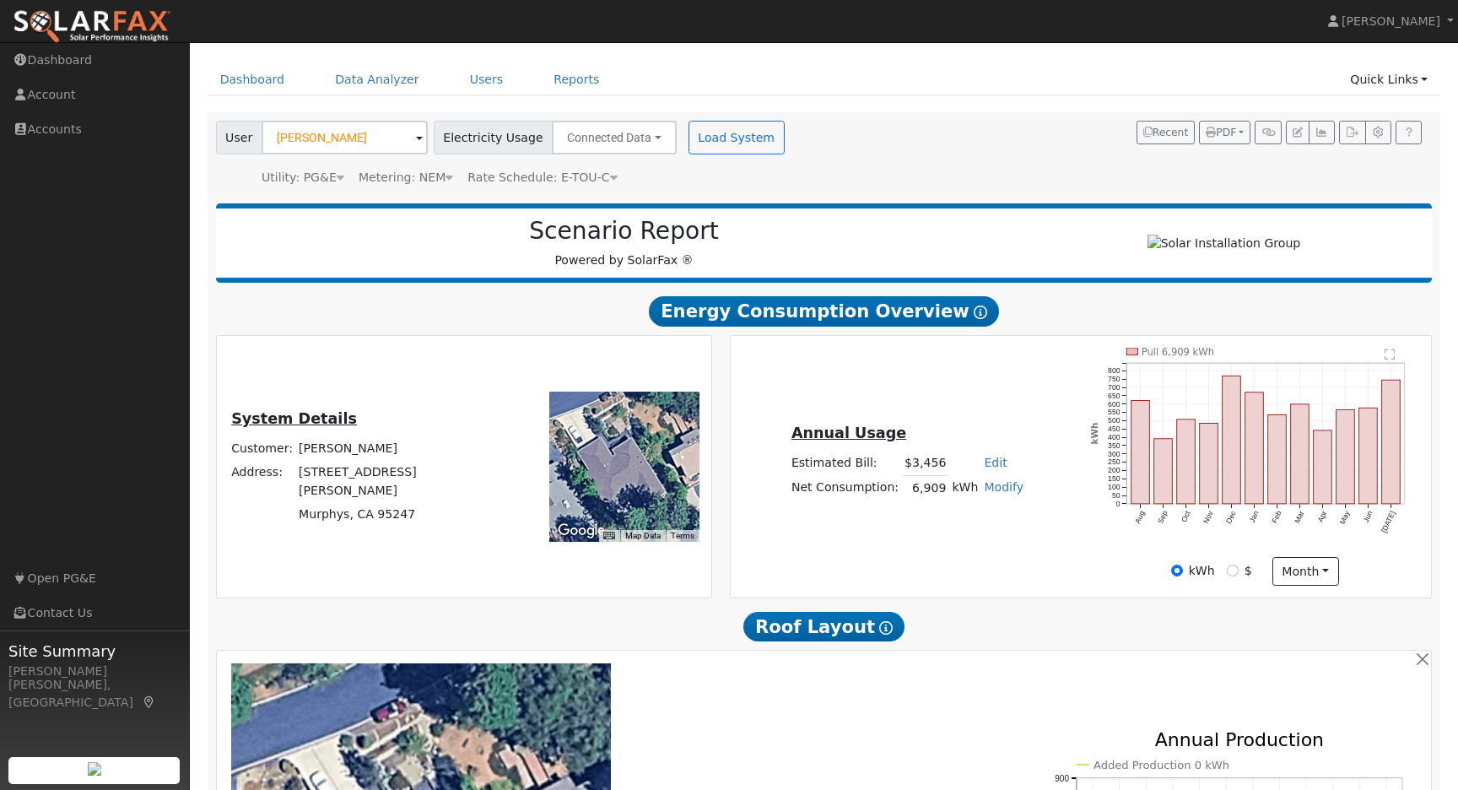
scroll to position [39, 0]
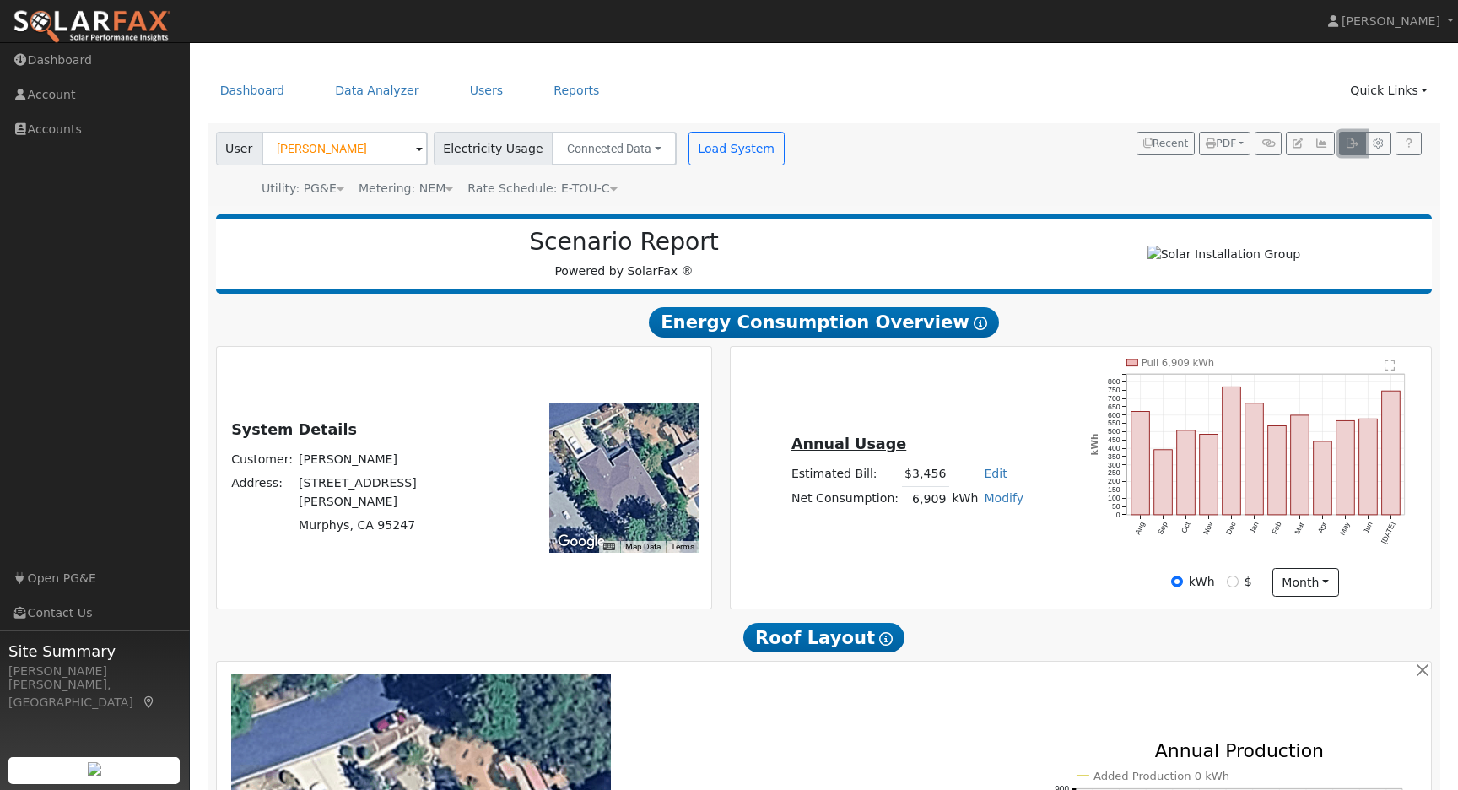
click at [1343, 147] on button "button" at bounding box center [1352, 144] width 26 height 24
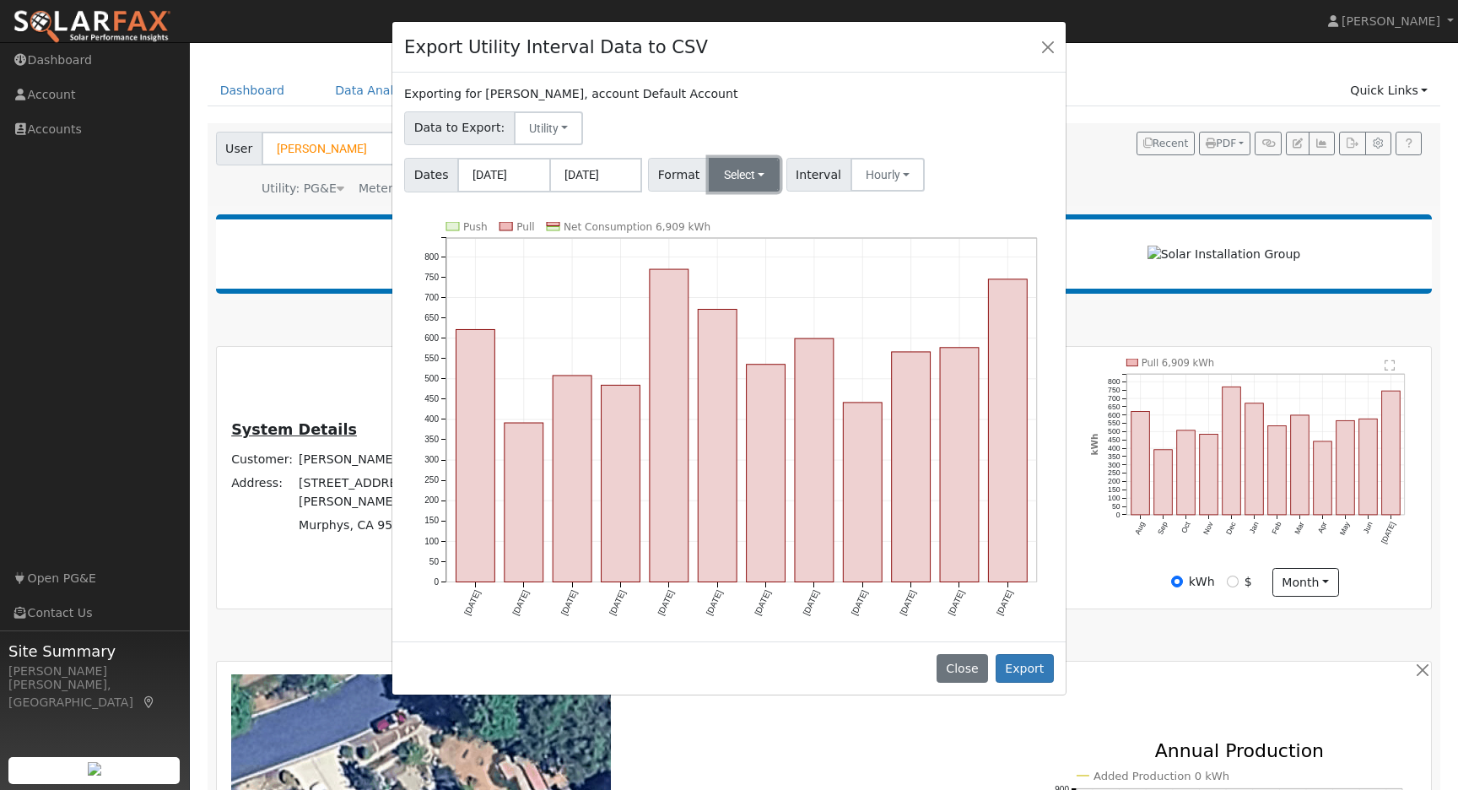
click at [748, 183] on button "Select" at bounding box center [745, 175] width 72 height 34
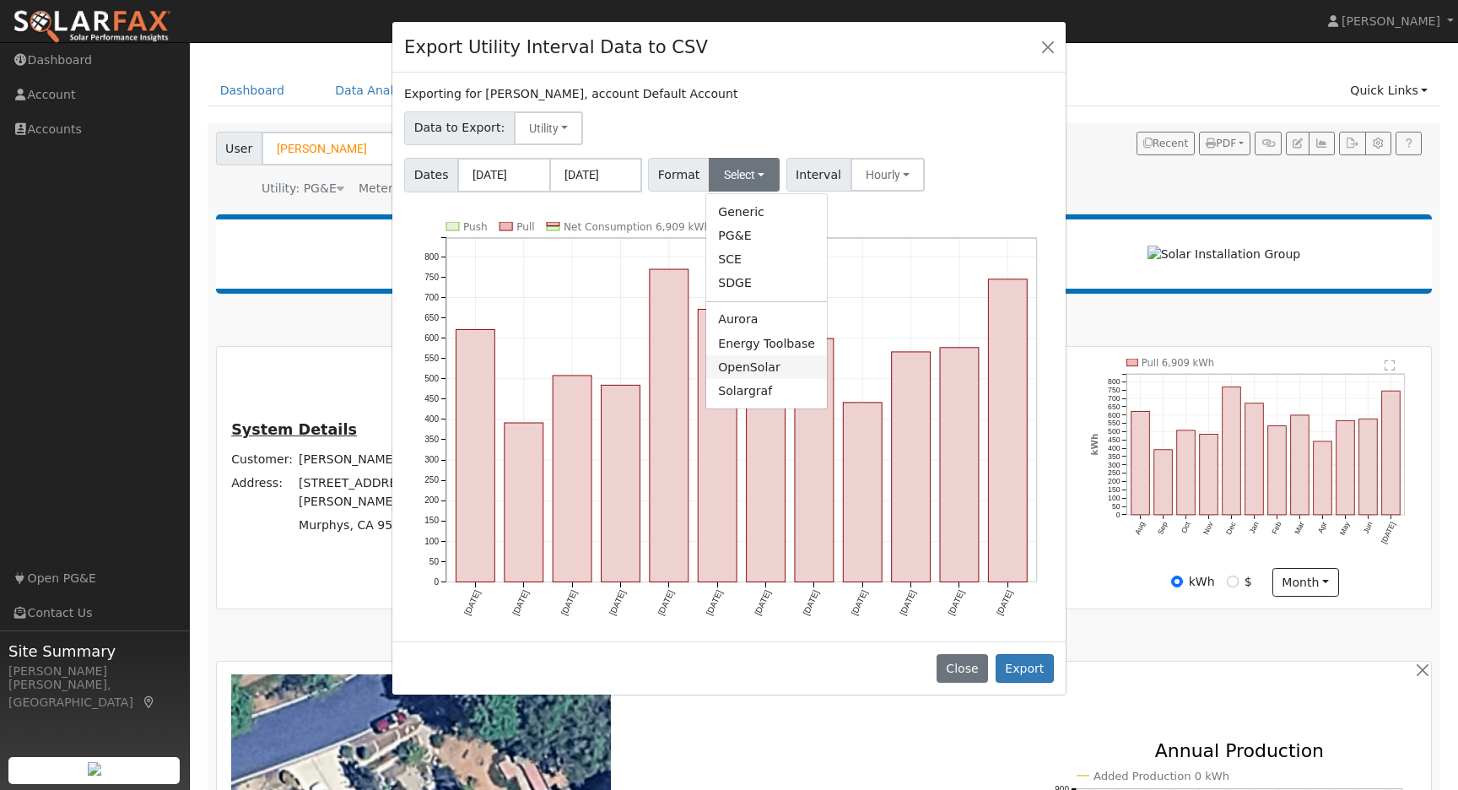
click at [750, 365] on link "OpenSolar" at bounding box center [766, 367] width 121 height 24
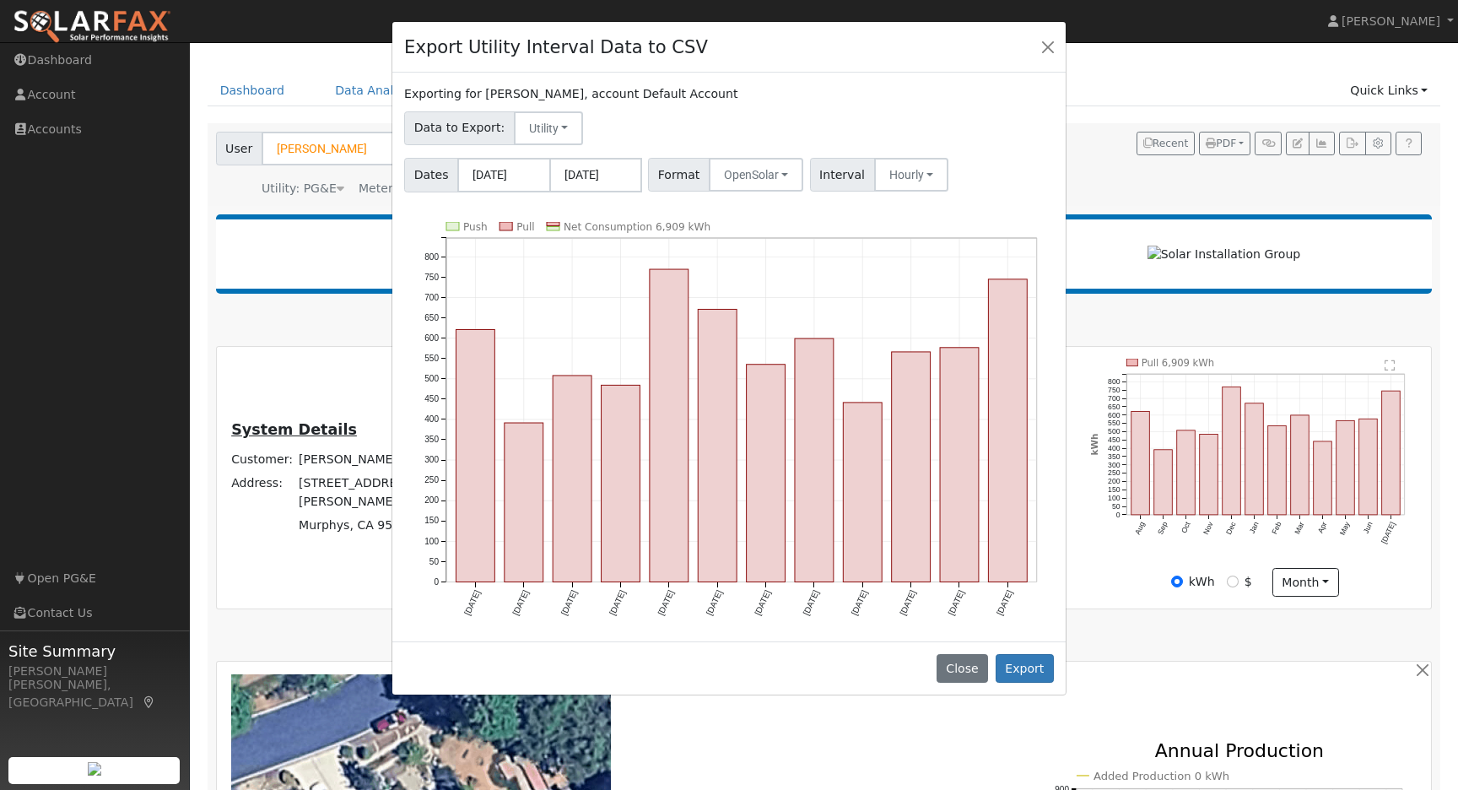
click at [905, 85] on div "Exporting for [PERSON_NAME], account Default Account" at bounding box center [729, 94] width 650 height 18
click at [1022, 669] on button "Export" at bounding box center [1025, 668] width 58 height 29
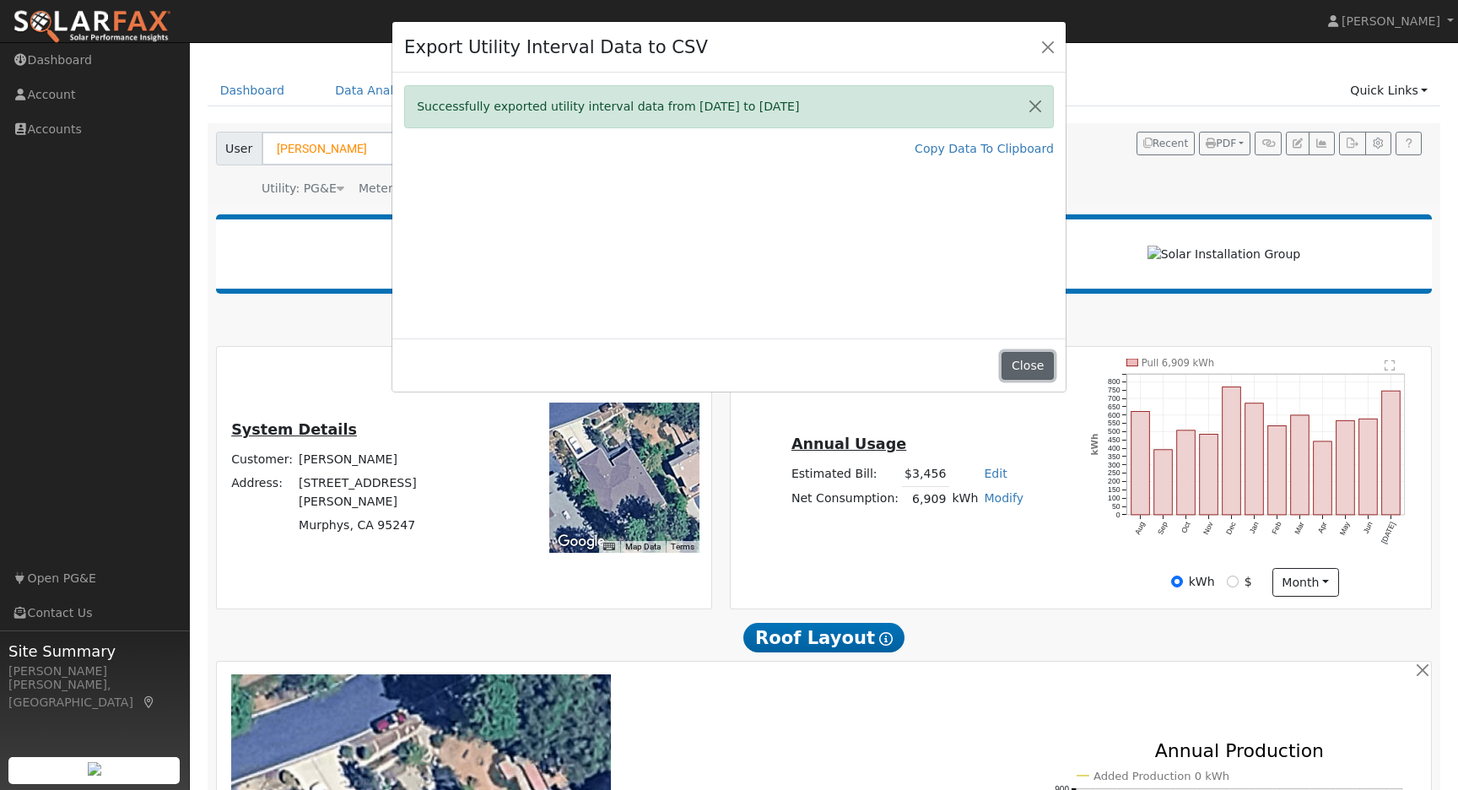
click at [1027, 370] on button "Close" at bounding box center [1027, 366] width 51 height 29
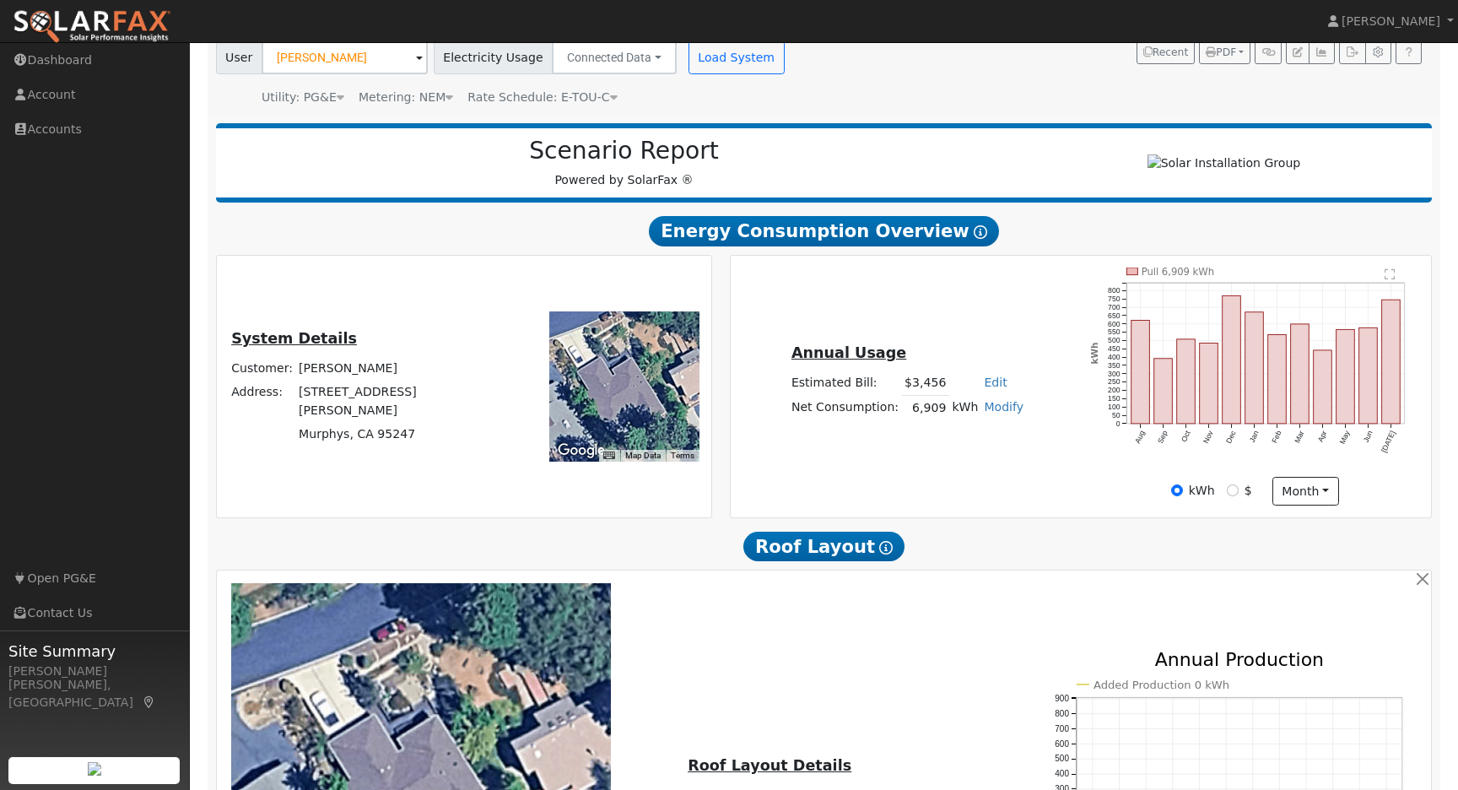
scroll to position [0, 0]
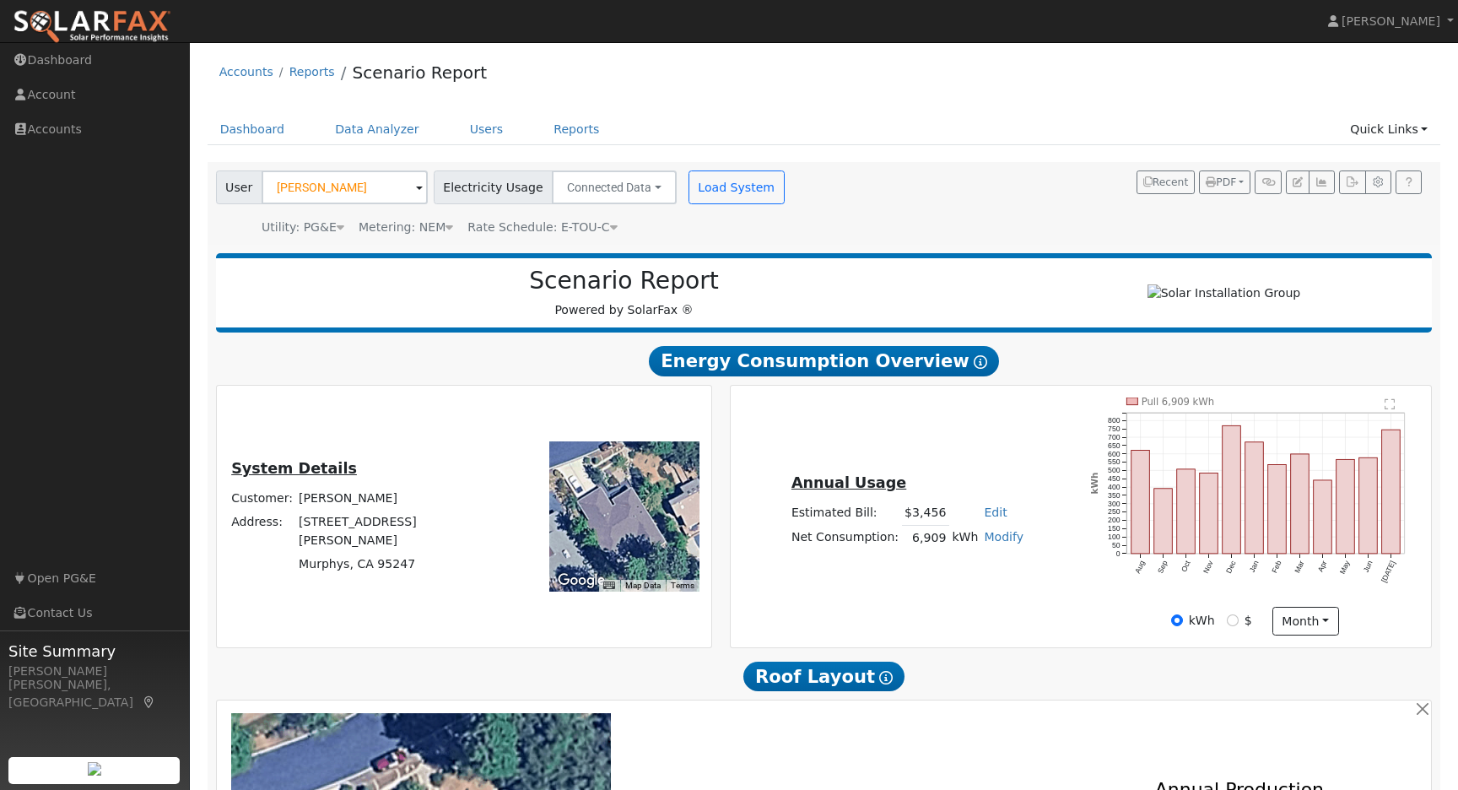
click at [958, 88] on div "Accounts Reports Scenario Report" at bounding box center [825, 76] width 1234 height 51
